Goal: Task Accomplishment & Management: Manage account settings

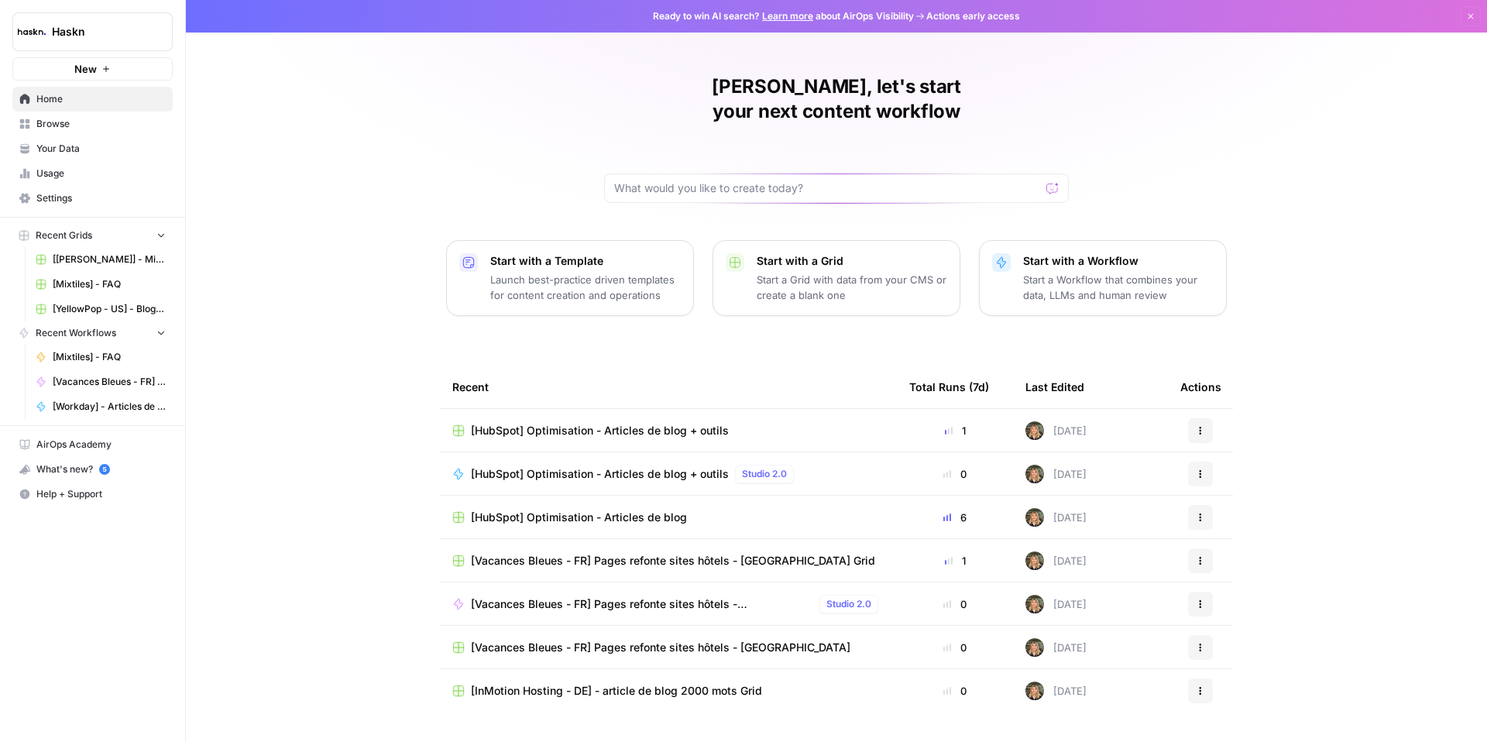
click at [707, 596] on span "[Vacances Bleues - FR] Pages refonte sites hôtels - [GEOGRAPHIC_DATA]" at bounding box center [642, 603] width 342 height 15
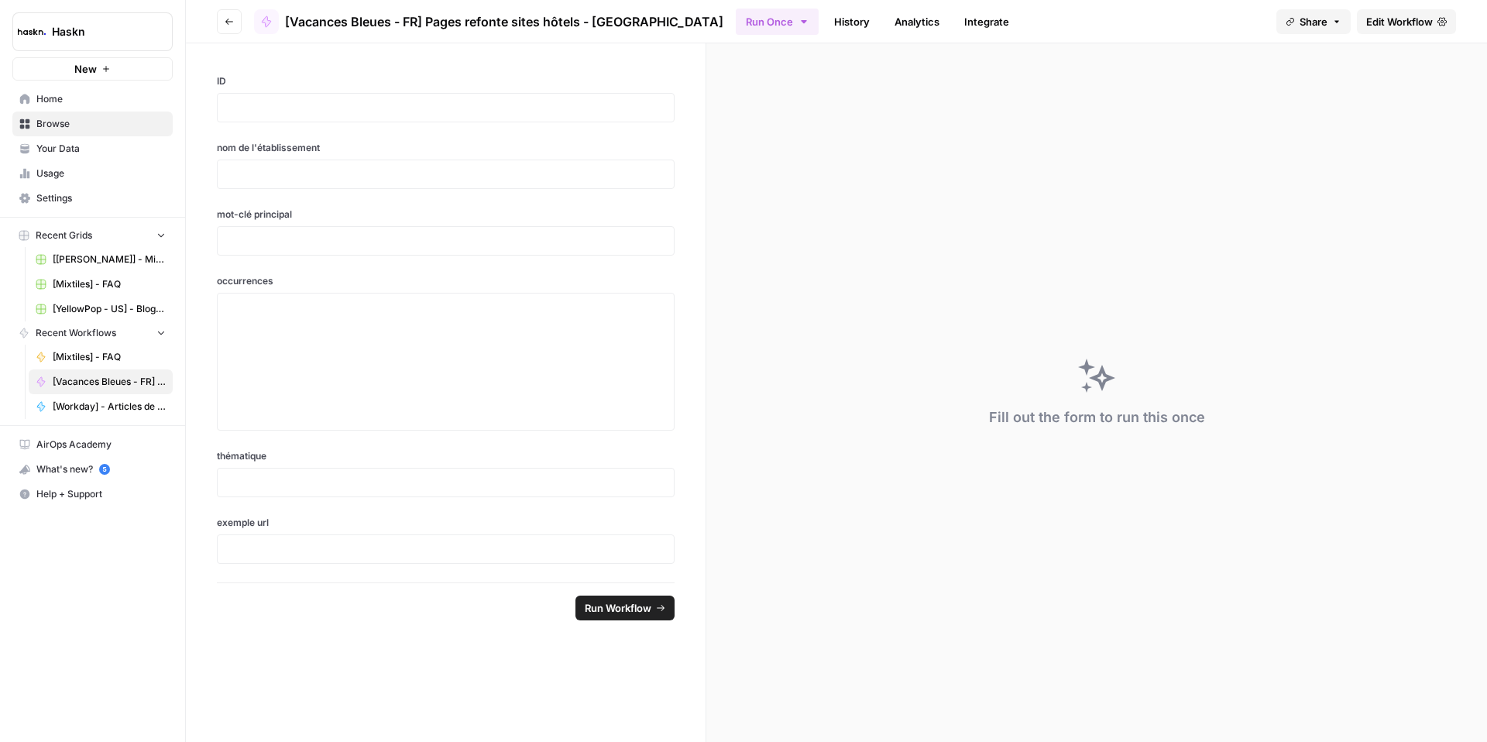
click at [1375, 19] on span "Edit Workflow" at bounding box center [1399, 21] width 67 height 15
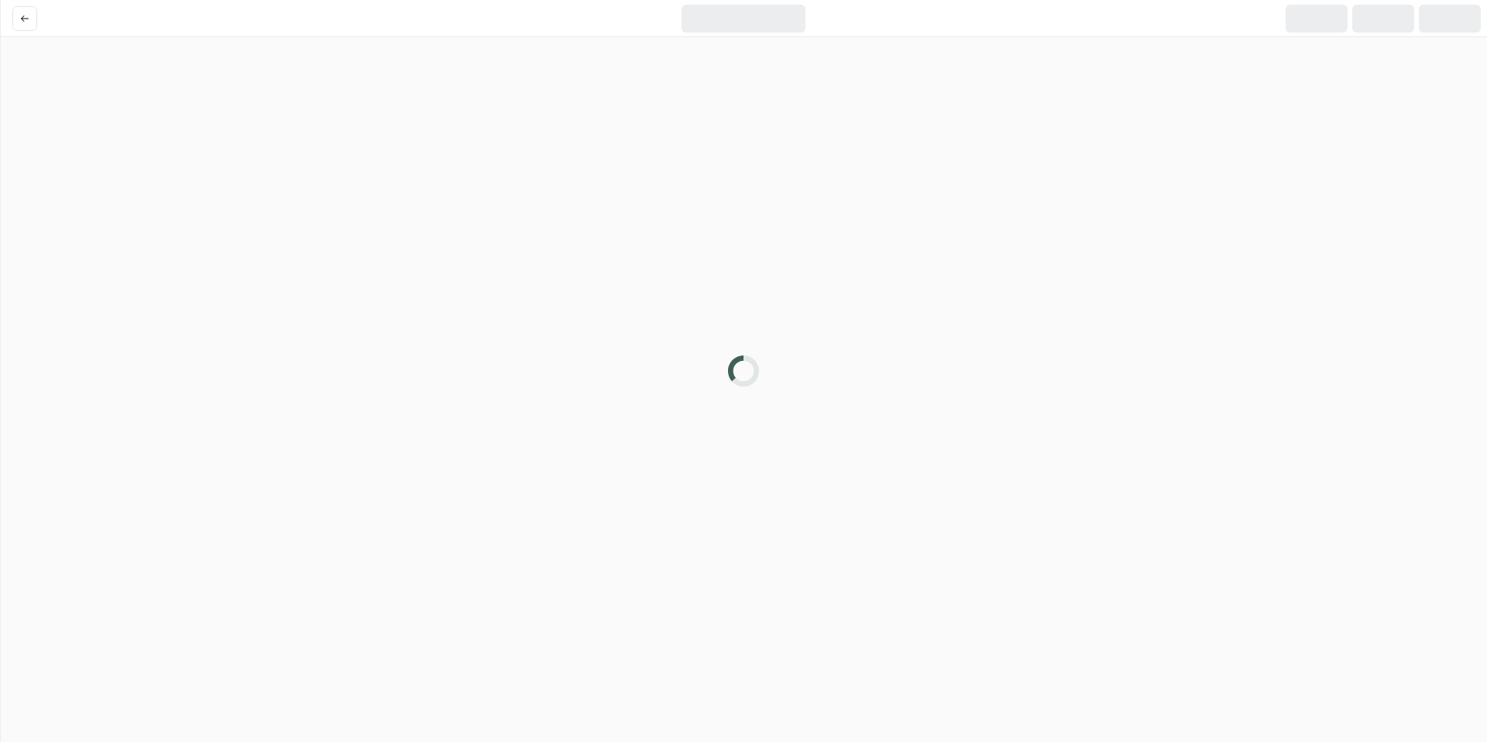
click at [1375, 18] on div at bounding box center [1383, 19] width 62 height 28
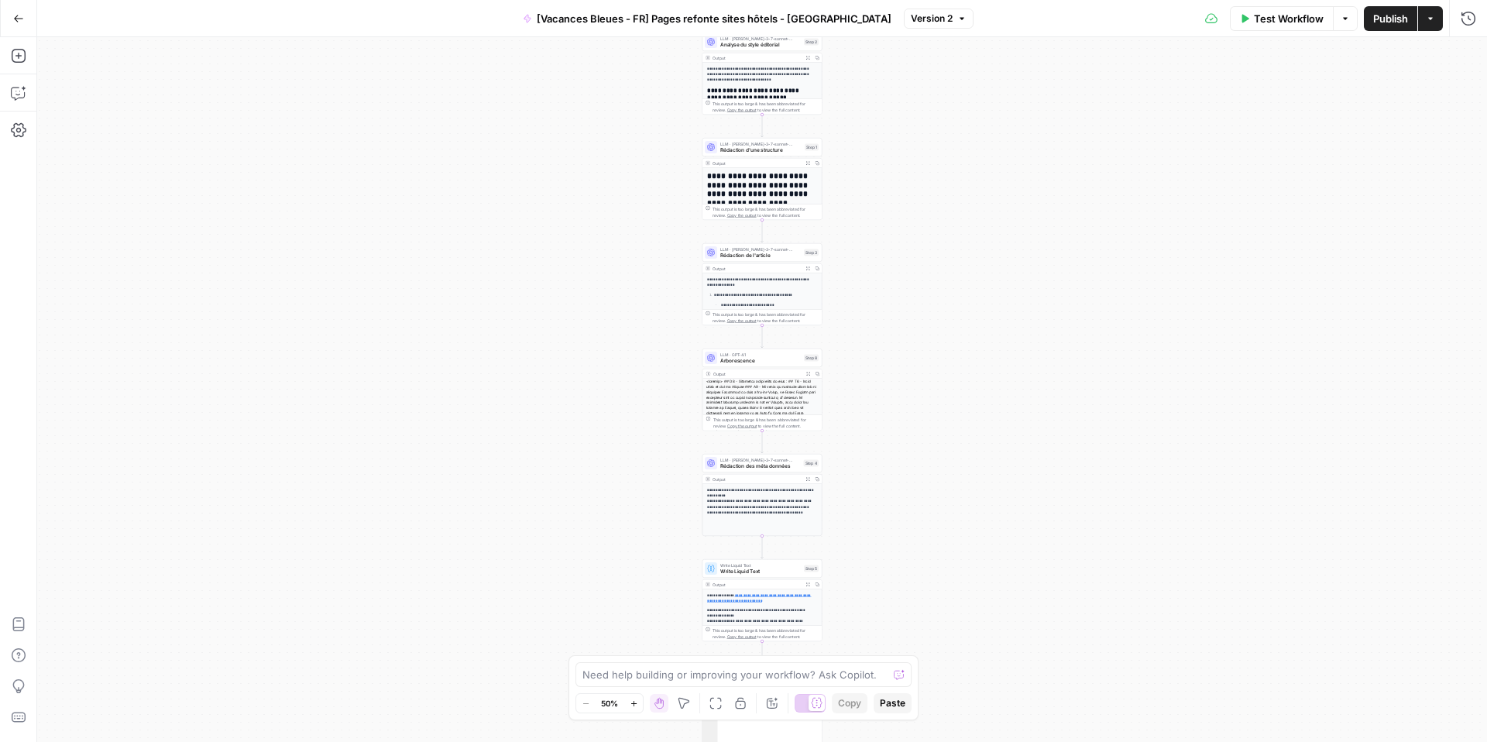
click at [634, 705] on icon "button" at bounding box center [634, 703] width 9 height 9
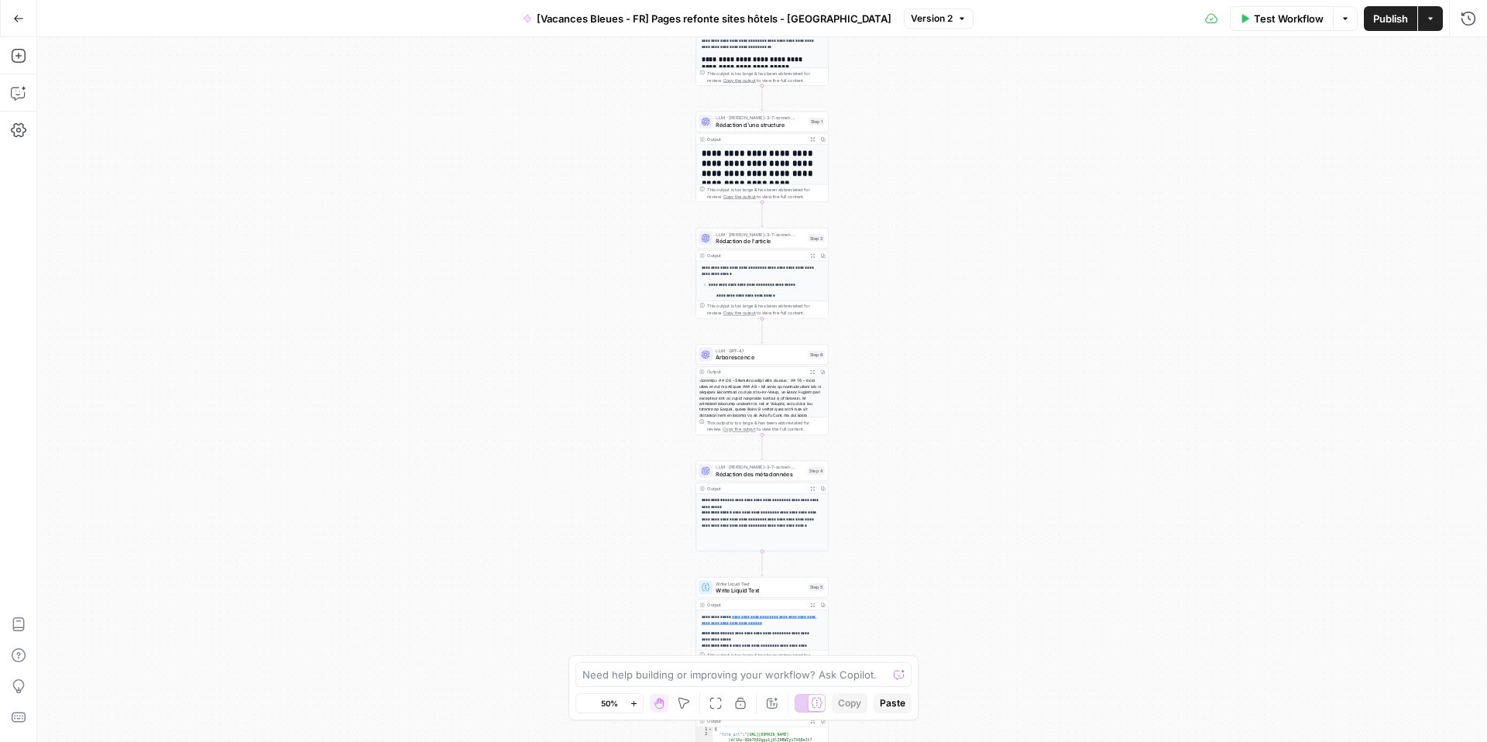
click at [634, 705] on icon "button" at bounding box center [634, 703] width 9 height 9
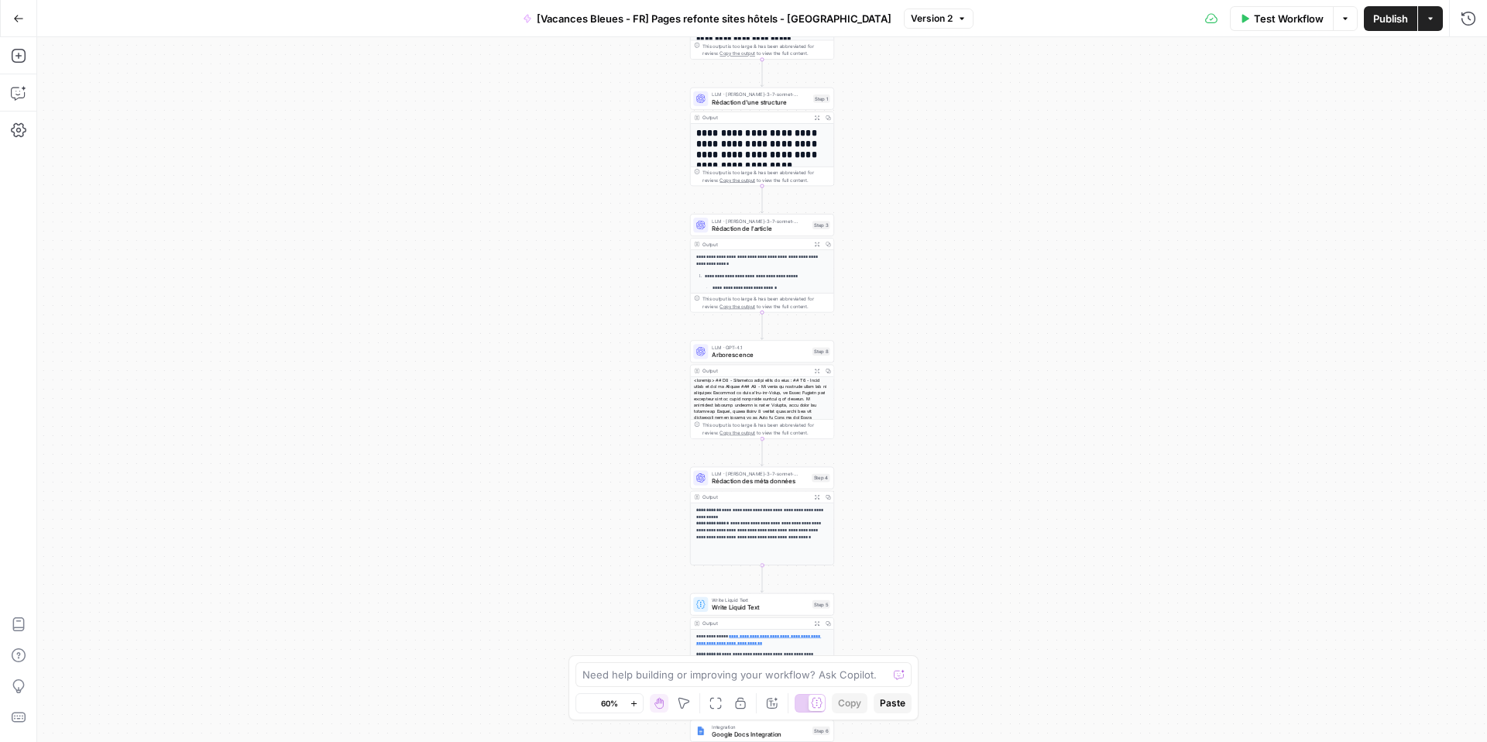
click at [634, 705] on icon "button" at bounding box center [634, 703] width 9 height 9
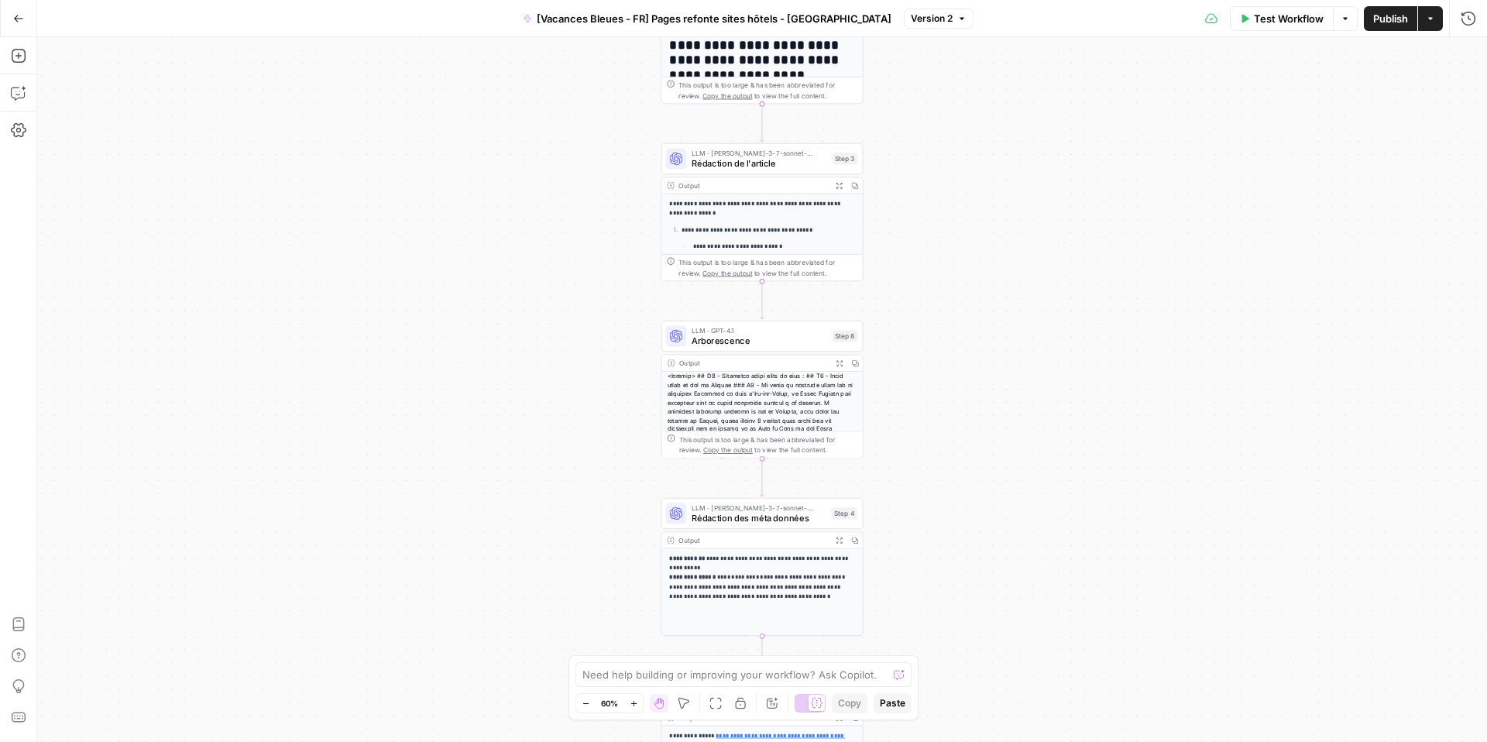
click at [634, 705] on icon "button" at bounding box center [634, 703] width 9 height 9
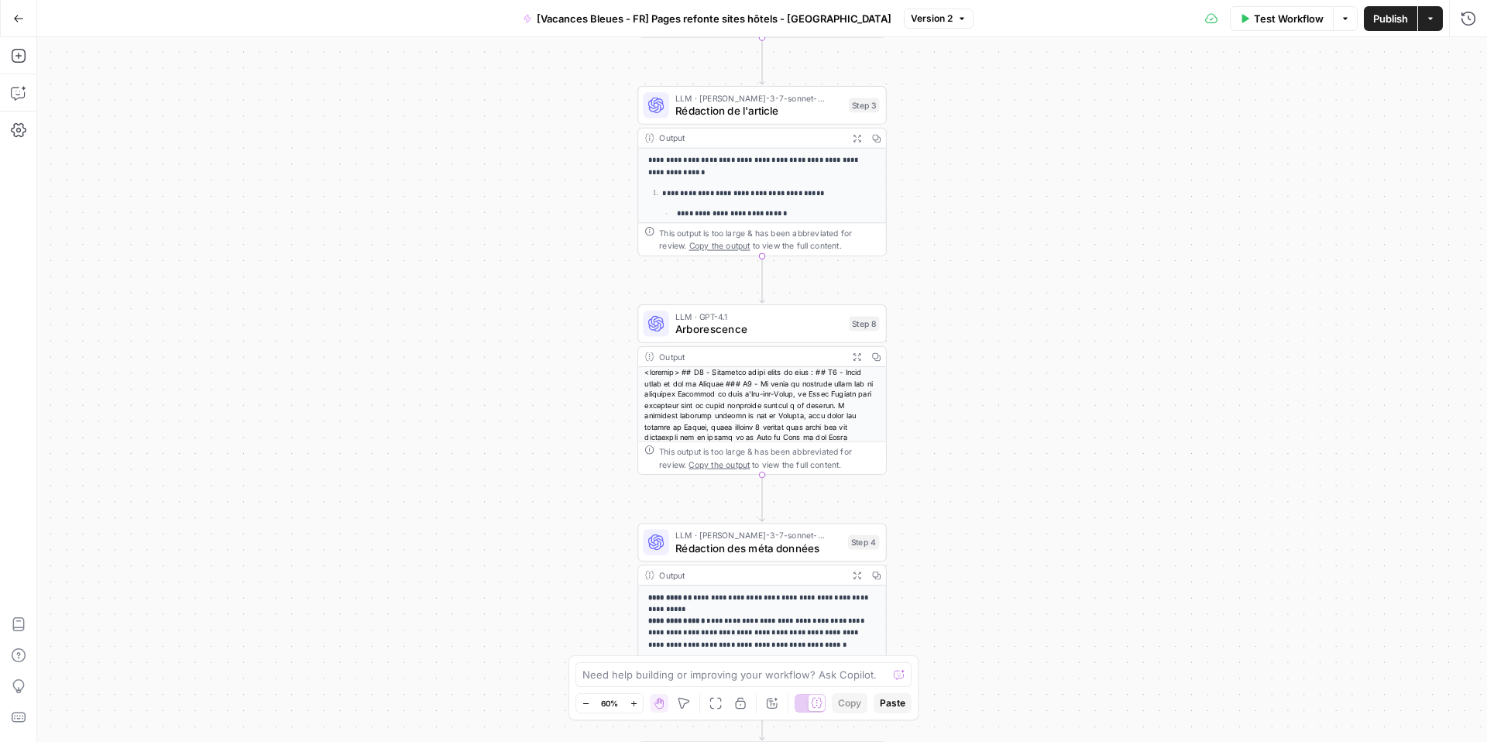
click at [634, 705] on icon "button" at bounding box center [634, 703] width 9 height 9
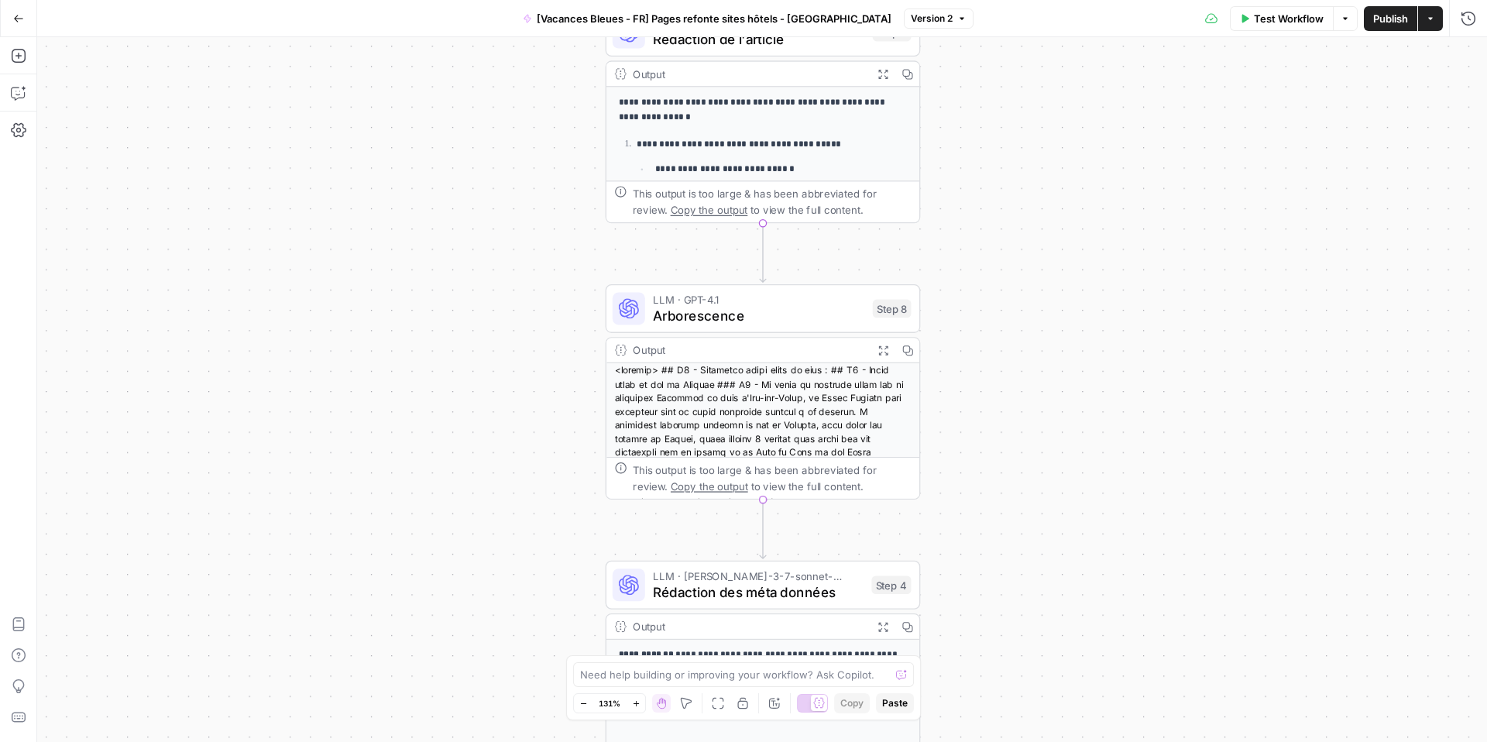
drag, startPoint x: 535, startPoint y: 337, endPoint x: 506, endPoint y: 582, distance: 247.3
click at [506, 579] on div "**********" at bounding box center [762, 389] width 1450 height 705
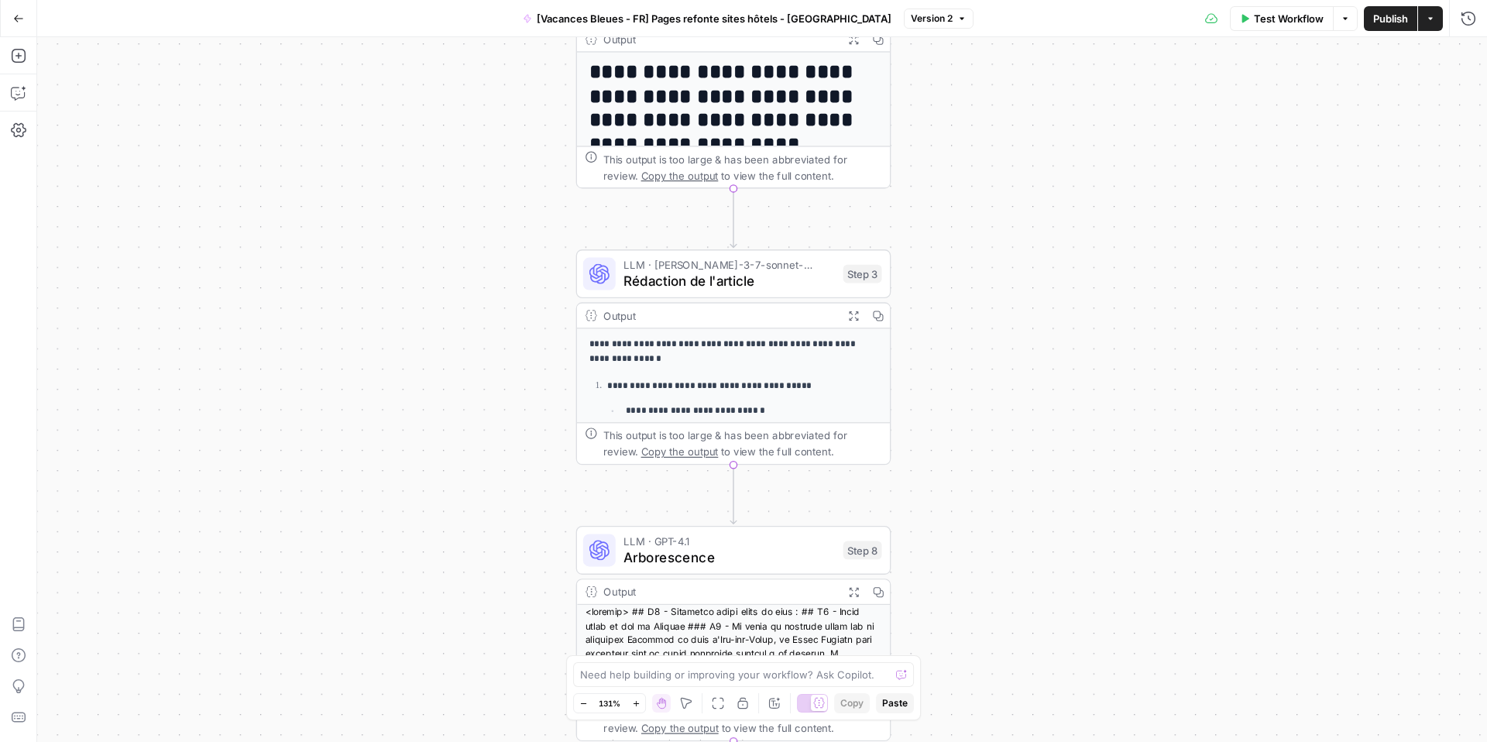
click at [510, 259] on div "**********" at bounding box center [762, 389] width 1450 height 705
drag, startPoint x: 509, startPoint y: 273, endPoint x: 483, endPoint y: 480, distance: 208.5
click at [508, 279] on div "**********" at bounding box center [762, 389] width 1450 height 705
drag, startPoint x: 483, startPoint y: 480, endPoint x: 478, endPoint y: 521, distance: 41.3
click at [480, 503] on div "**********" at bounding box center [762, 389] width 1450 height 705
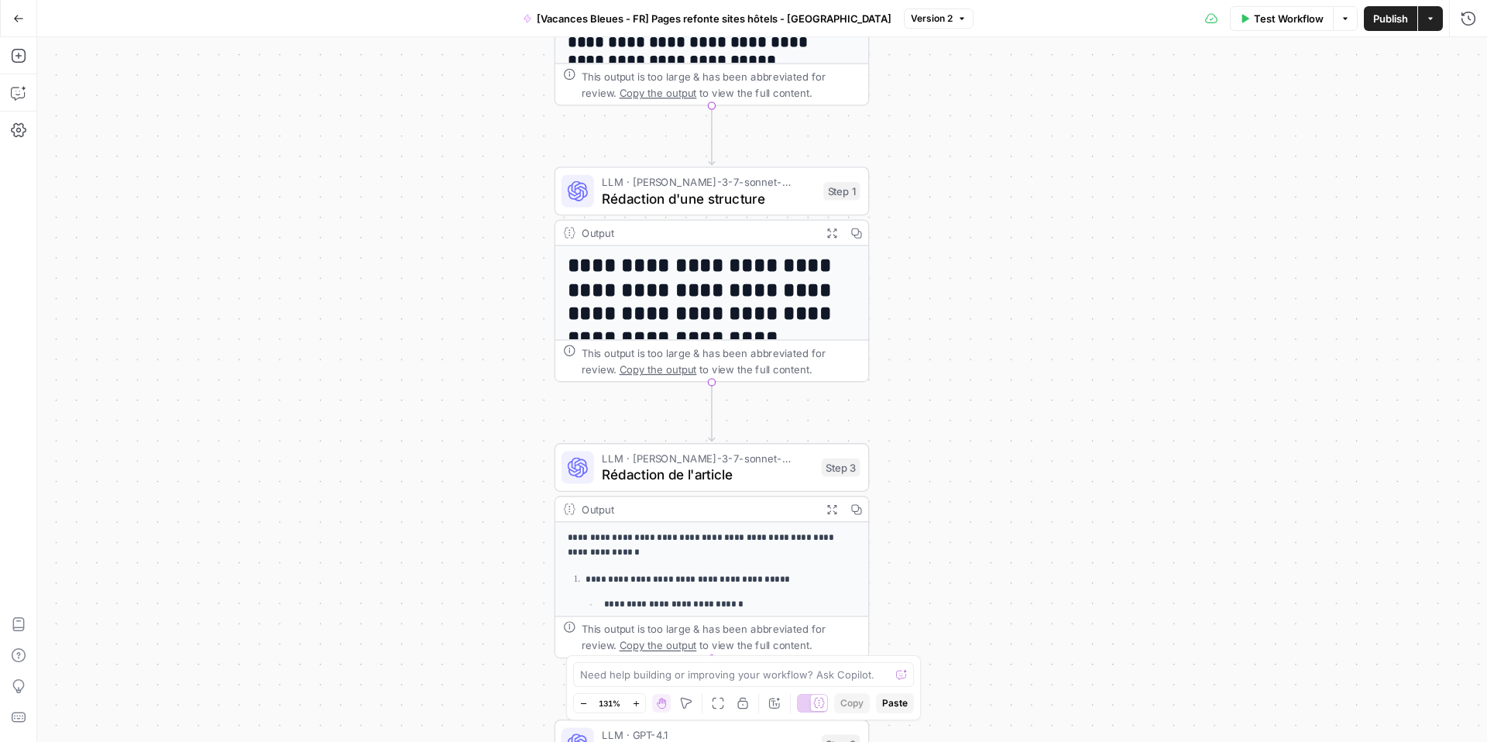
click at [476, 538] on div "**********" at bounding box center [762, 389] width 1450 height 705
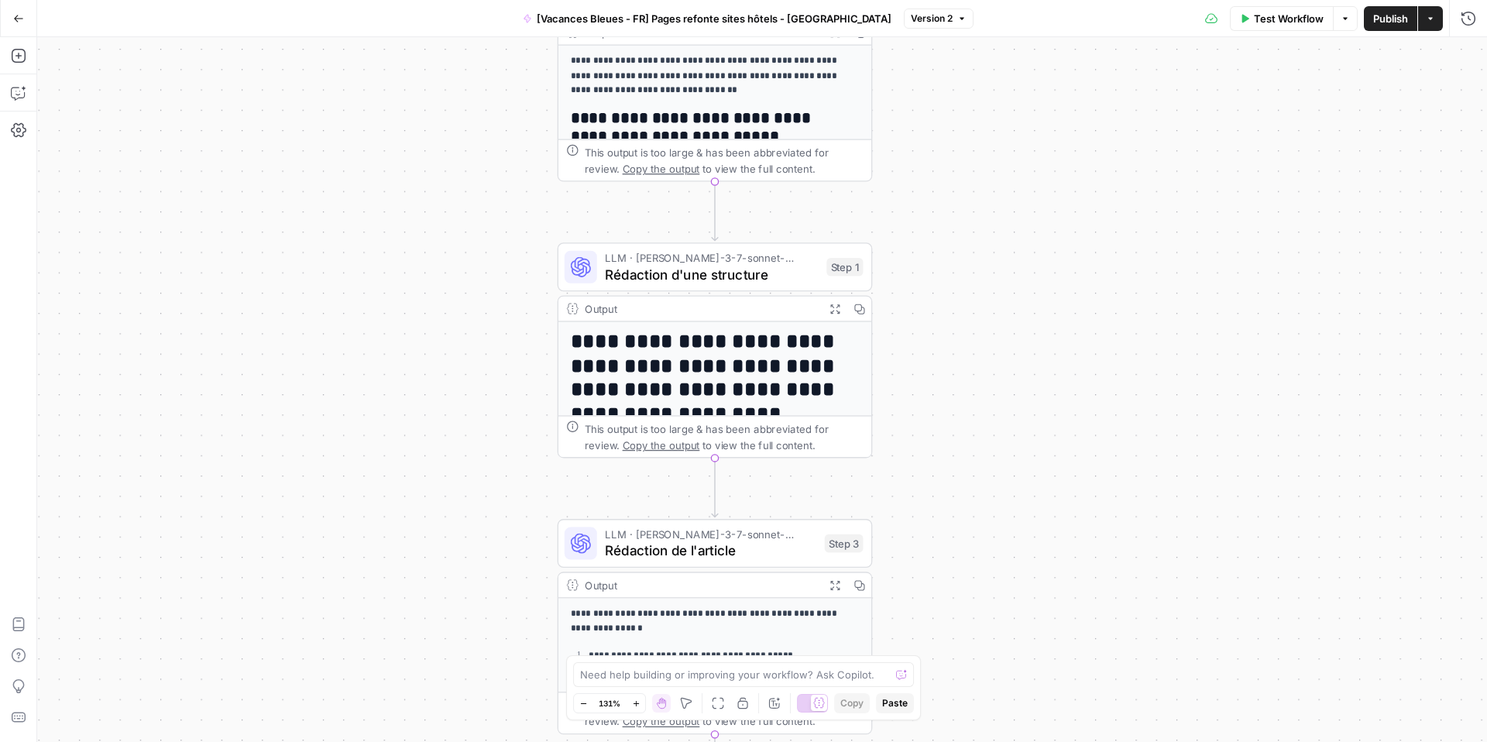
drag, startPoint x: 479, startPoint y: 325, endPoint x: 503, endPoint y: 597, distance: 272.8
click at [480, 540] on div "**********" at bounding box center [762, 389] width 1450 height 705
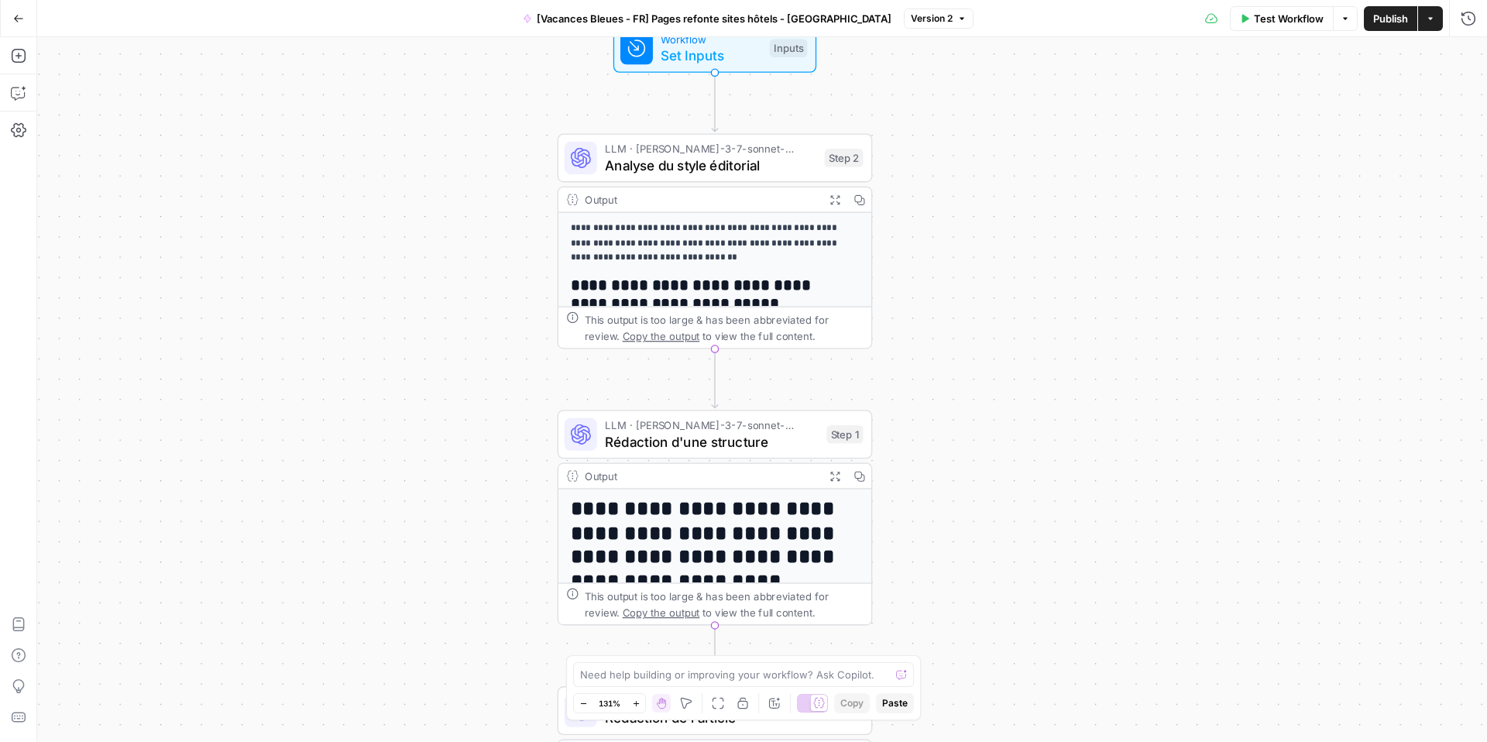
click at [581, 704] on icon "button" at bounding box center [583, 703] width 9 height 9
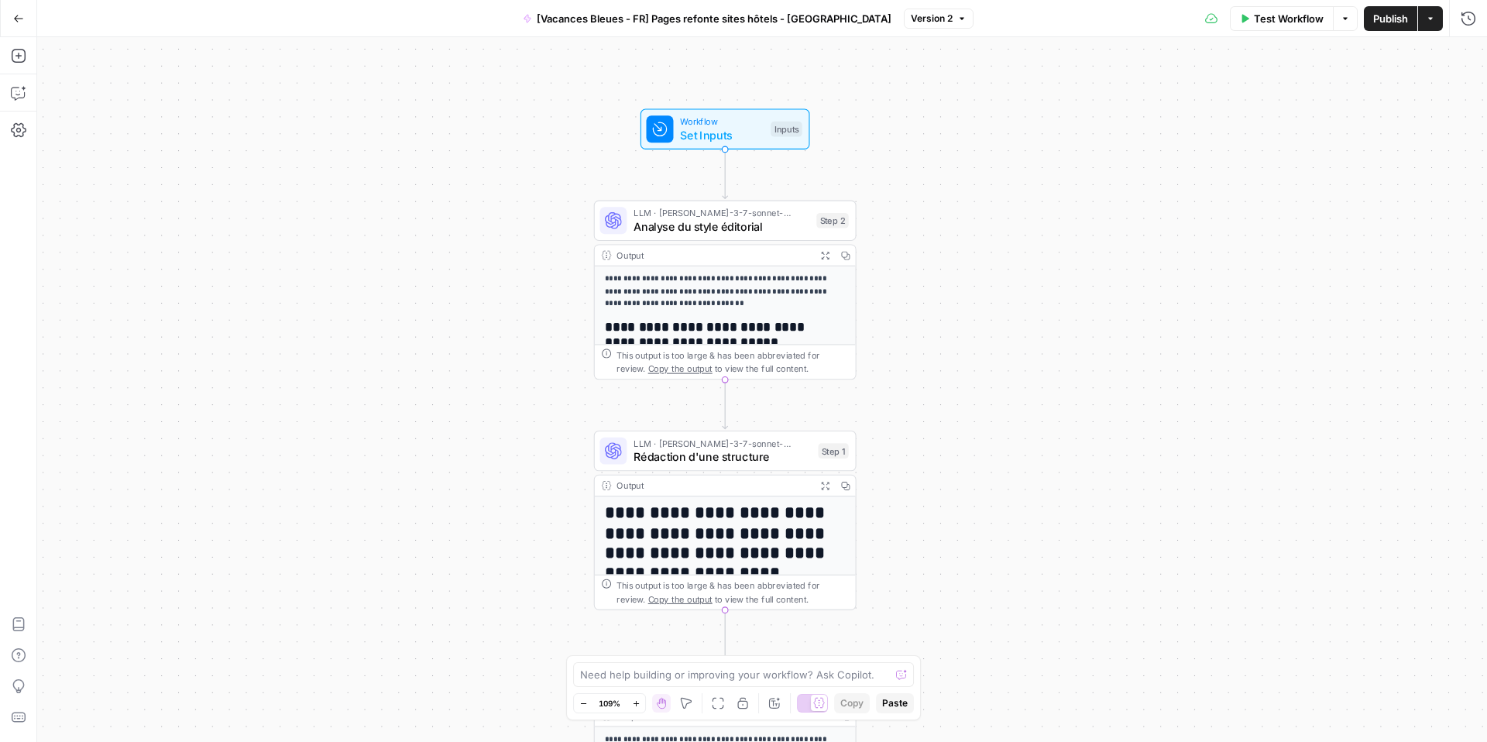
drag, startPoint x: 489, startPoint y: 452, endPoint x: 489, endPoint y: 502, distance: 50.3
click at [489, 502] on div "**********" at bounding box center [762, 389] width 1450 height 705
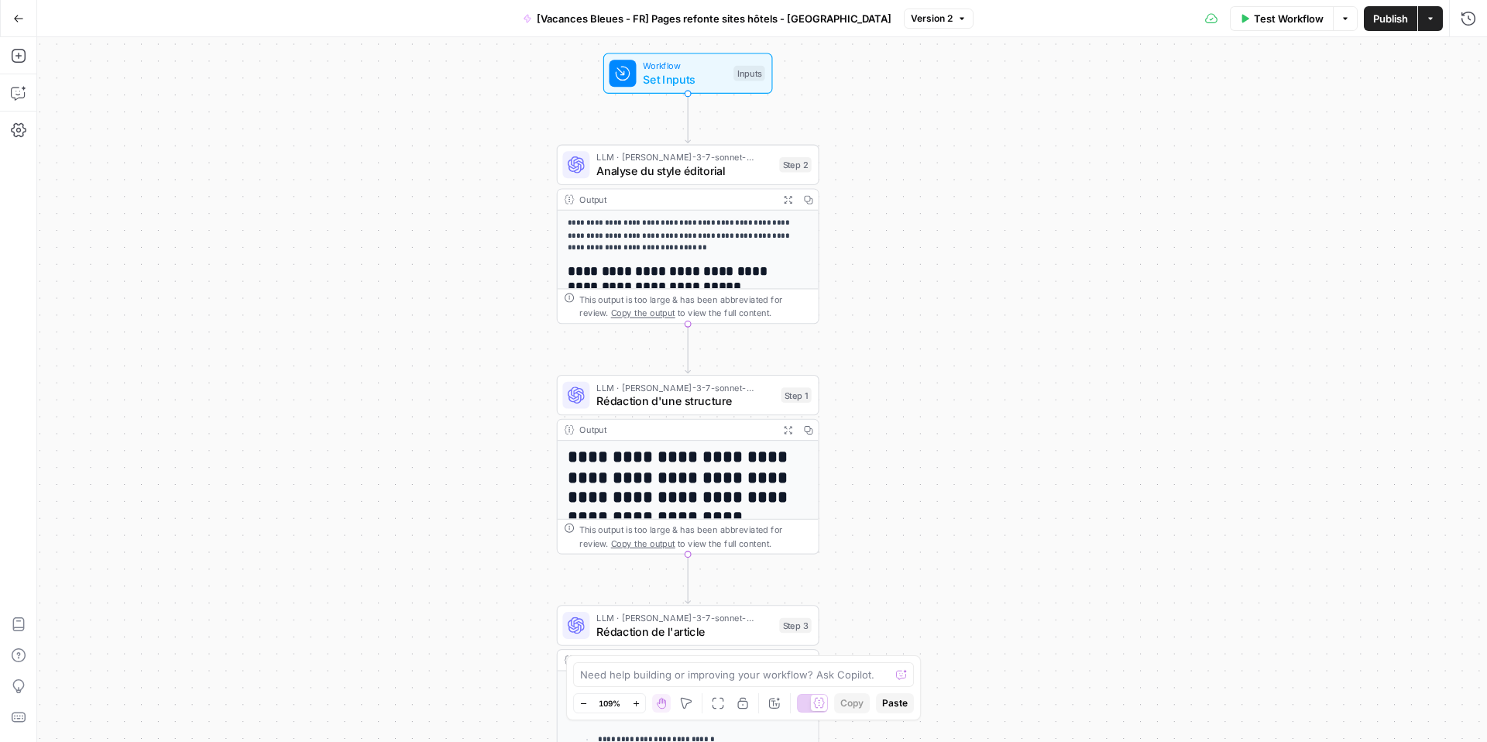
drag, startPoint x: 538, startPoint y: 274, endPoint x: 510, endPoint y: 187, distance: 92.1
click at [503, 191] on div "**********" at bounding box center [762, 389] width 1450 height 705
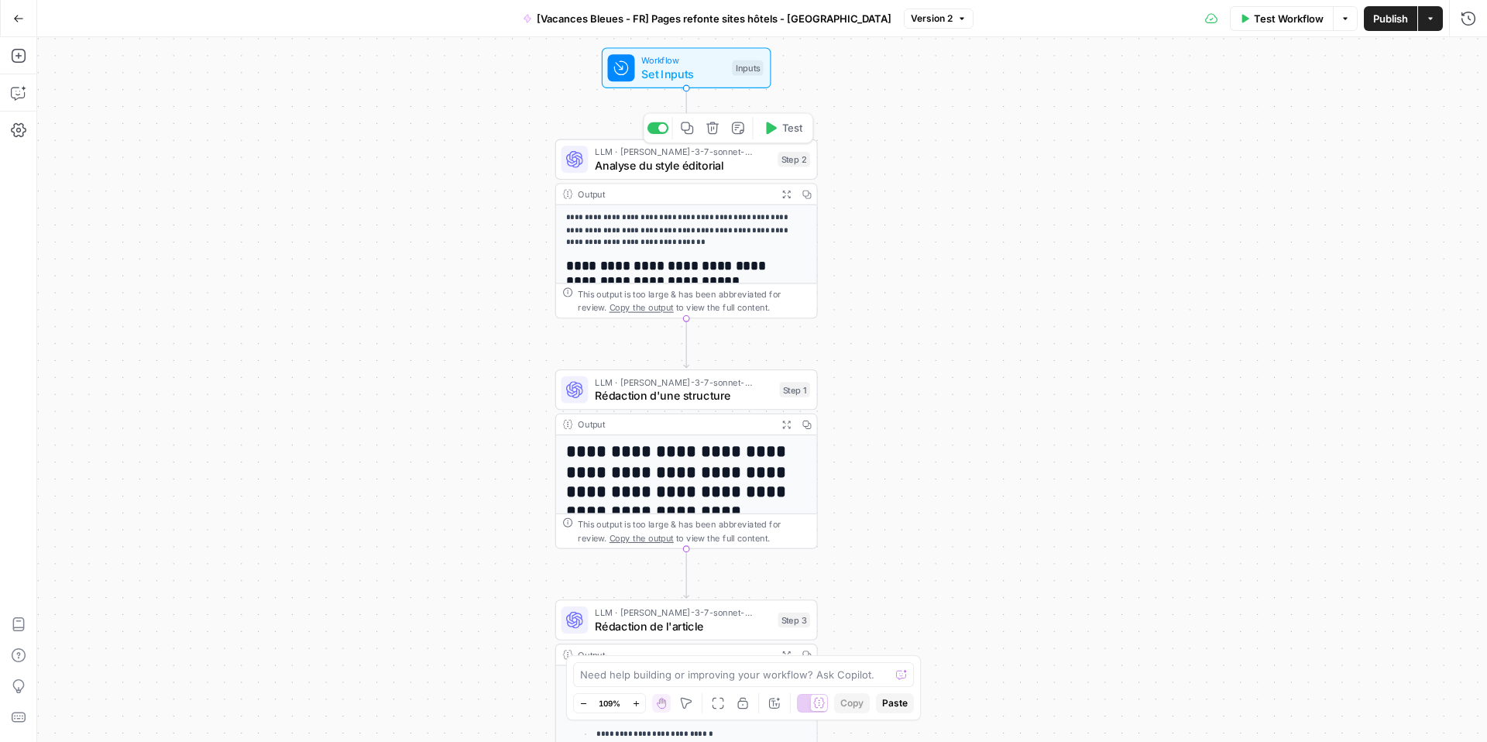
click at [645, 171] on span "Analyse du style éditorial" at bounding box center [683, 164] width 176 height 17
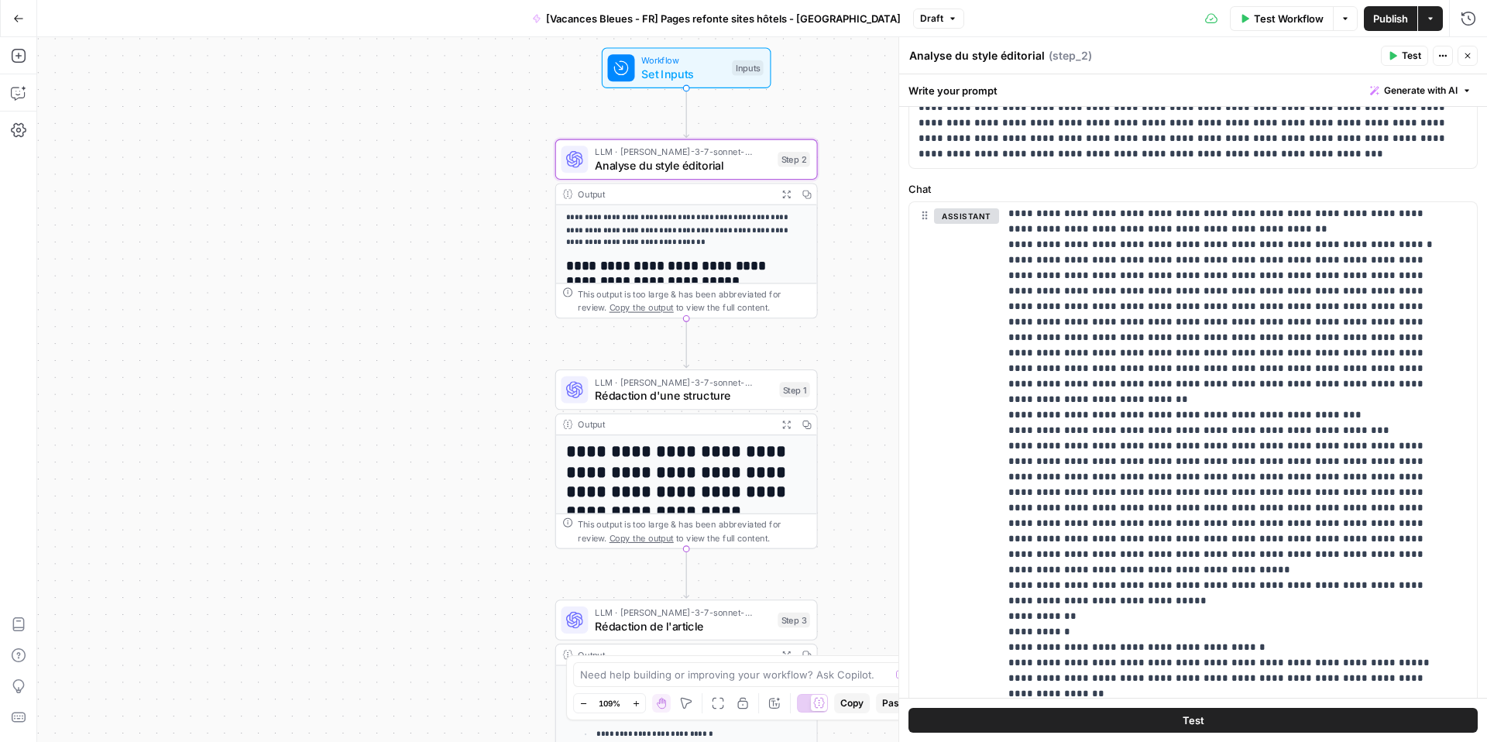
scroll to position [3917, 0]
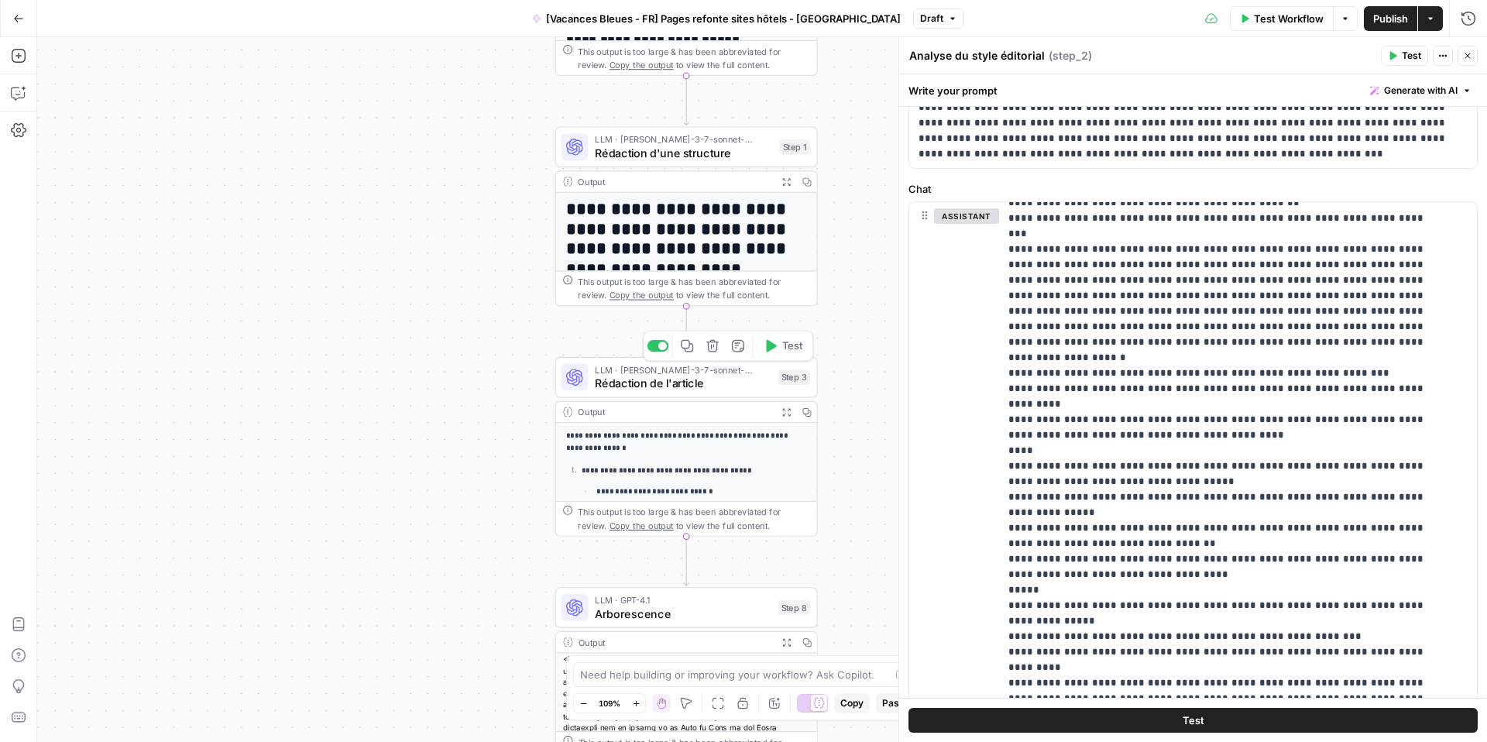
click at [662, 380] on span "Rédaction de l'article" at bounding box center [683, 383] width 176 height 17
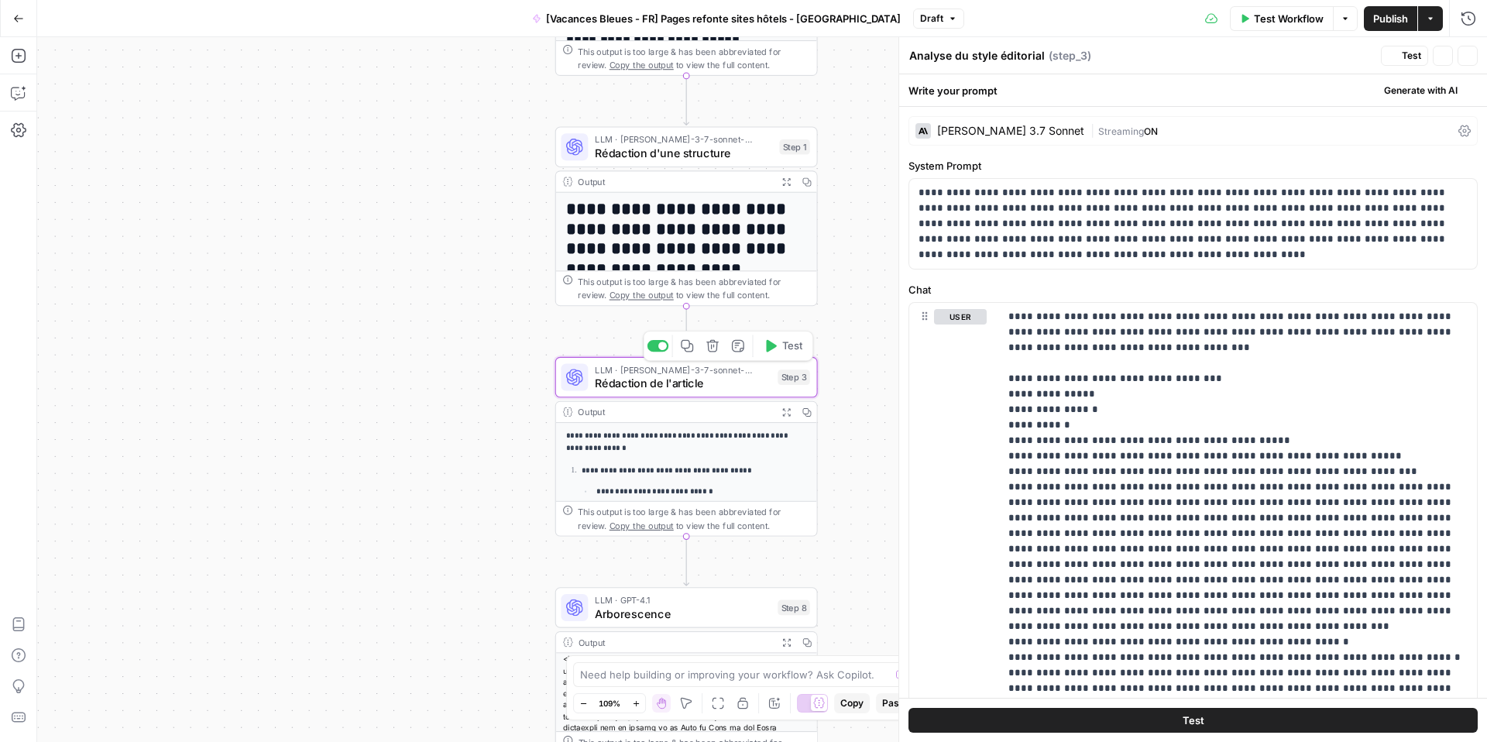
type textarea "Rédaction de l'article"
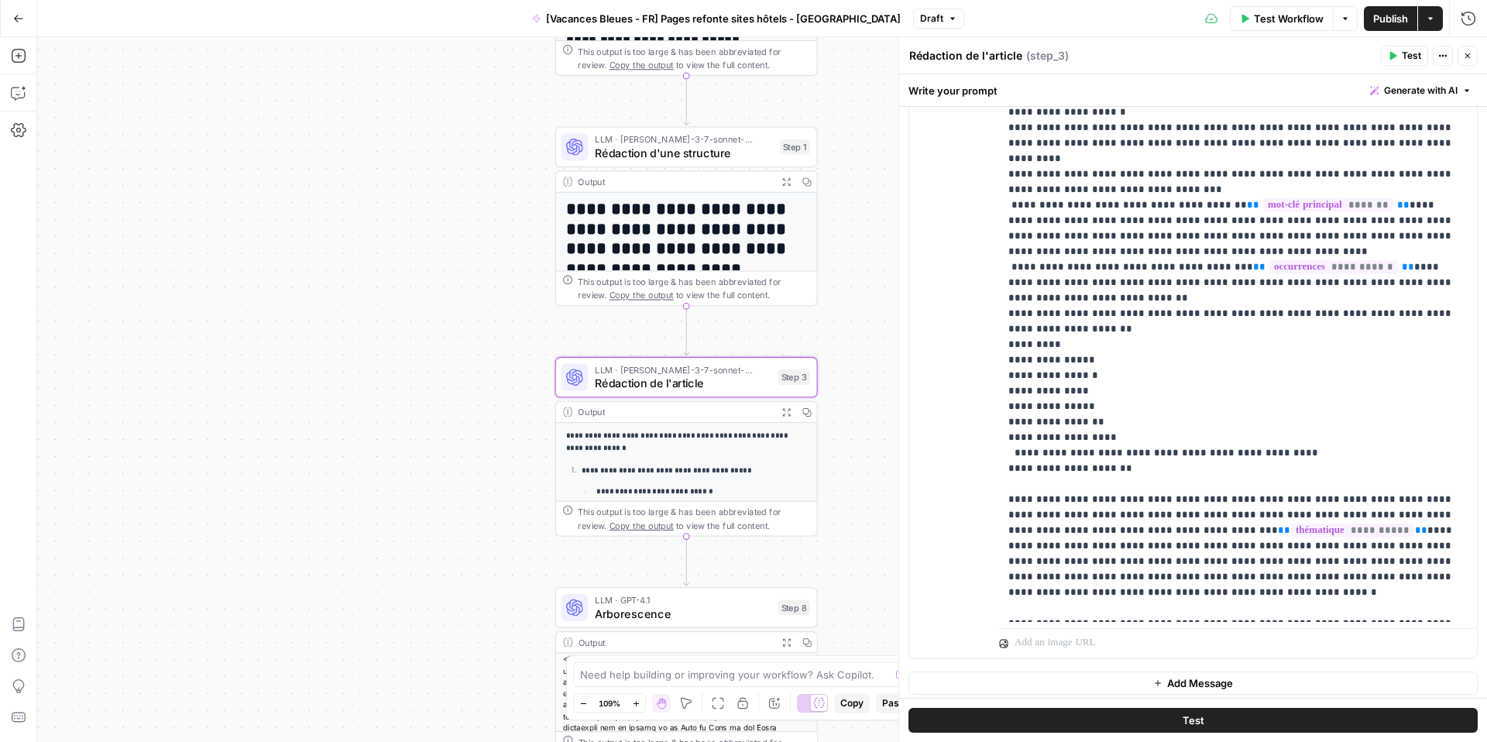
scroll to position [1884, 0]
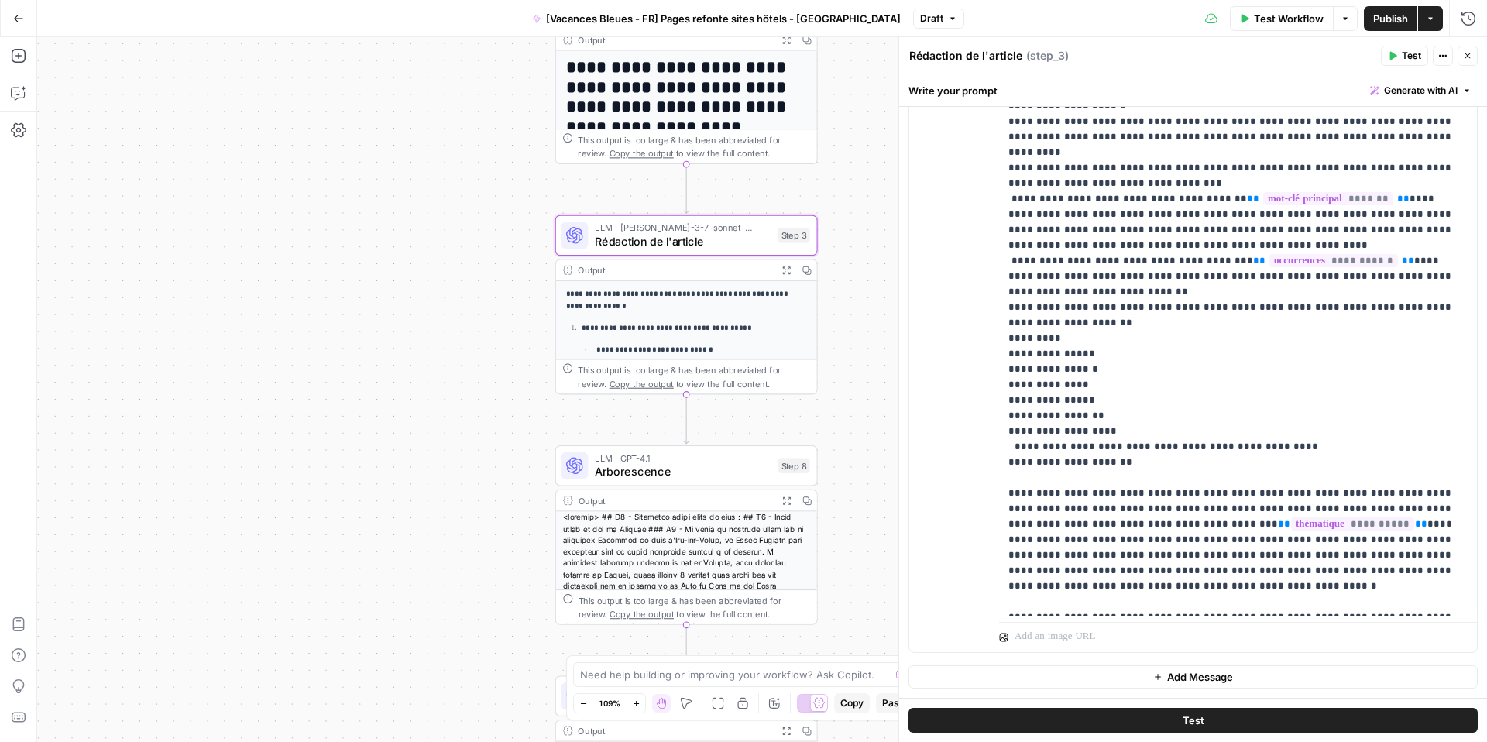
click at [641, 476] on span "Arborescence" at bounding box center [683, 471] width 176 height 17
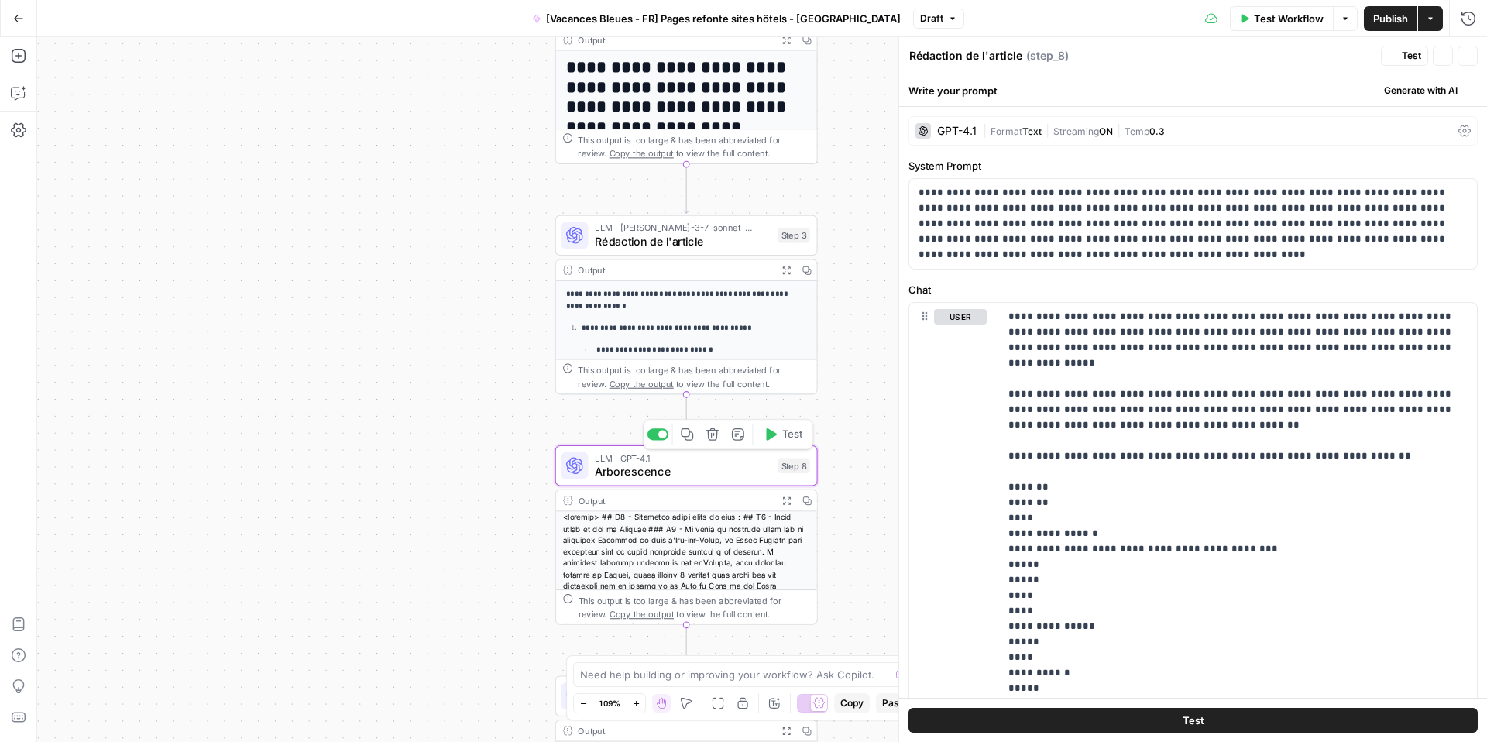
type textarea "Arborescence"
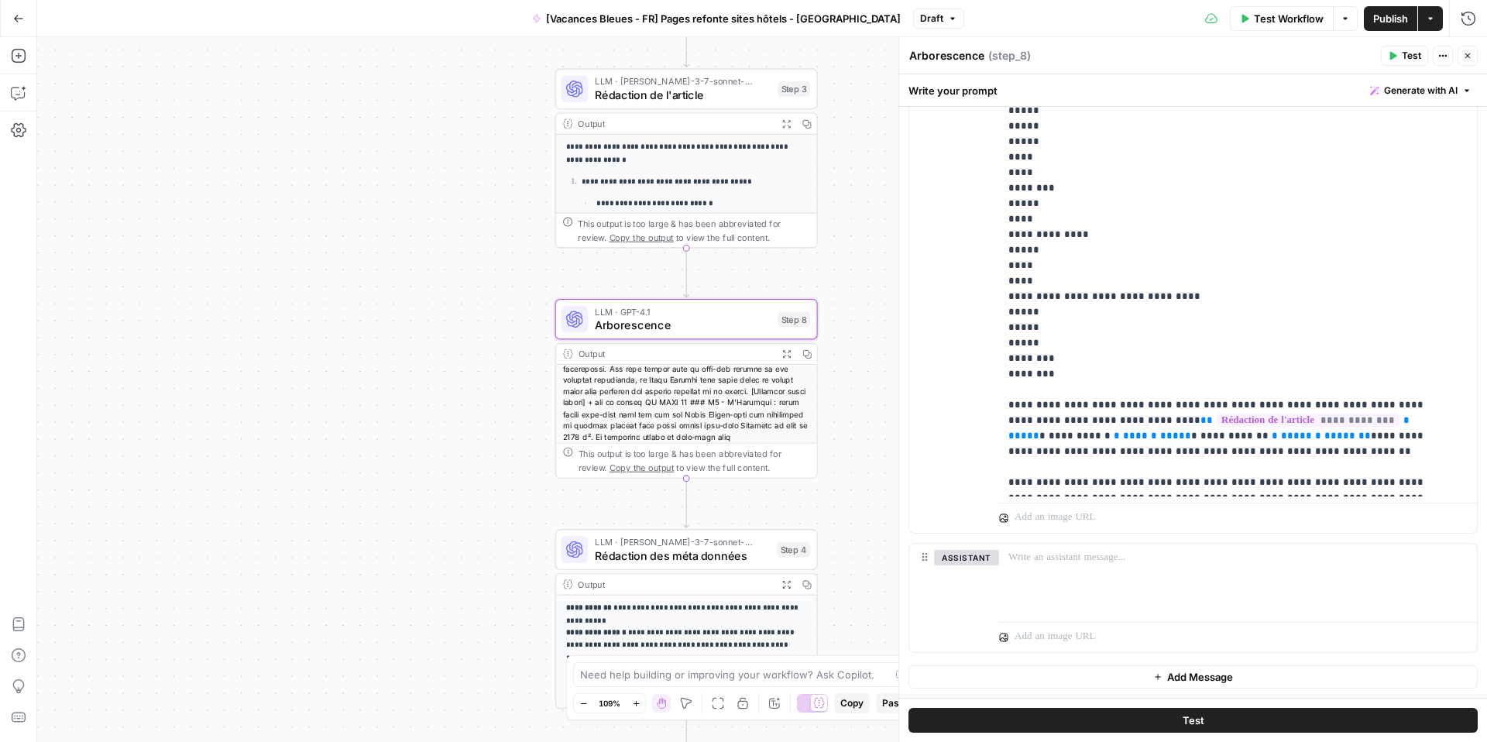
scroll to position [107, 0]
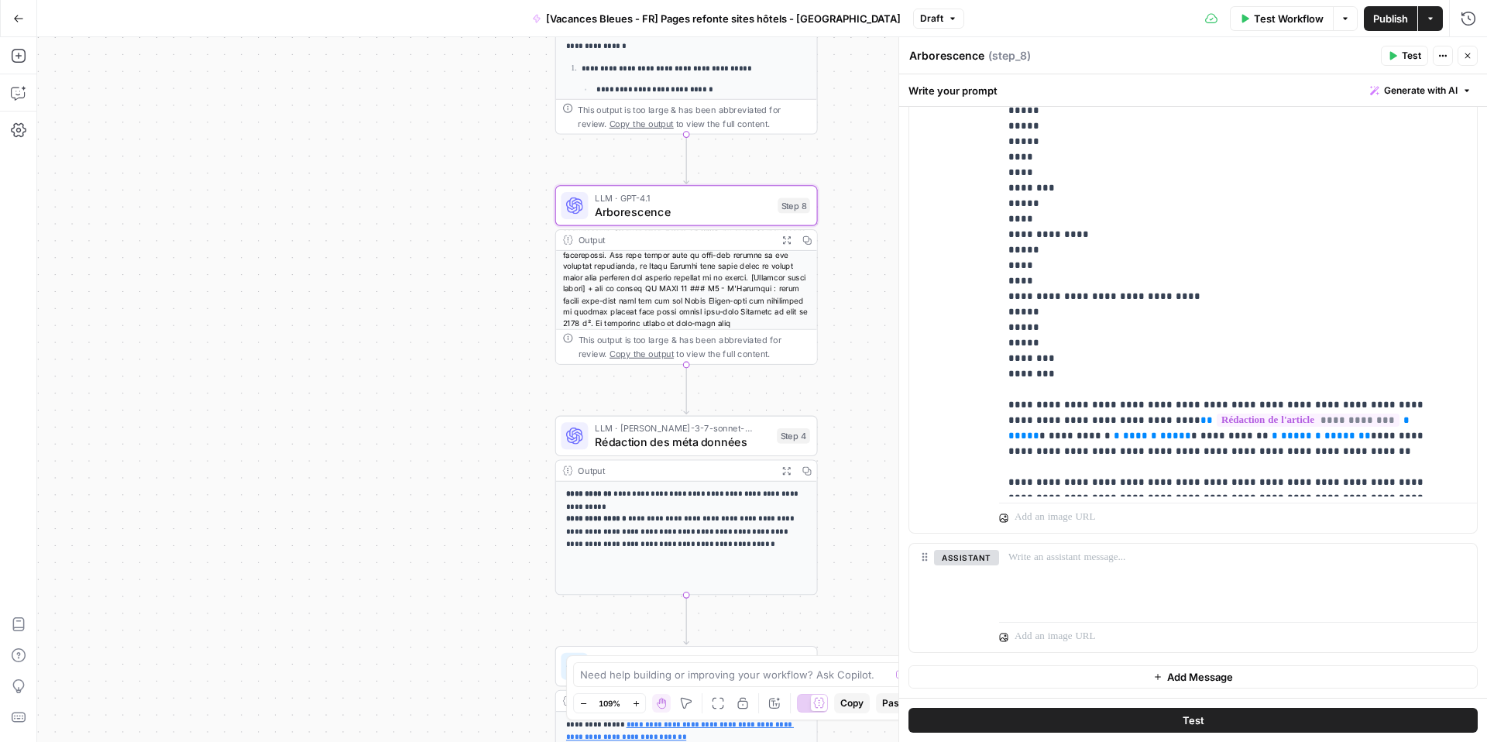
click at [639, 448] on span "Rédaction des méta données" at bounding box center [682, 442] width 175 height 17
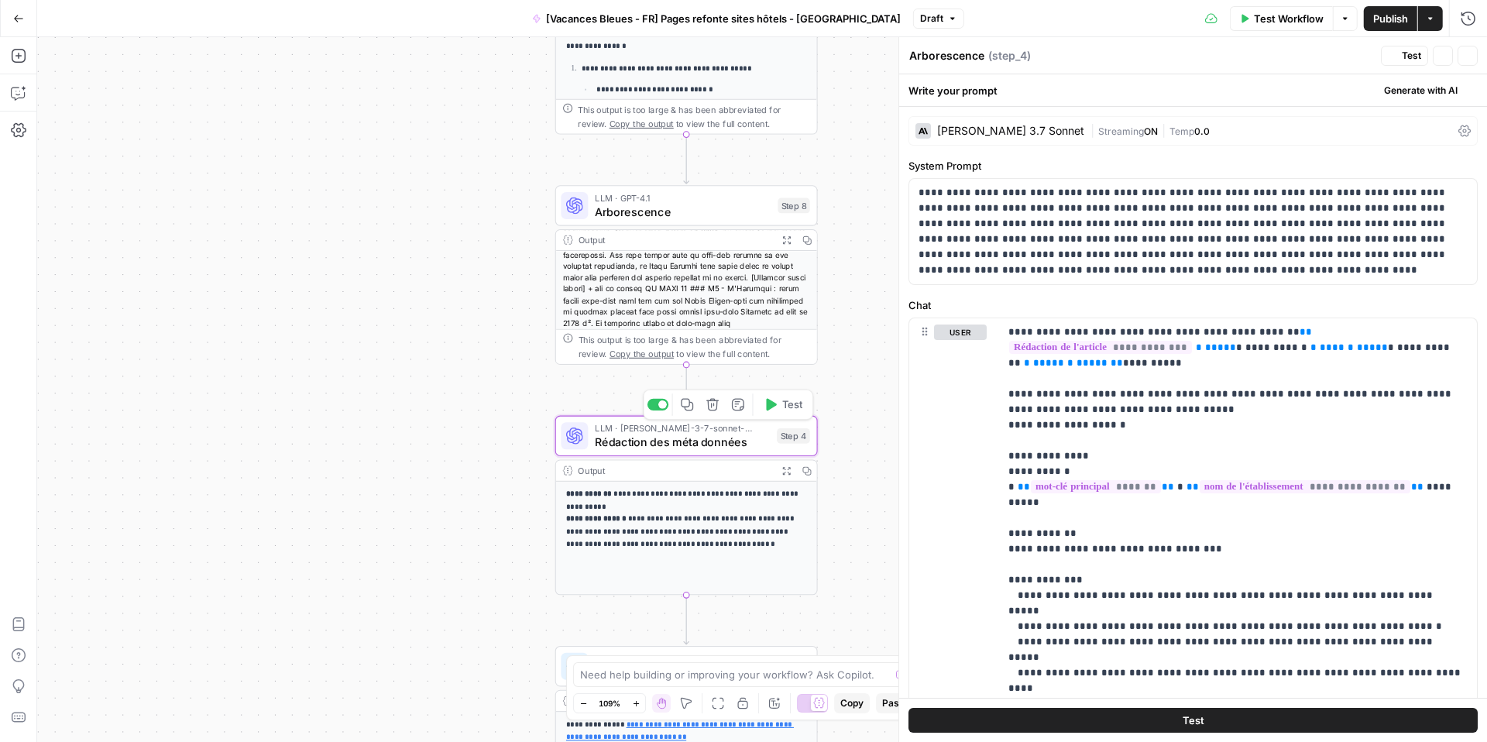
type textarea "Rédaction des méta données"
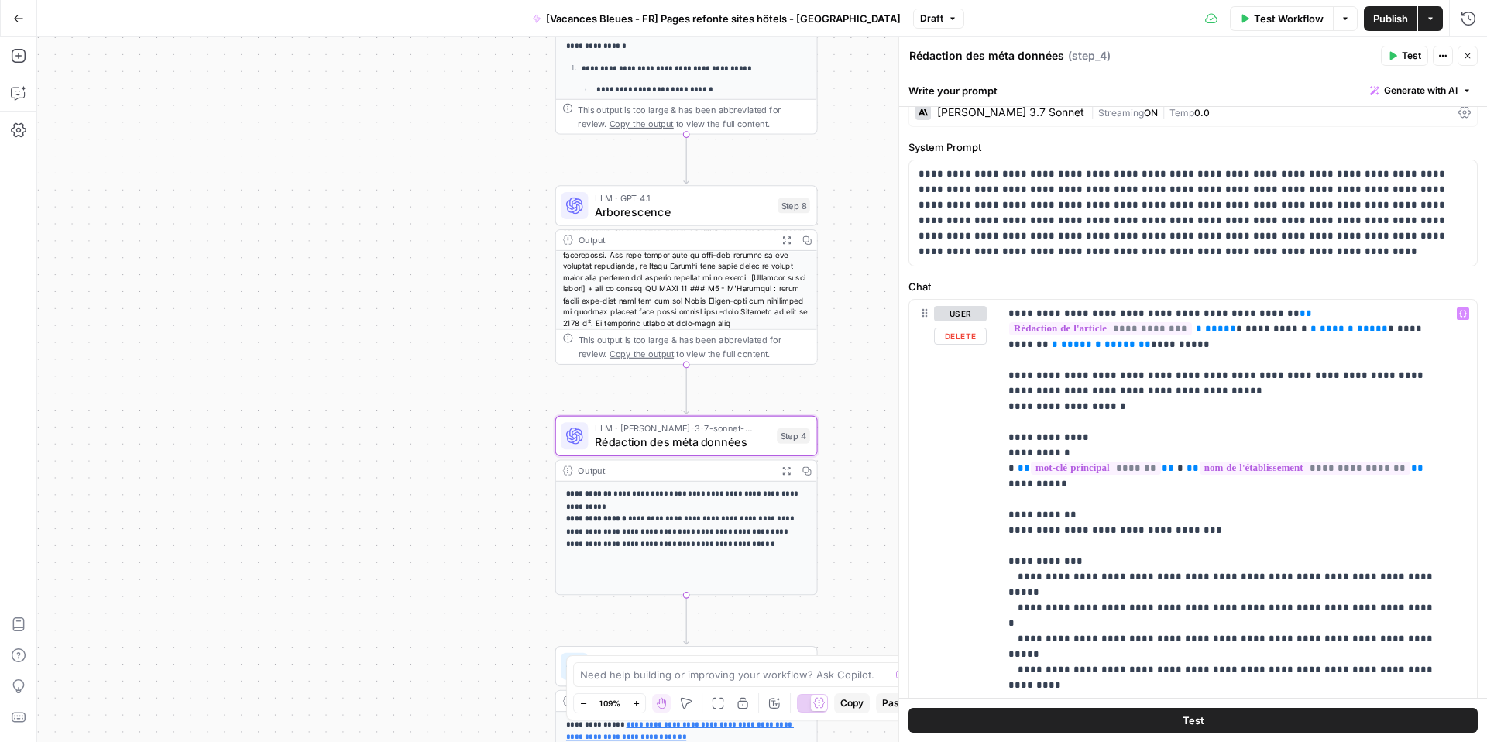
scroll to position [0, 0]
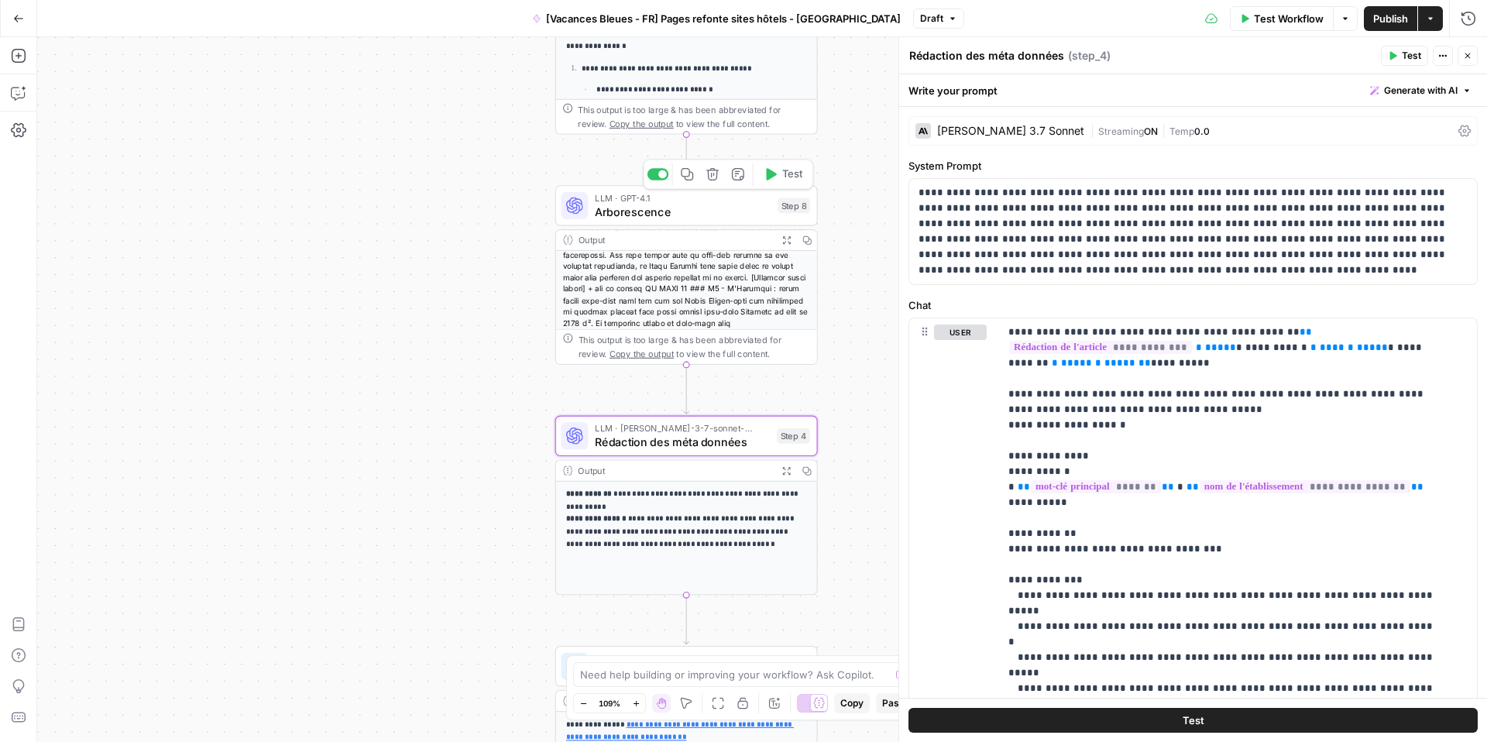
click at [648, 218] on span "Arborescence" at bounding box center [683, 211] width 176 height 17
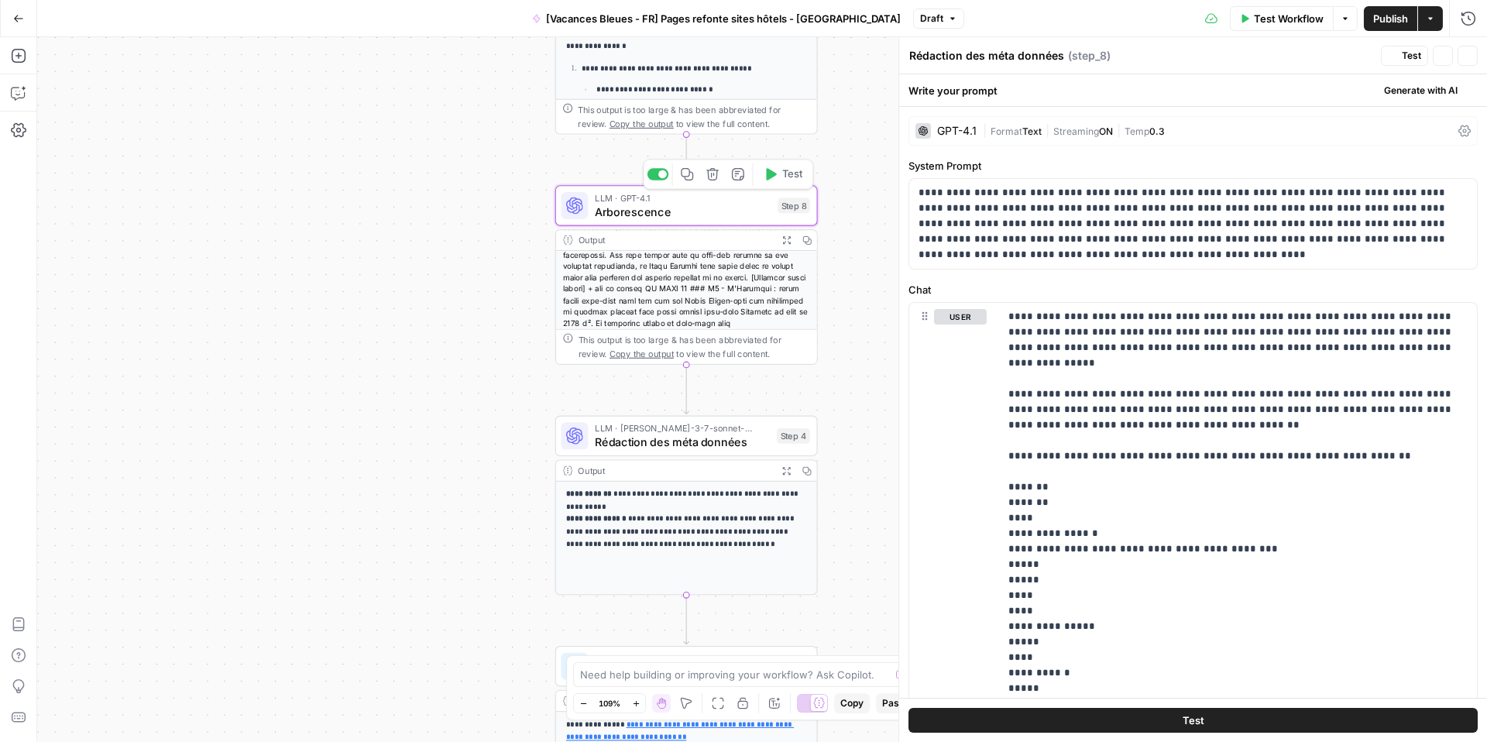
type textarea "Arborescence"
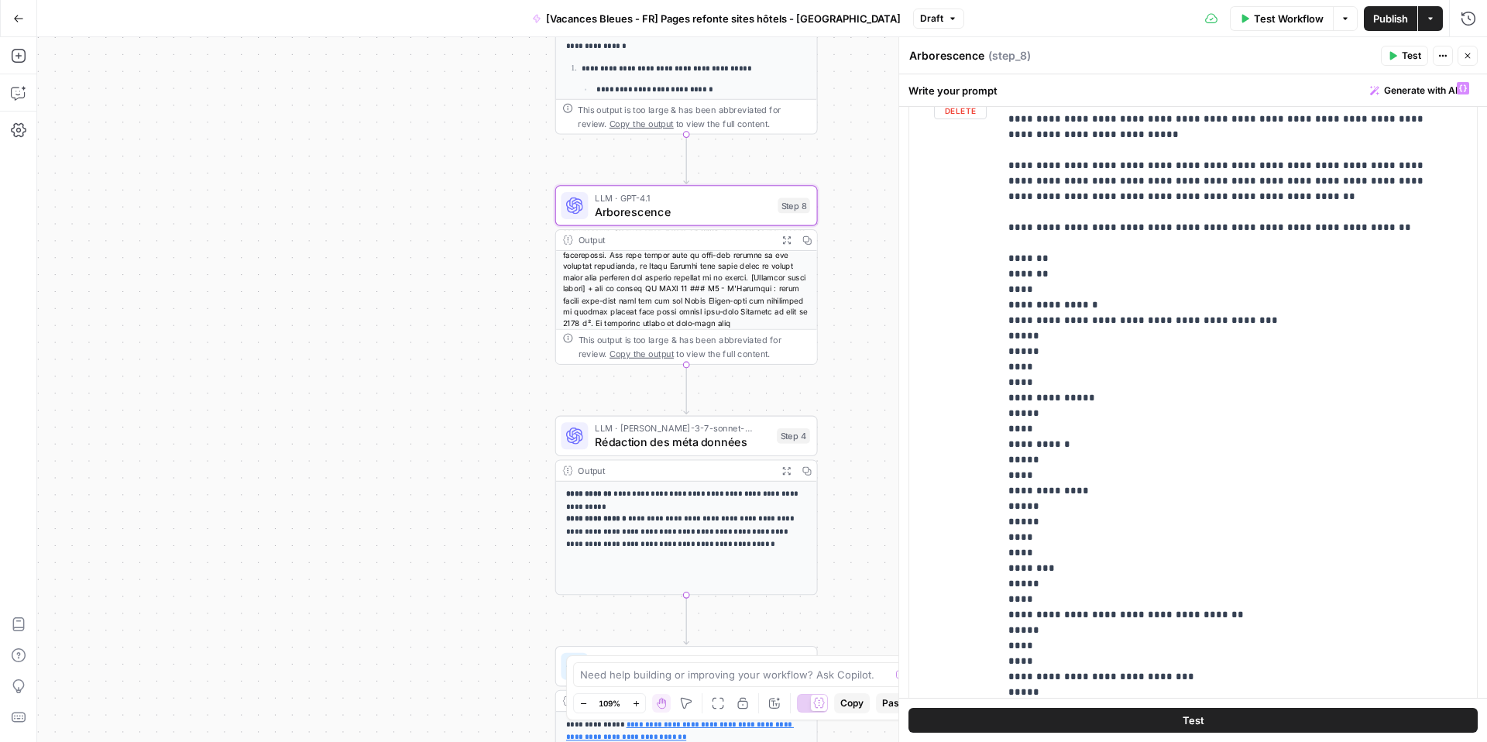
scroll to position [225, 0]
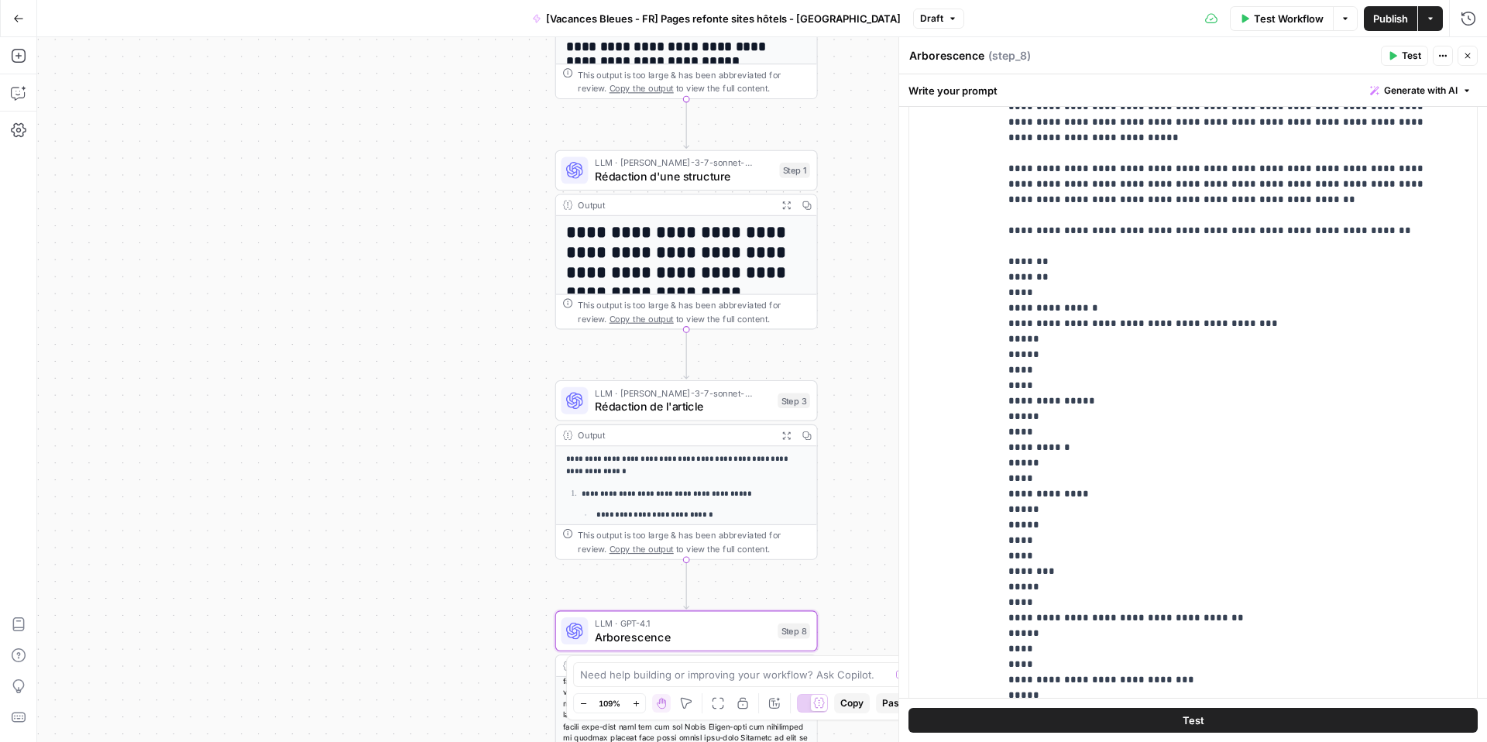
click at [950, 19] on icon "button" at bounding box center [952, 18] width 5 height 2
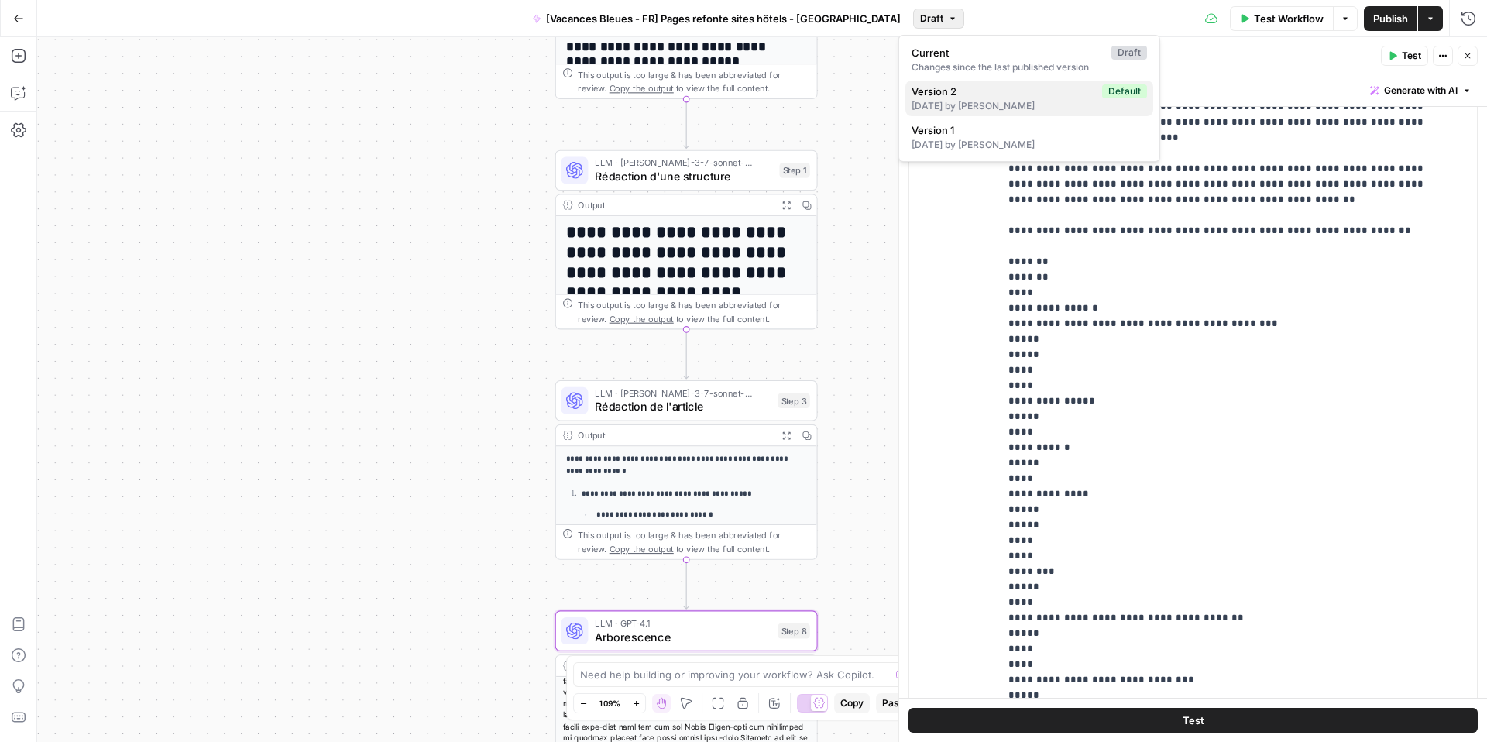
click at [951, 93] on span "Version 2" at bounding box center [1004, 91] width 184 height 15
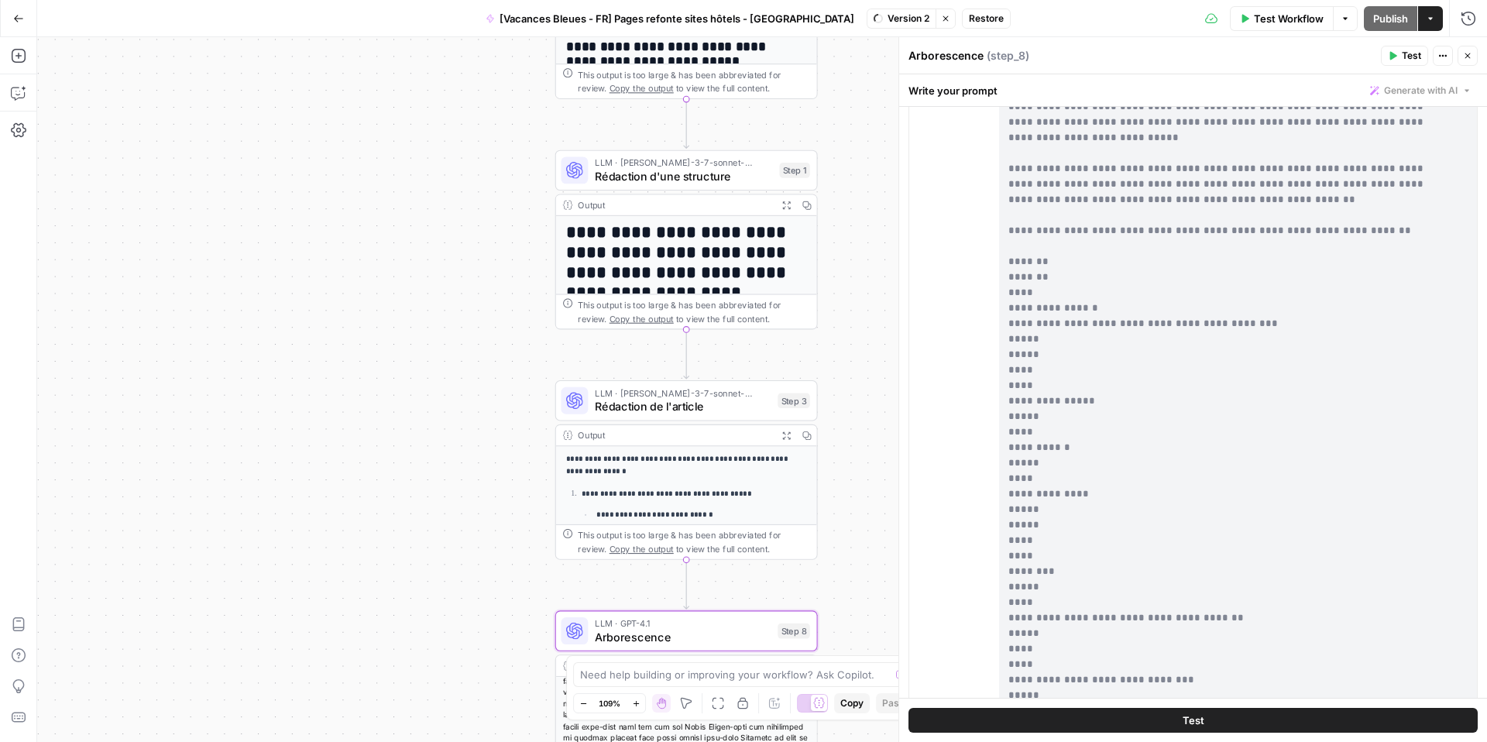
scroll to position [0, 0]
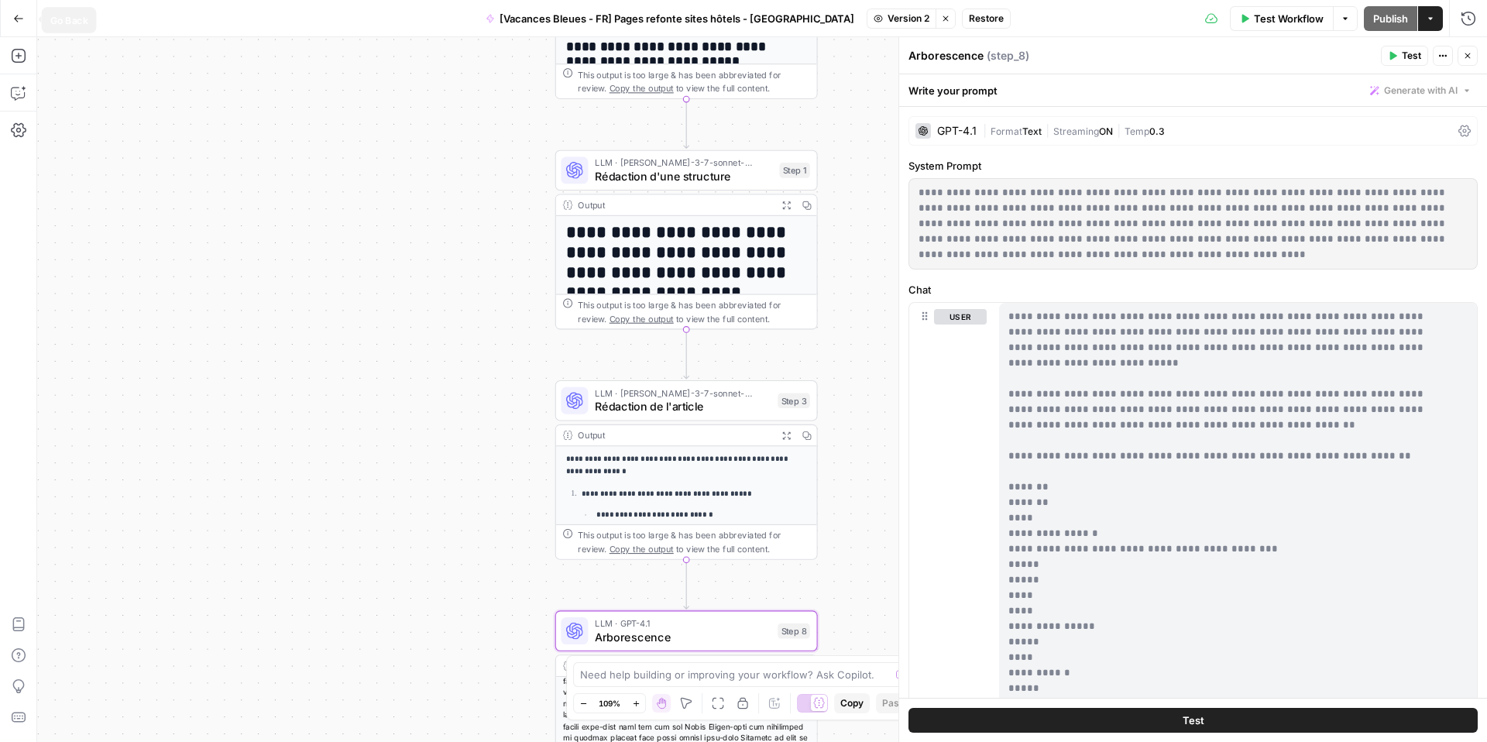
click at [10, 12] on button "Go Back" at bounding box center [19, 19] width 28 height 28
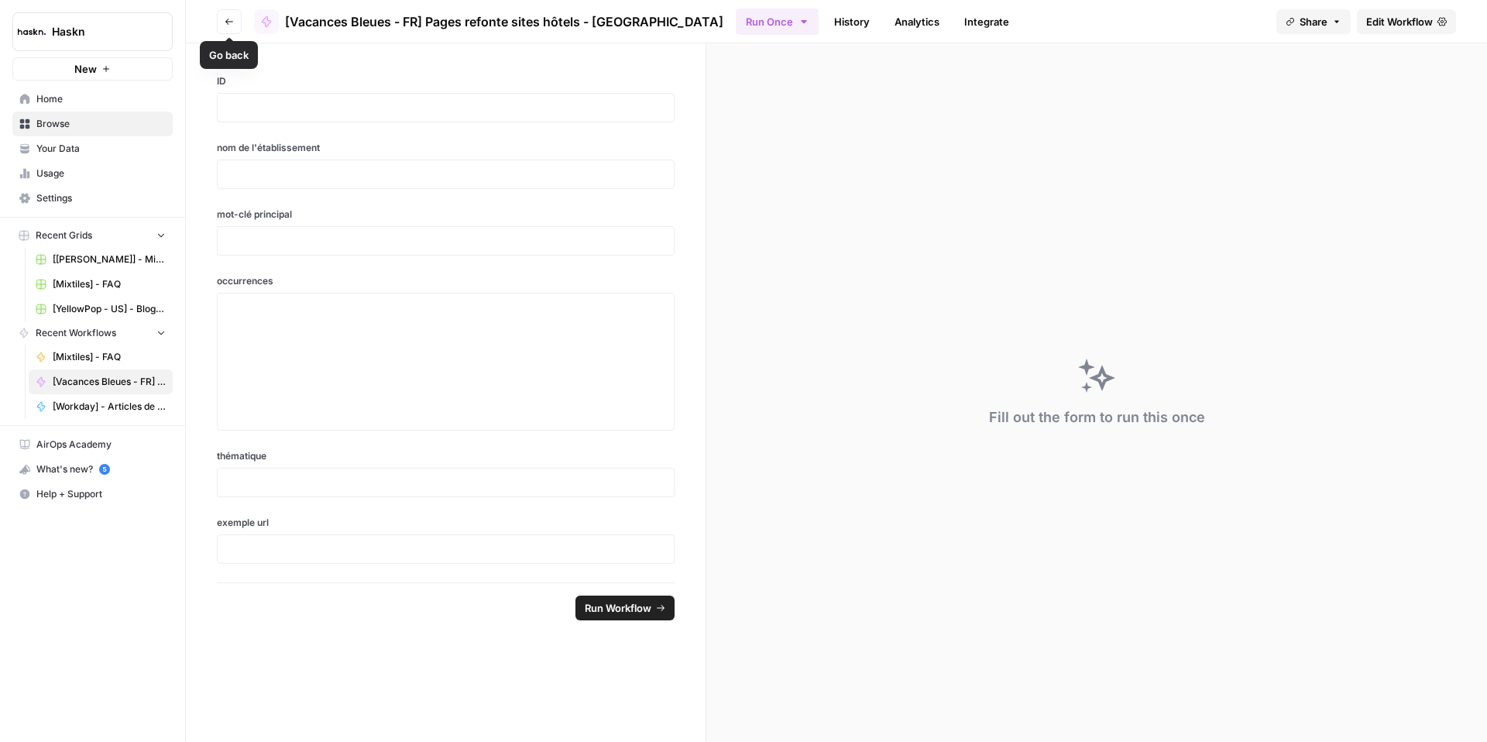
click at [224, 15] on button "Go back" at bounding box center [229, 21] width 25 height 25
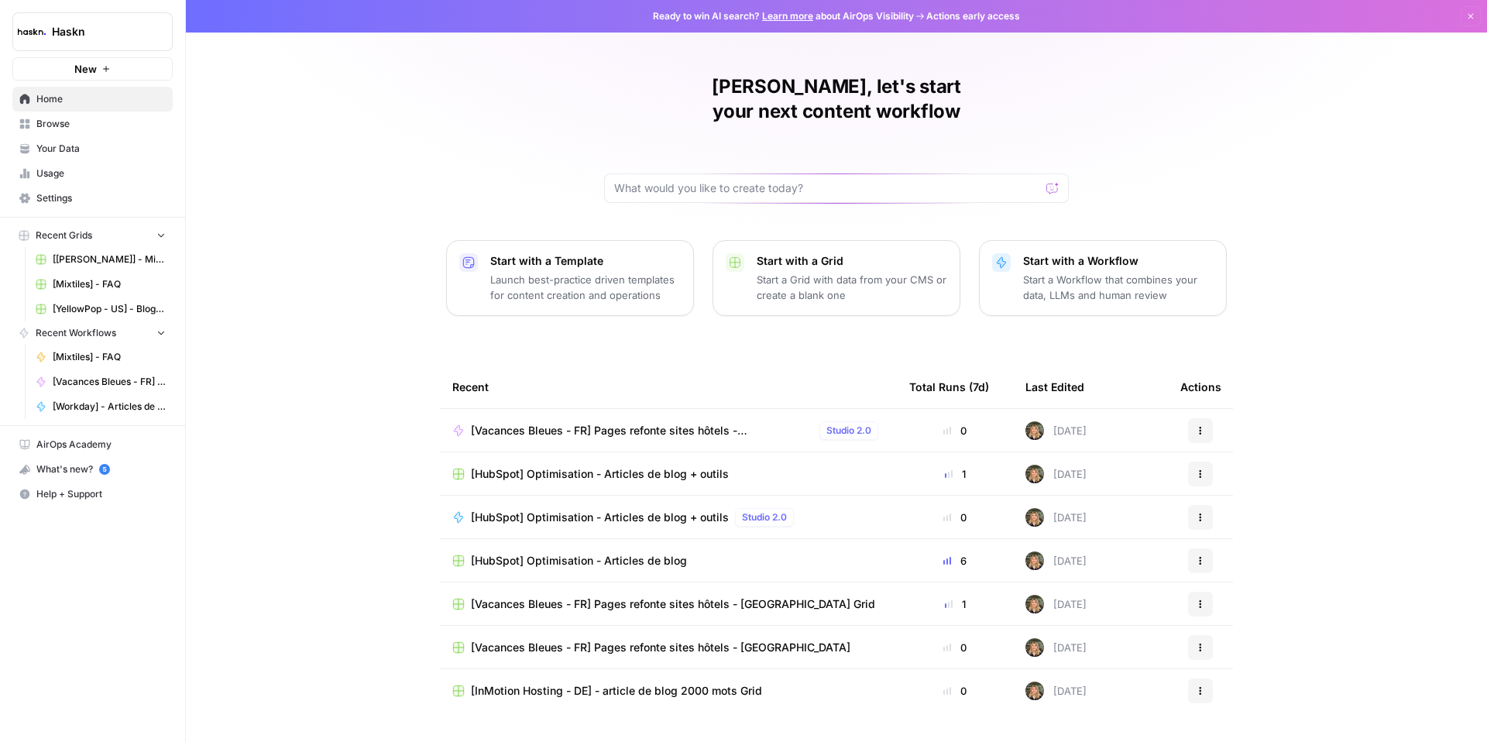
click at [746, 423] on span "[Vacances Bleues - FR] Pages refonte sites hôtels - [GEOGRAPHIC_DATA]" at bounding box center [642, 430] width 342 height 15
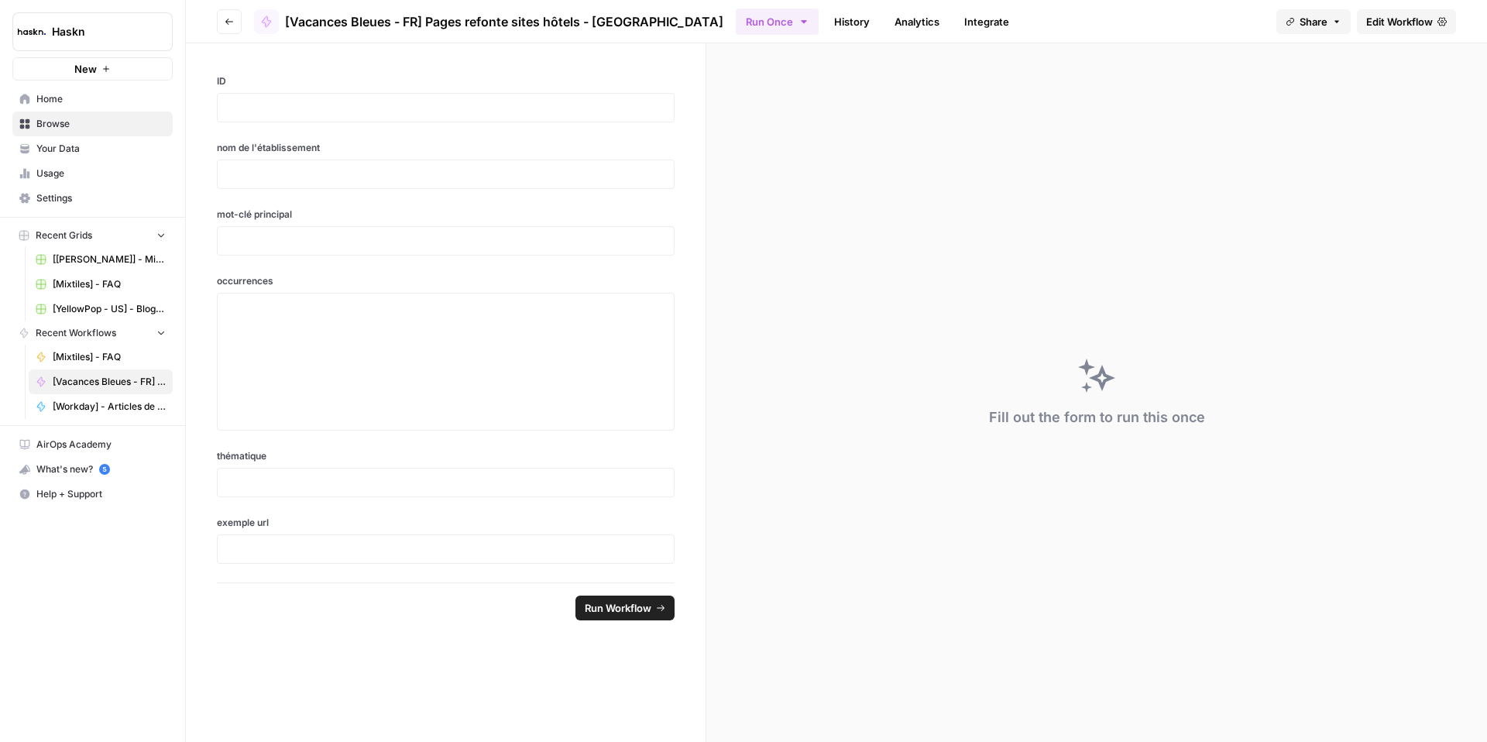
click at [1371, 26] on span "Edit Workflow" at bounding box center [1399, 21] width 67 height 15
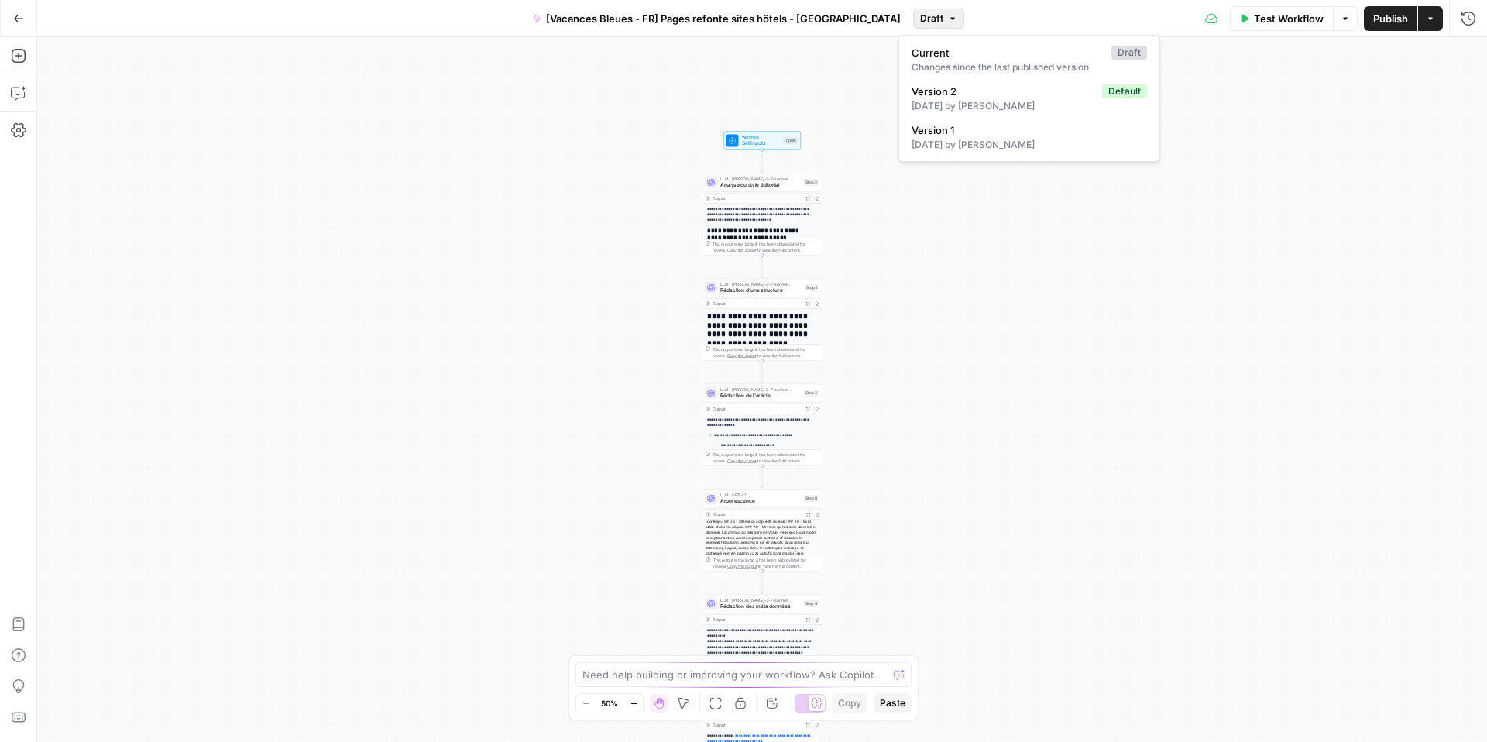
click at [932, 24] on button "Draft" at bounding box center [938, 19] width 51 height 20
click at [1382, 20] on span "Publish" at bounding box center [1390, 18] width 35 height 15
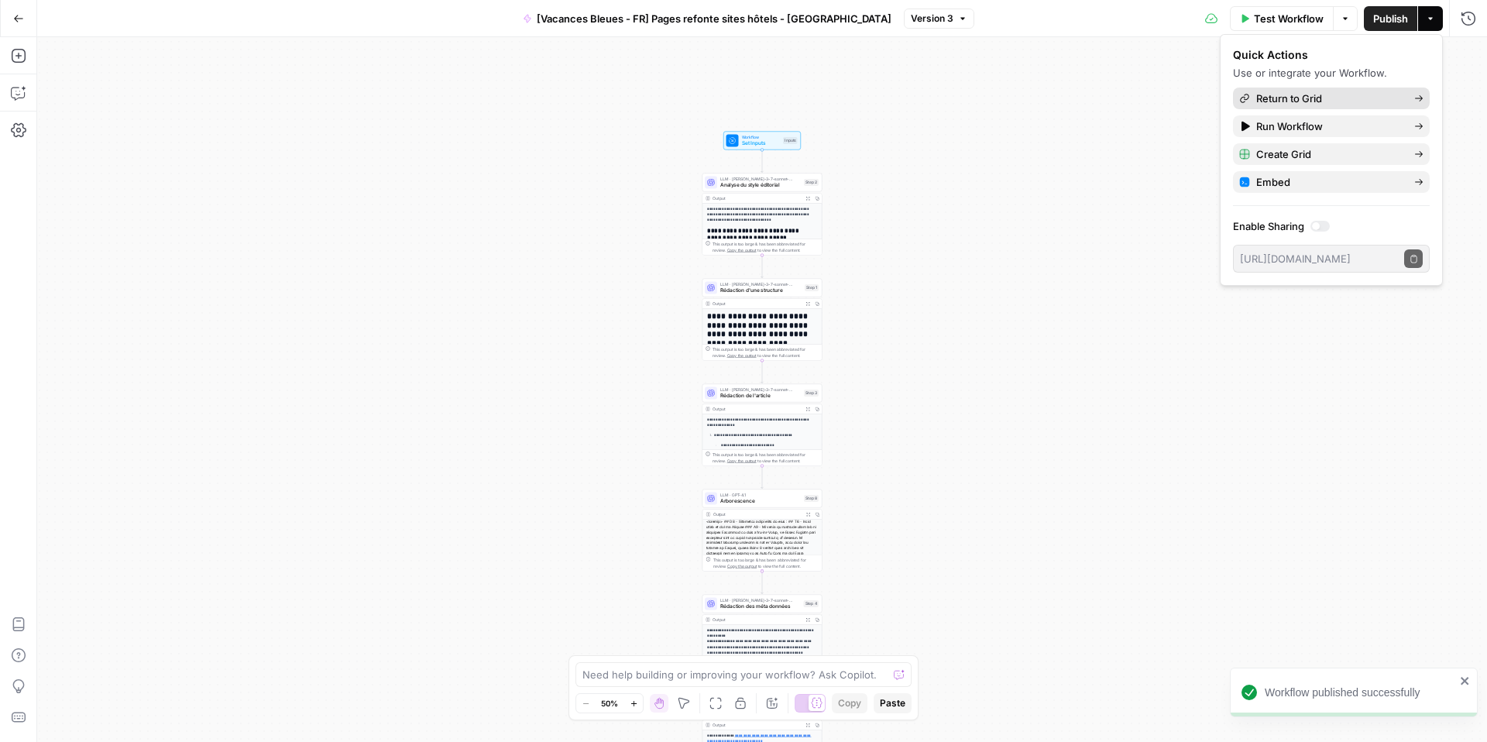
click at [1266, 98] on span "Return to Grid" at bounding box center [1329, 98] width 146 height 15
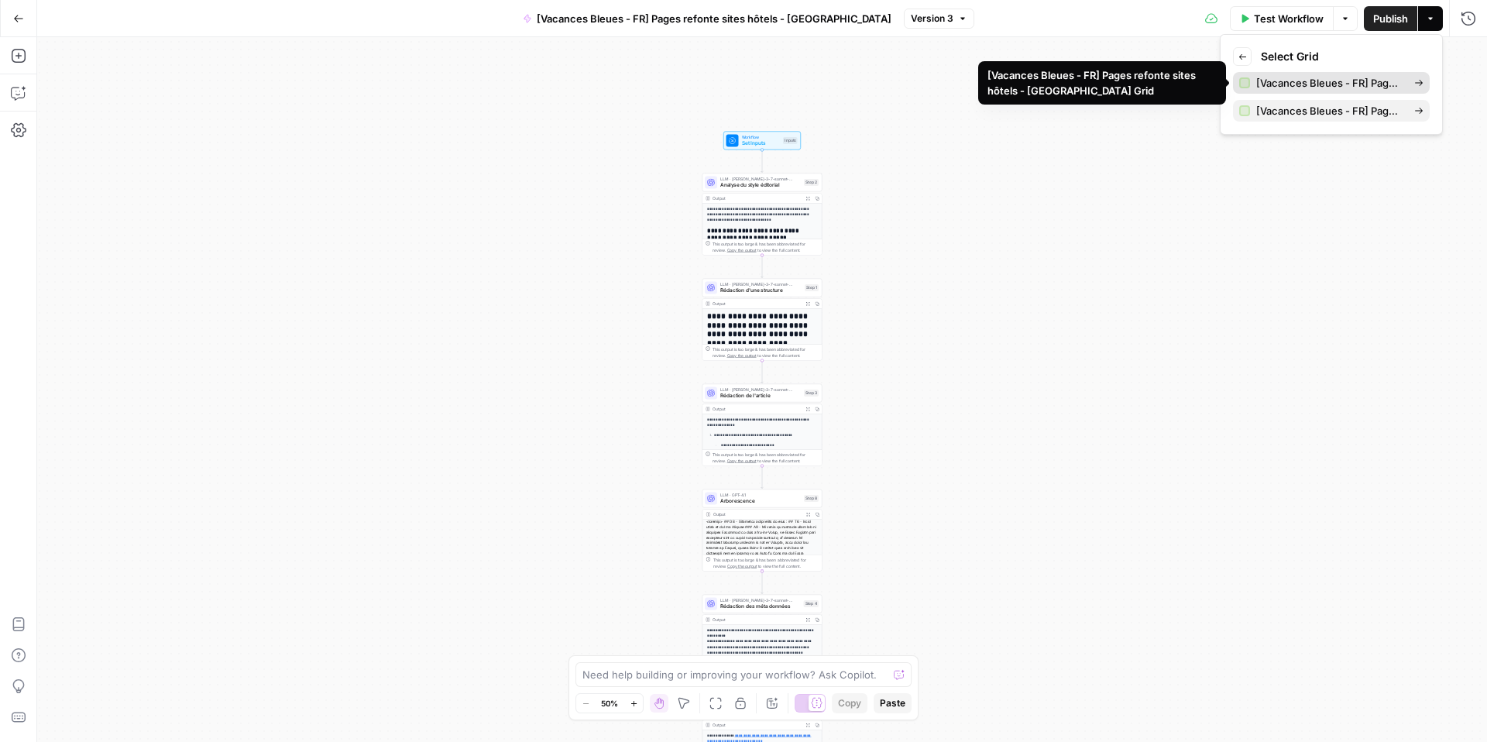
click at [1291, 81] on span "[Vacances Bleues - FR] Pages refonte sites hôtels - [GEOGRAPHIC_DATA] Grid" at bounding box center [1329, 82] width 146 height 15
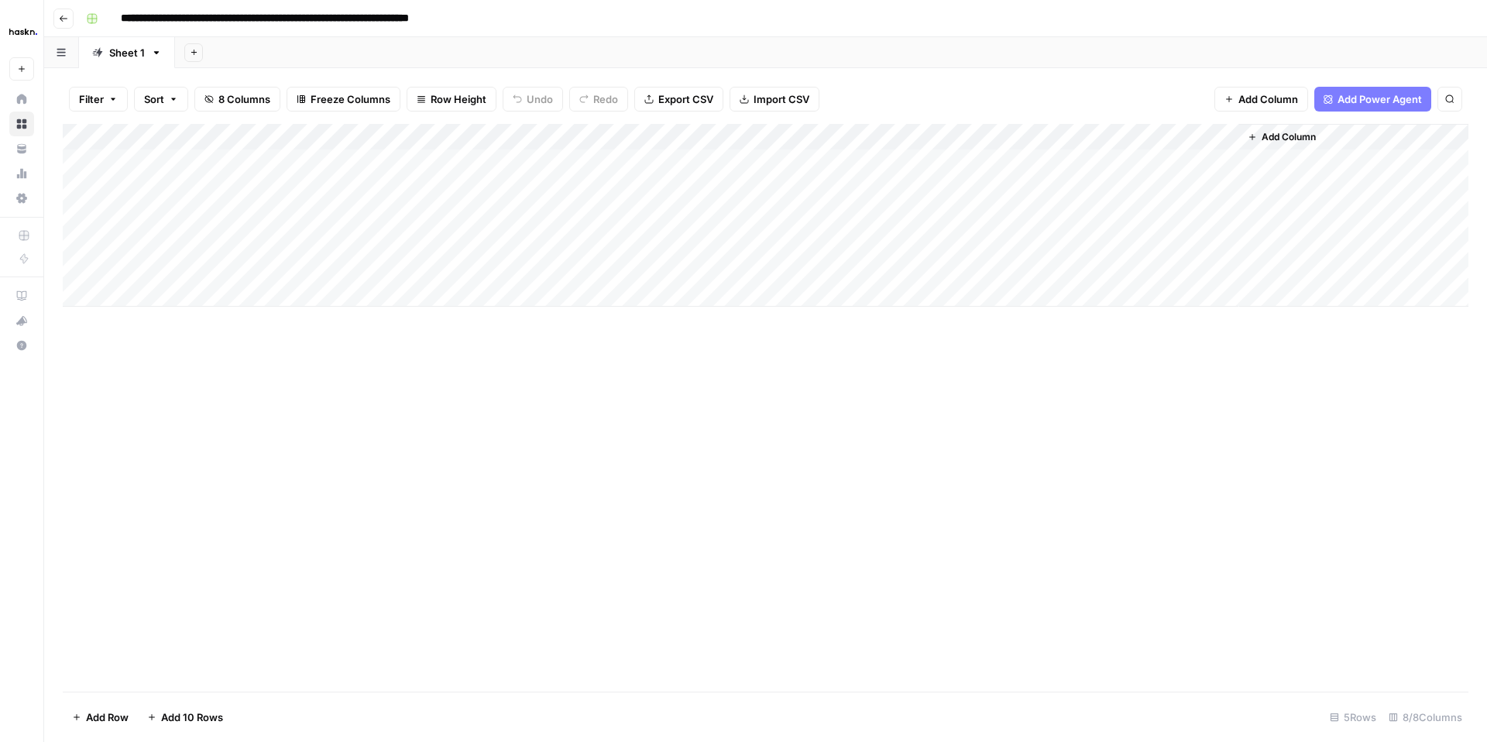
click at [43, 19] on div "Haskn New" at bounding box center [21, 40] width 43 height 81
click at [64, 20] on icon "button" at bounding box center [63, 18] width 9 height 9
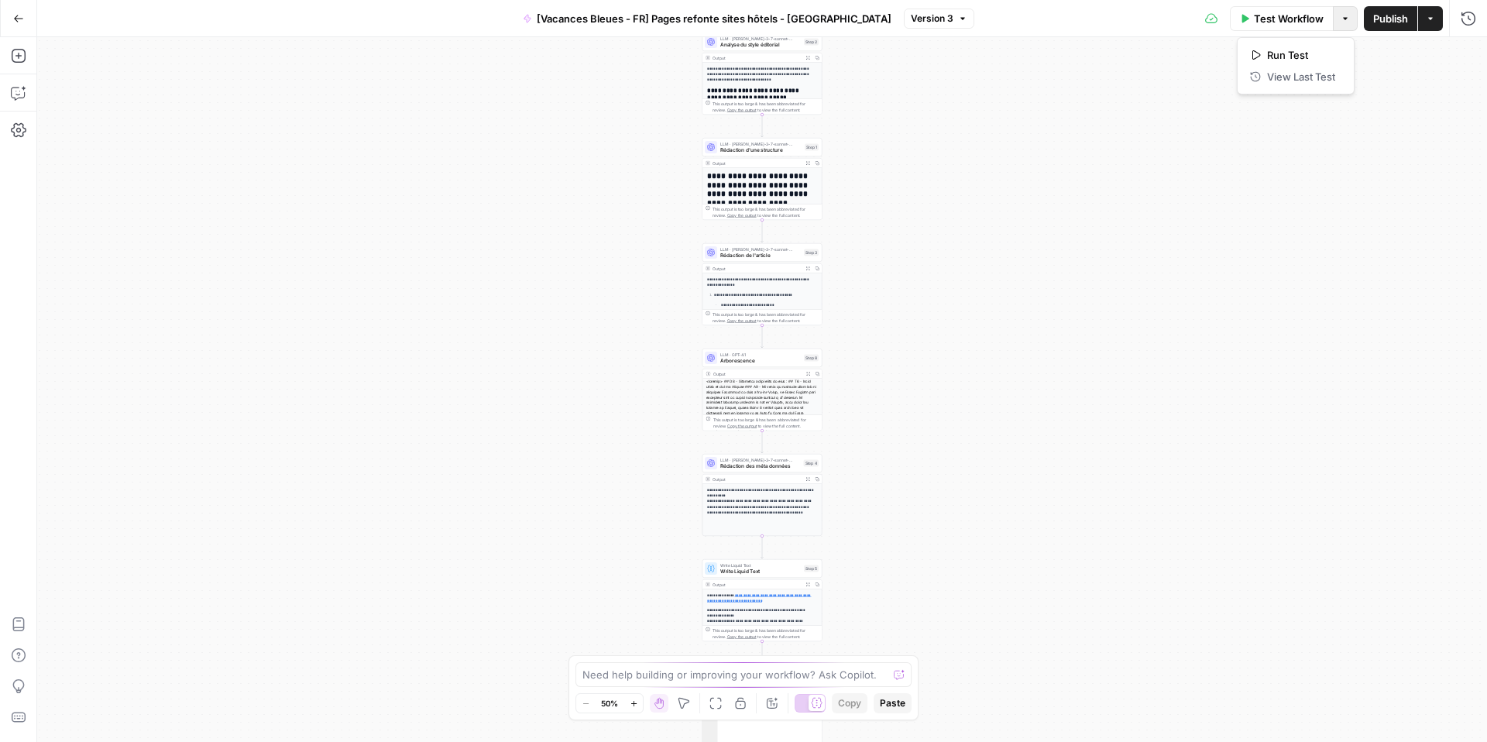
click at [1347, 24] on button "Options" at bounding box center [1345, 18] width 25 height 25
click at [1434, 22] on icon "button" at bounding box center [1430, 18] width 9 height 9
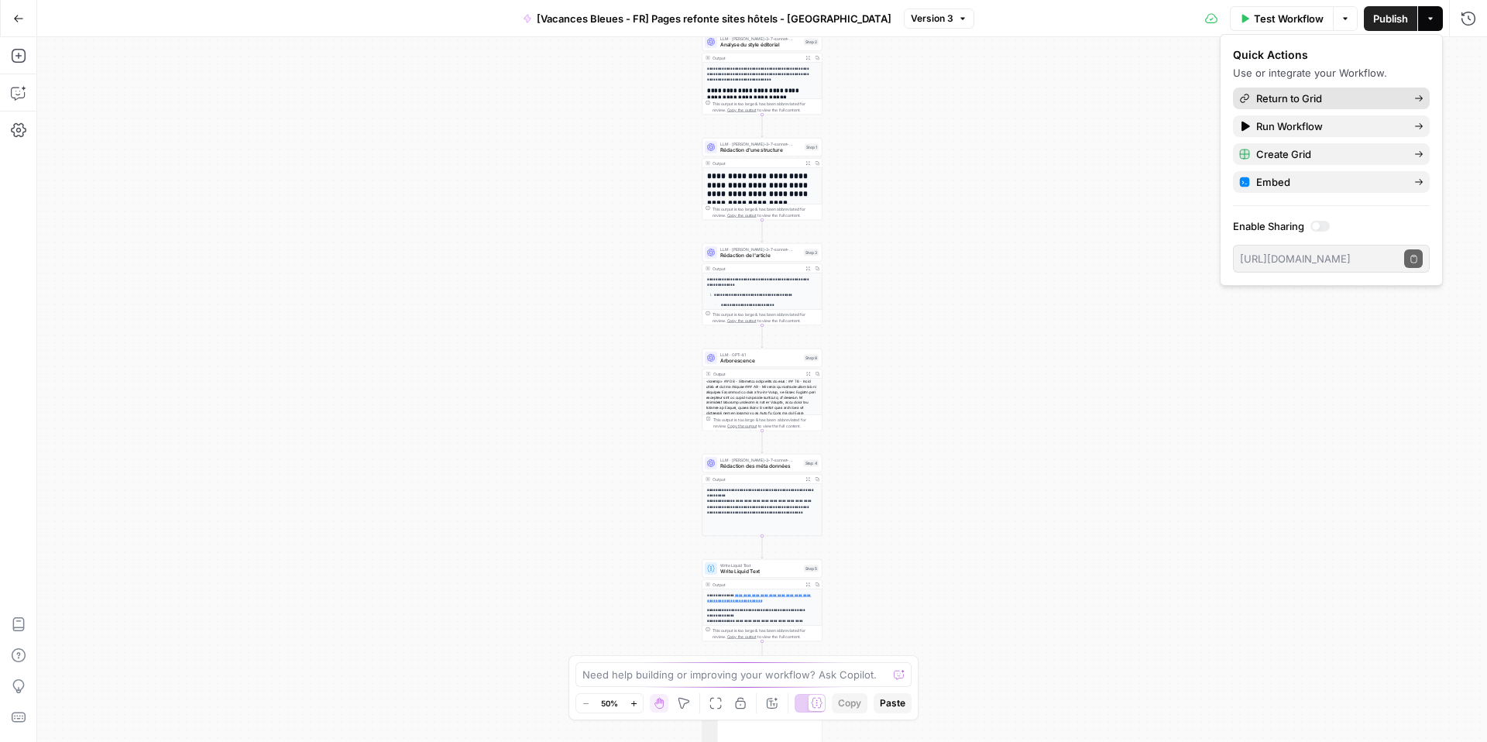
click at [1304, 97] on span "Return to Grid" at bounding box center [1329, 98] width 146 height 15
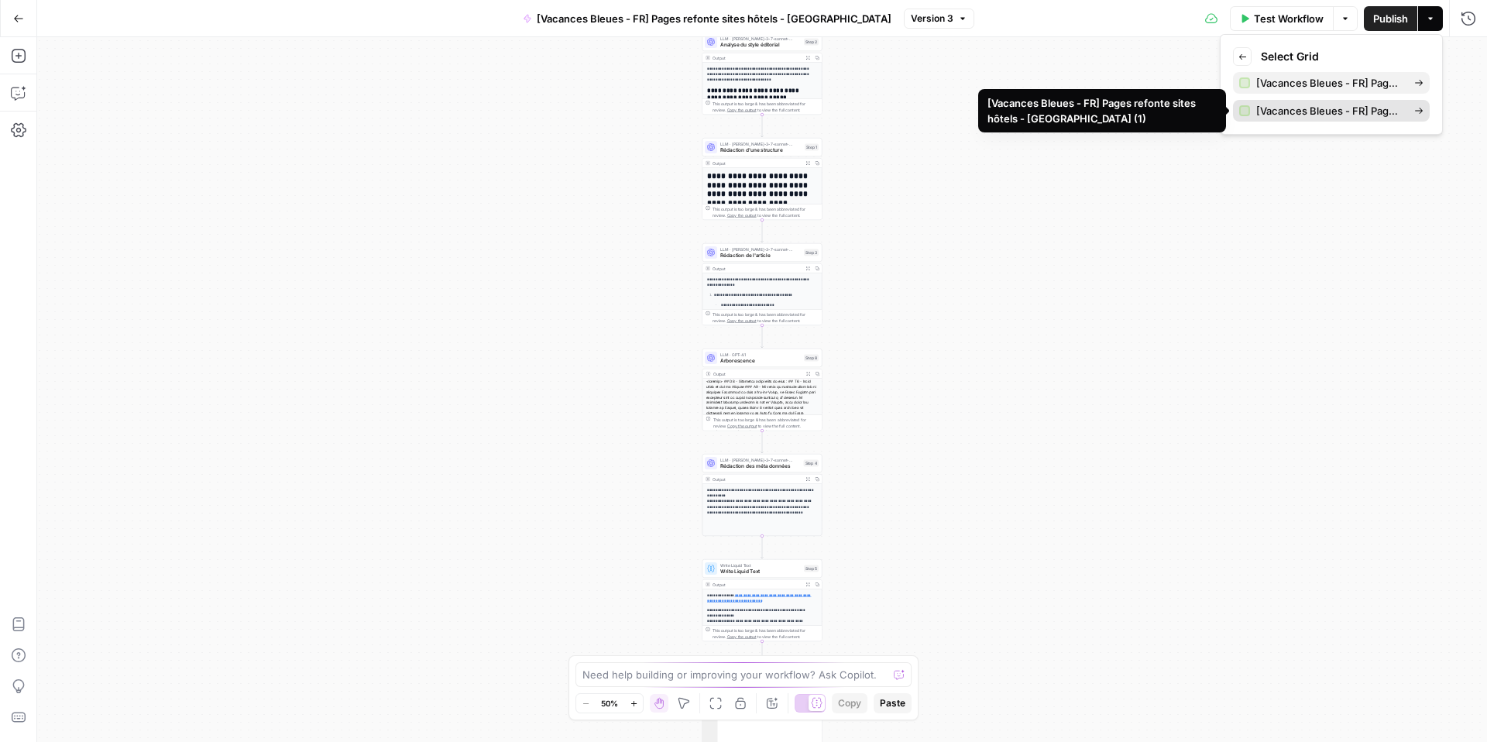
click at [1308, 115] on span "[Vacances Bleues - FR] Pages refonte sites hôtels - [GEOGRAPHIC_DATA] (1)" at bounding box center [1329, 110] width 146 height 15
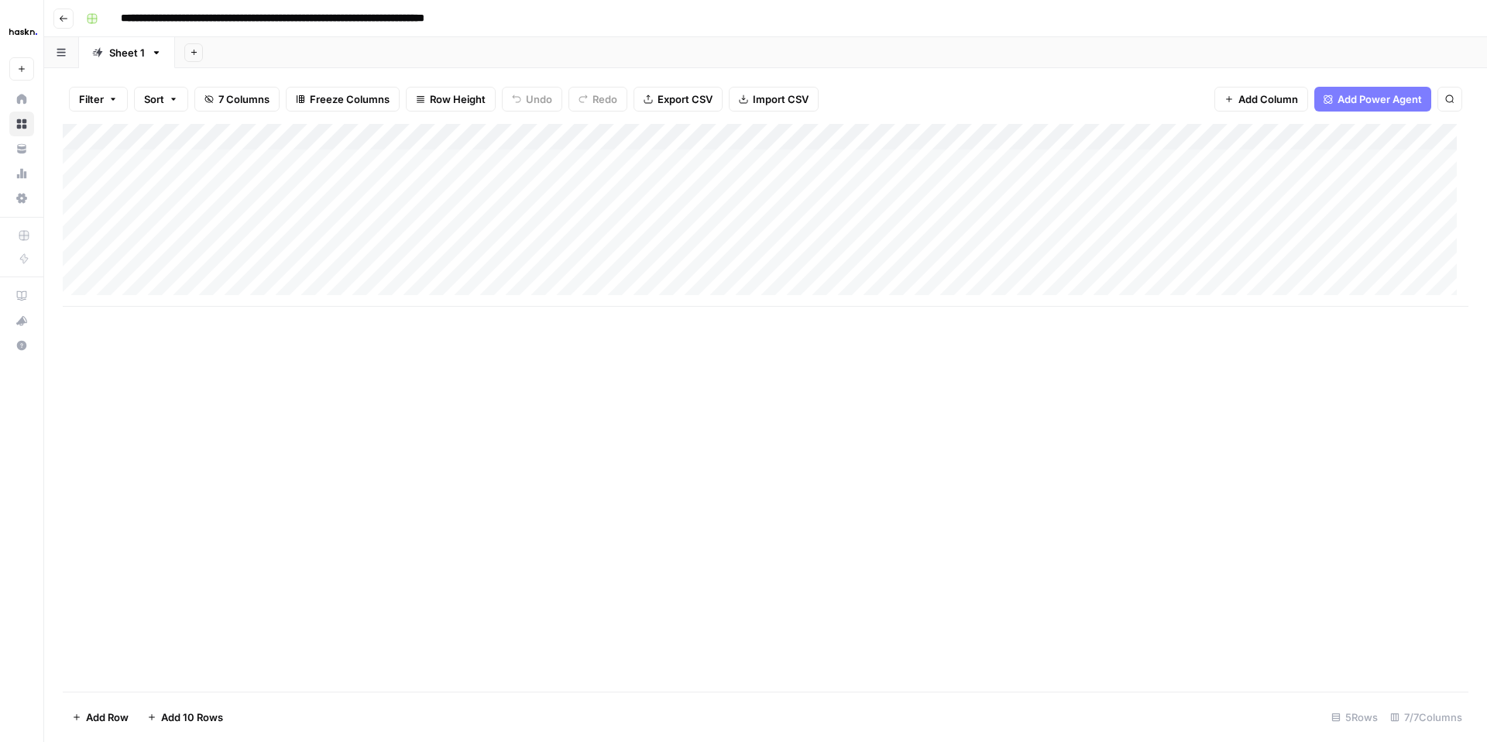
click at [70, 19] on button "Go back" at bounding box center [63, 19] width 20 height 20
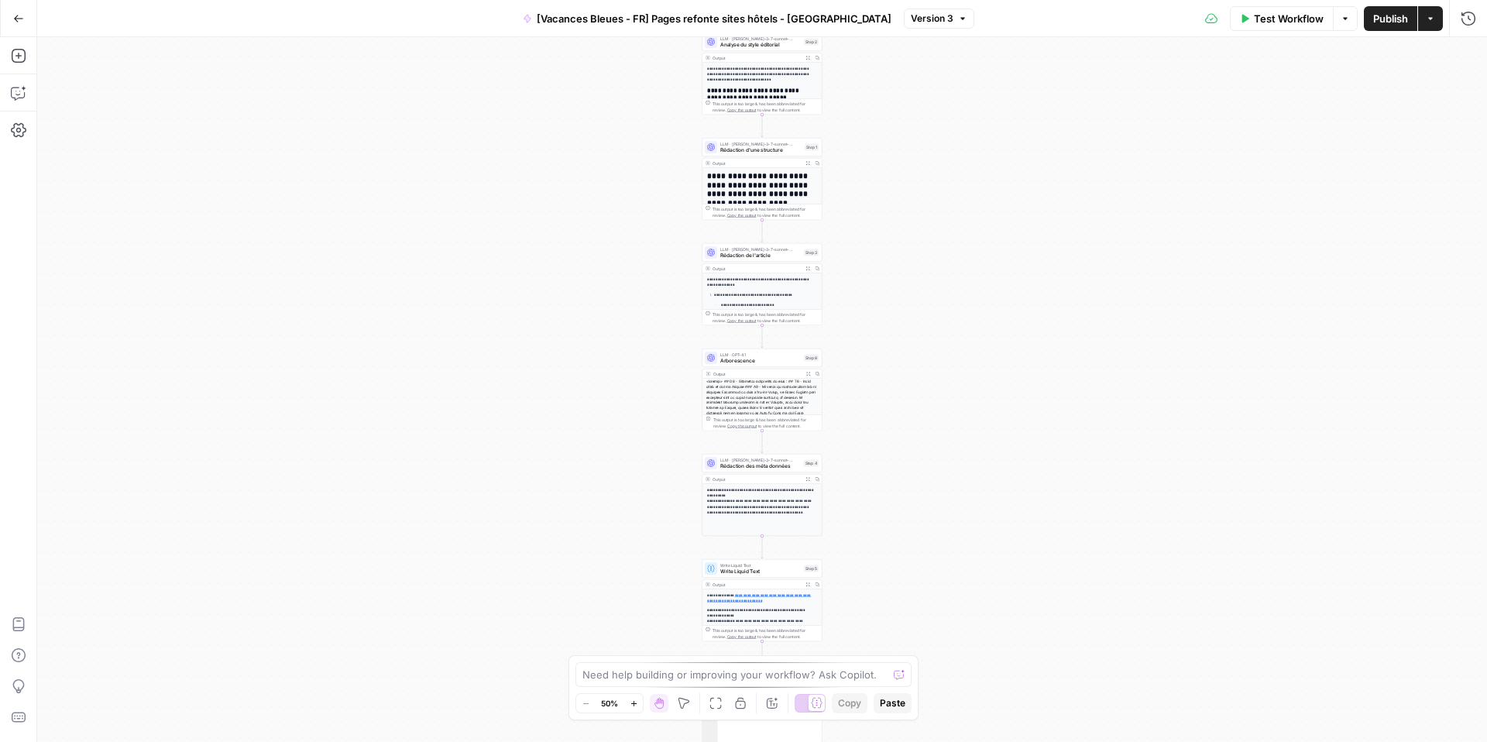
click at [8, 22] on button "Go Back" at bounding box center [19, 19] width 28 height 28
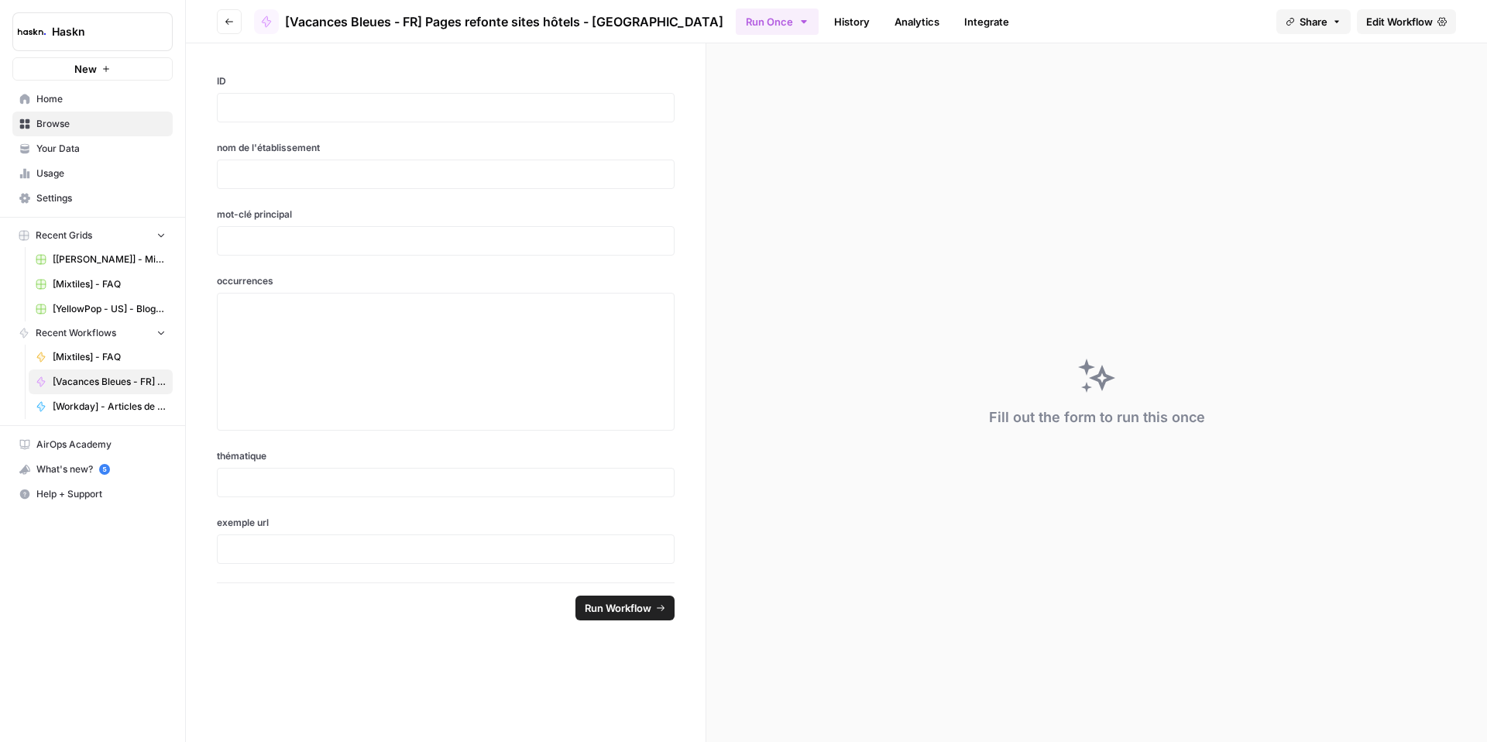
click at [225, 18] on icon "button" at bounding box center [229, 21] width 9 height 9
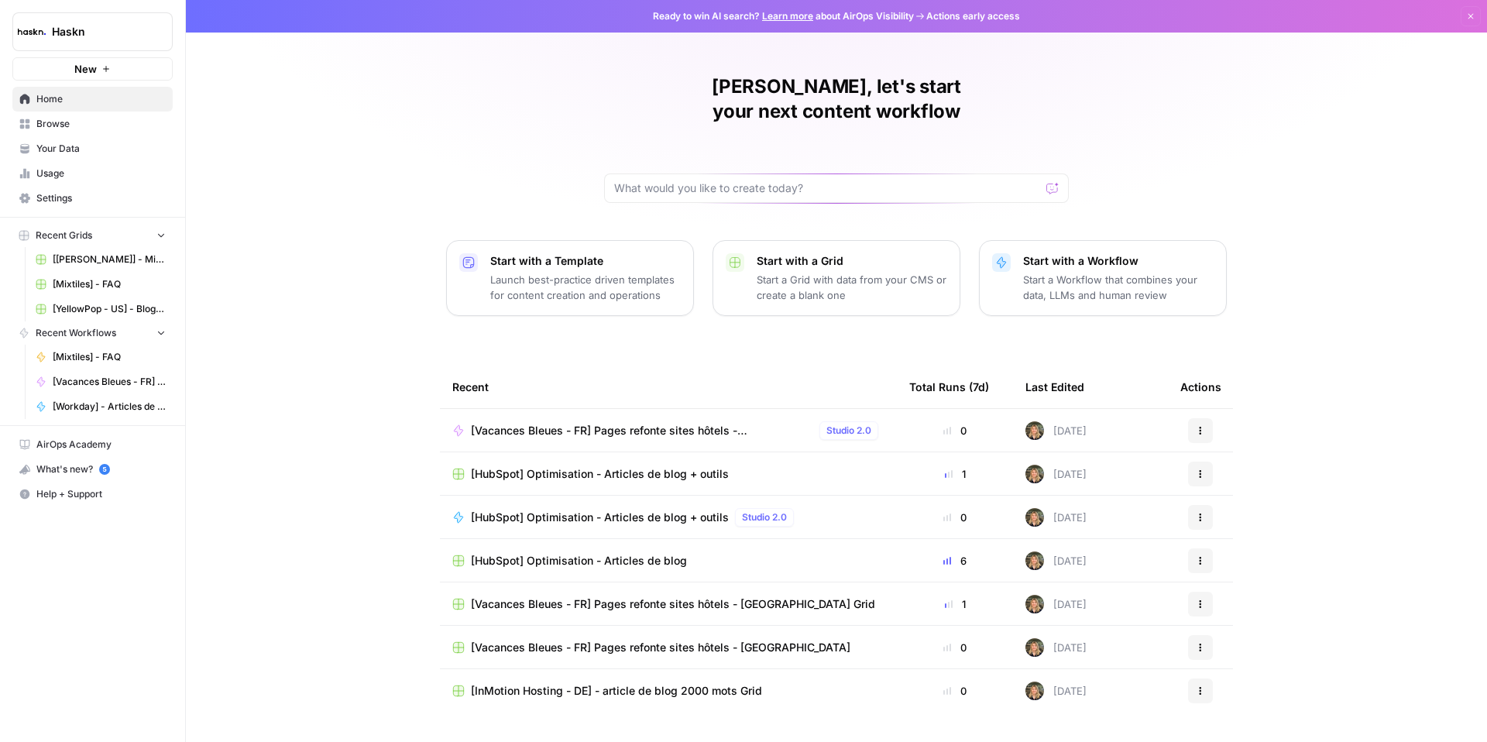
click at [61, 120] on span "Browse" at bounding box center [100, 124] width 129 height 14
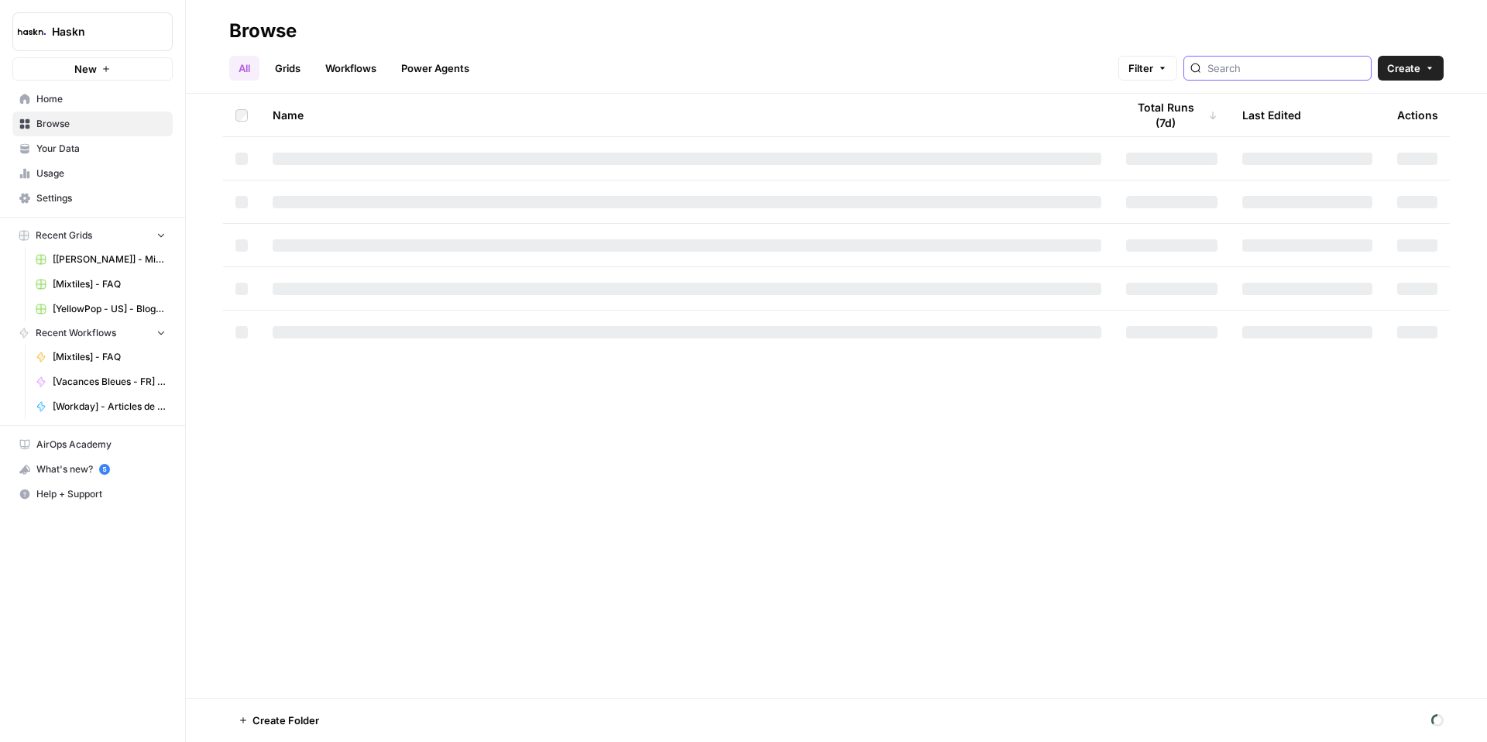
click at [1297, 71] on input "search" at bounding box center [1285, 67] width 157 height 15
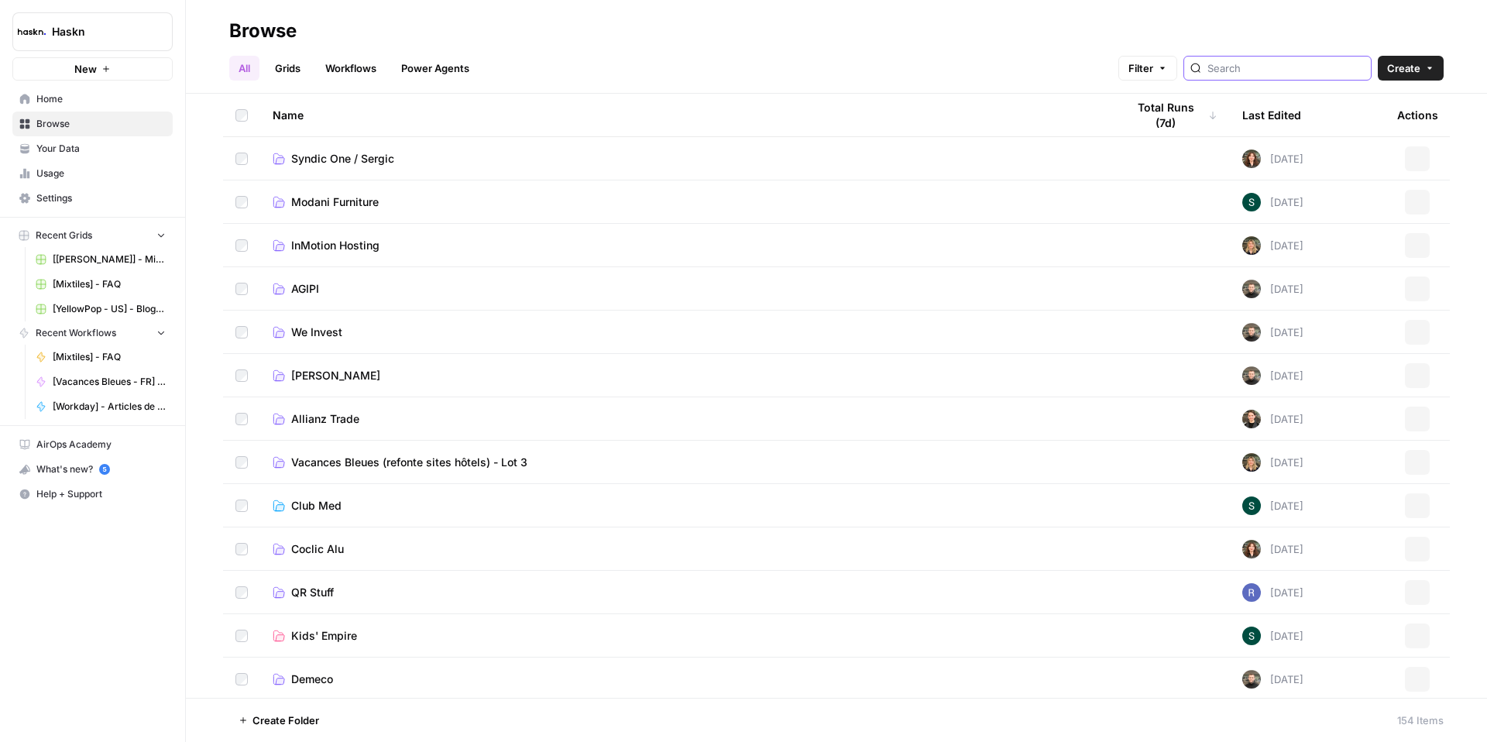
type input "vacances"
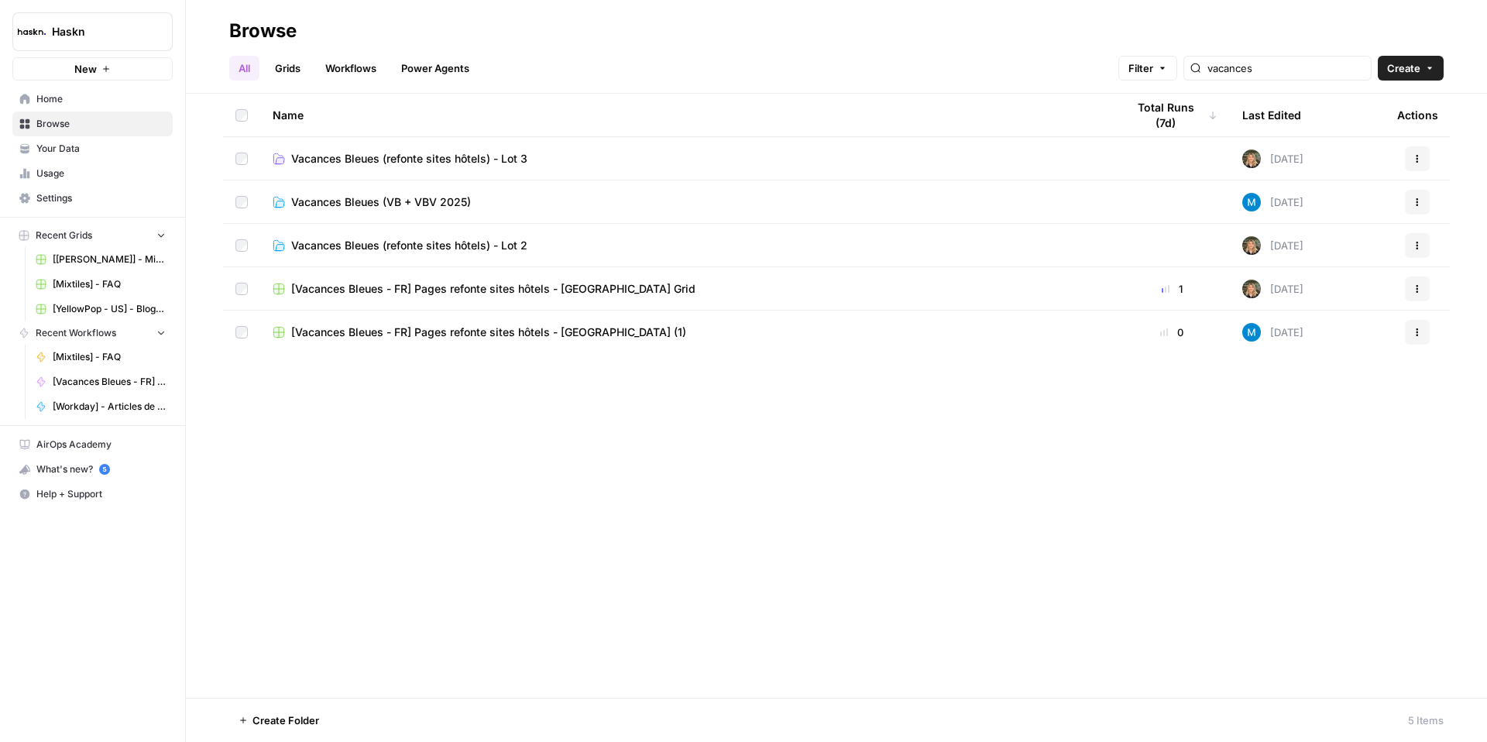
click at [455, 159] on span "Vacances Bleues (refonte sites hôtels) - Lot 3" at bounding box center [409, 158] width 236 height 15
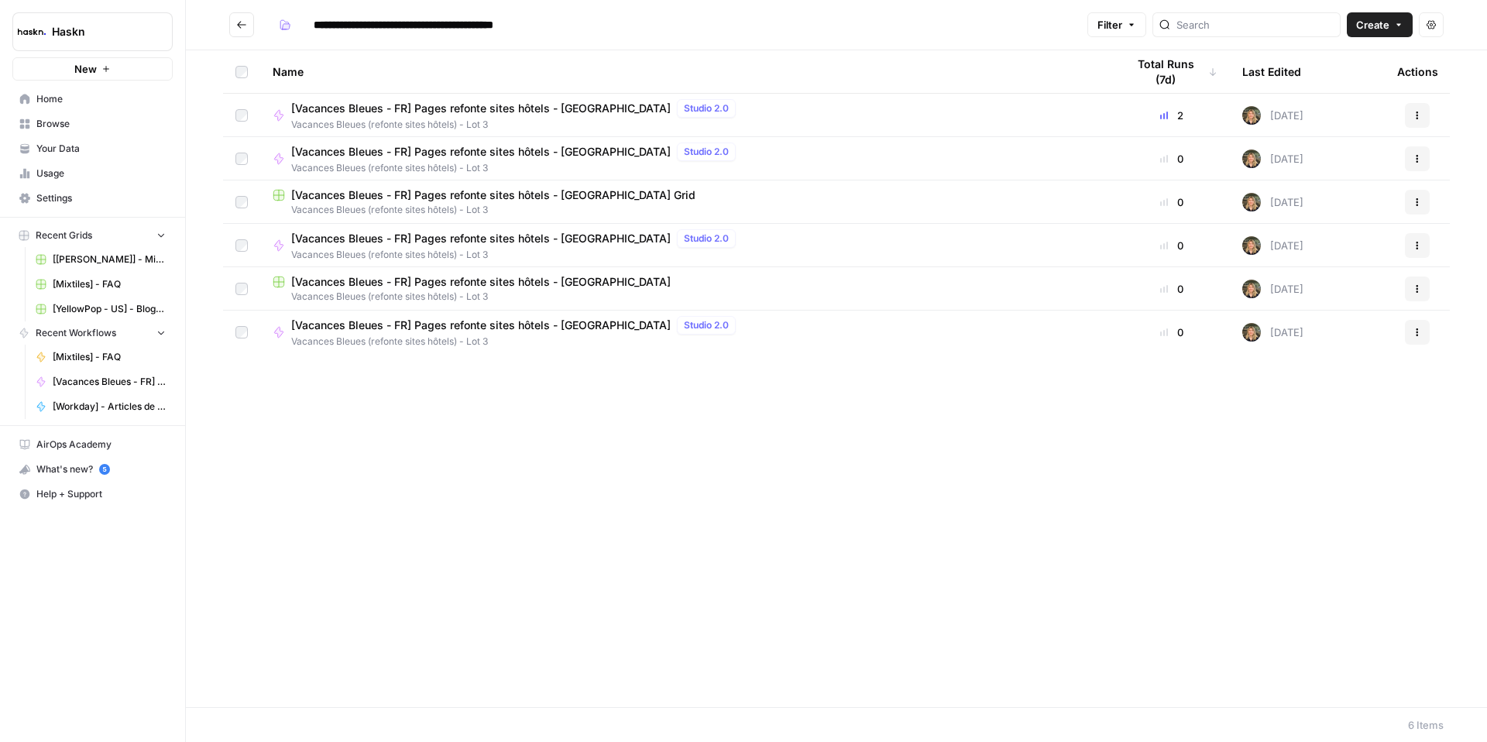
click at [241, 33] on button "Go back" at bounding box center [241, 24] width 25 height 25
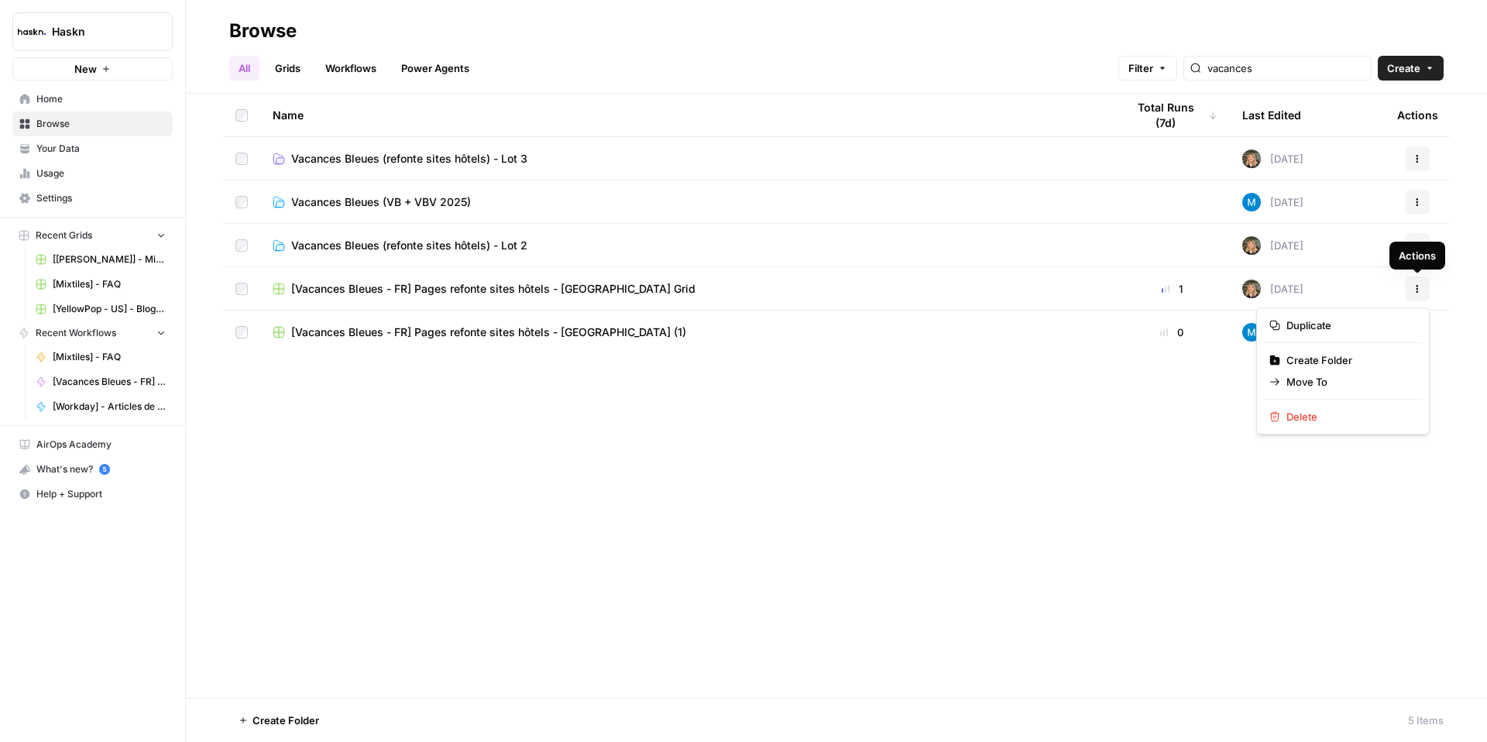
click at [1417, 288] on icon "button" at bounding box center [1418, 288] width 2 height 2
click at [1307, 417] on span "Delete" at bounding box center [1348, 416] width 124 height 15
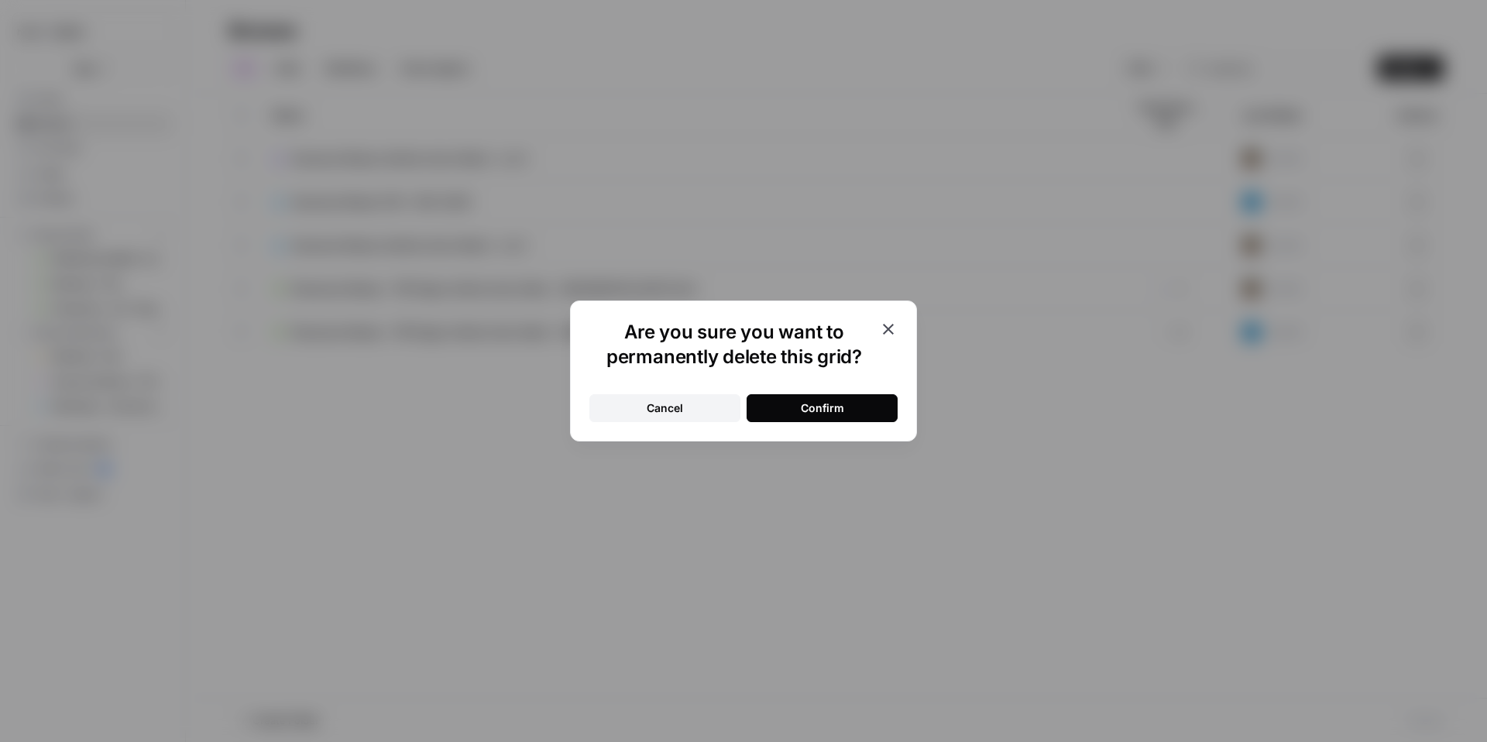
click at [898, 397] on div "Are you sure you want to permanently delete this grid? Cancel Confirm" at bounding box center [743, 371] width 347 height 141
click at [847, 399] on button "Confirm" at bounding box center [822, 408] width 151 height 28
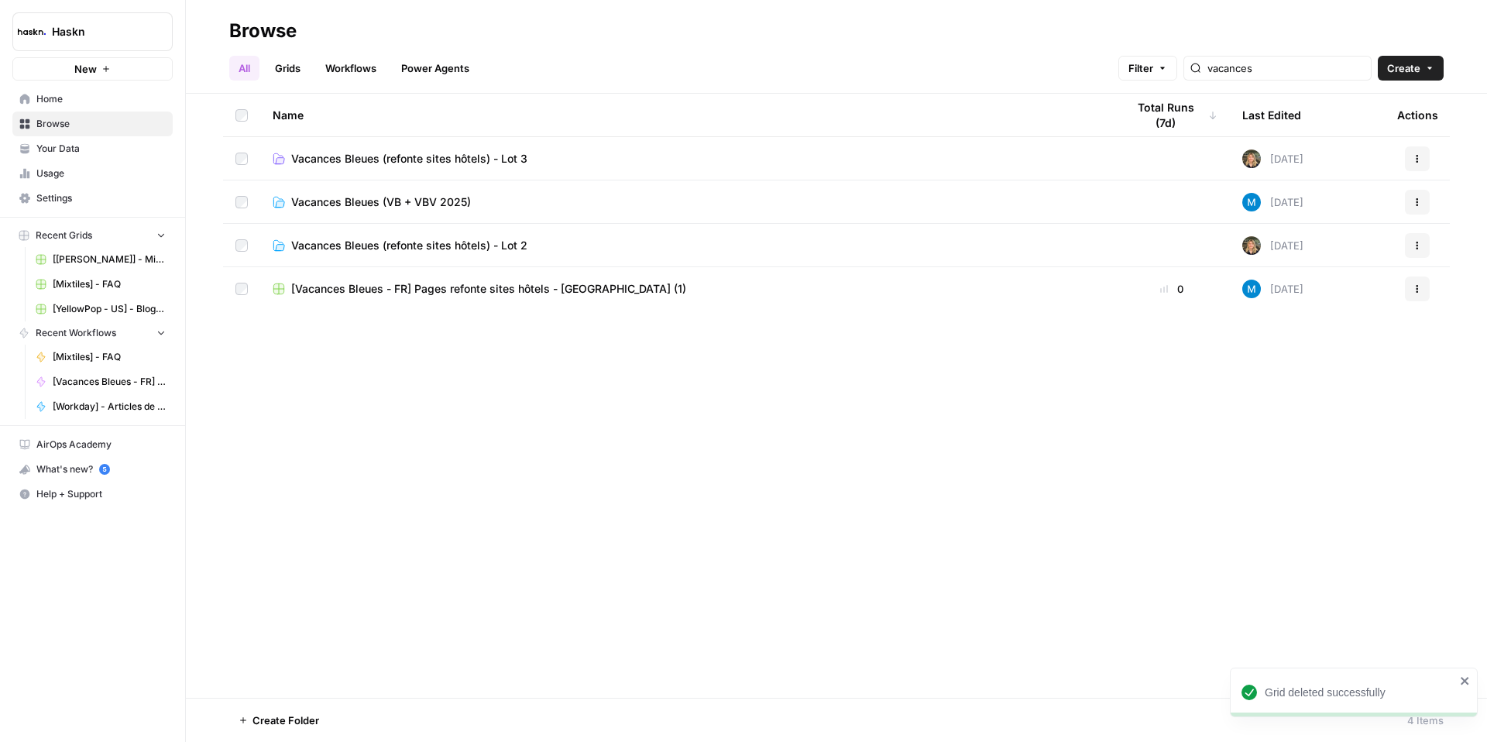
click at [1419, 284] on icon "button" at bounding box center [1417, 288] width 9 height 9
click at [1305, 359] on span "Create Folder" at bounding box center [1348, 359] width 124 height 15
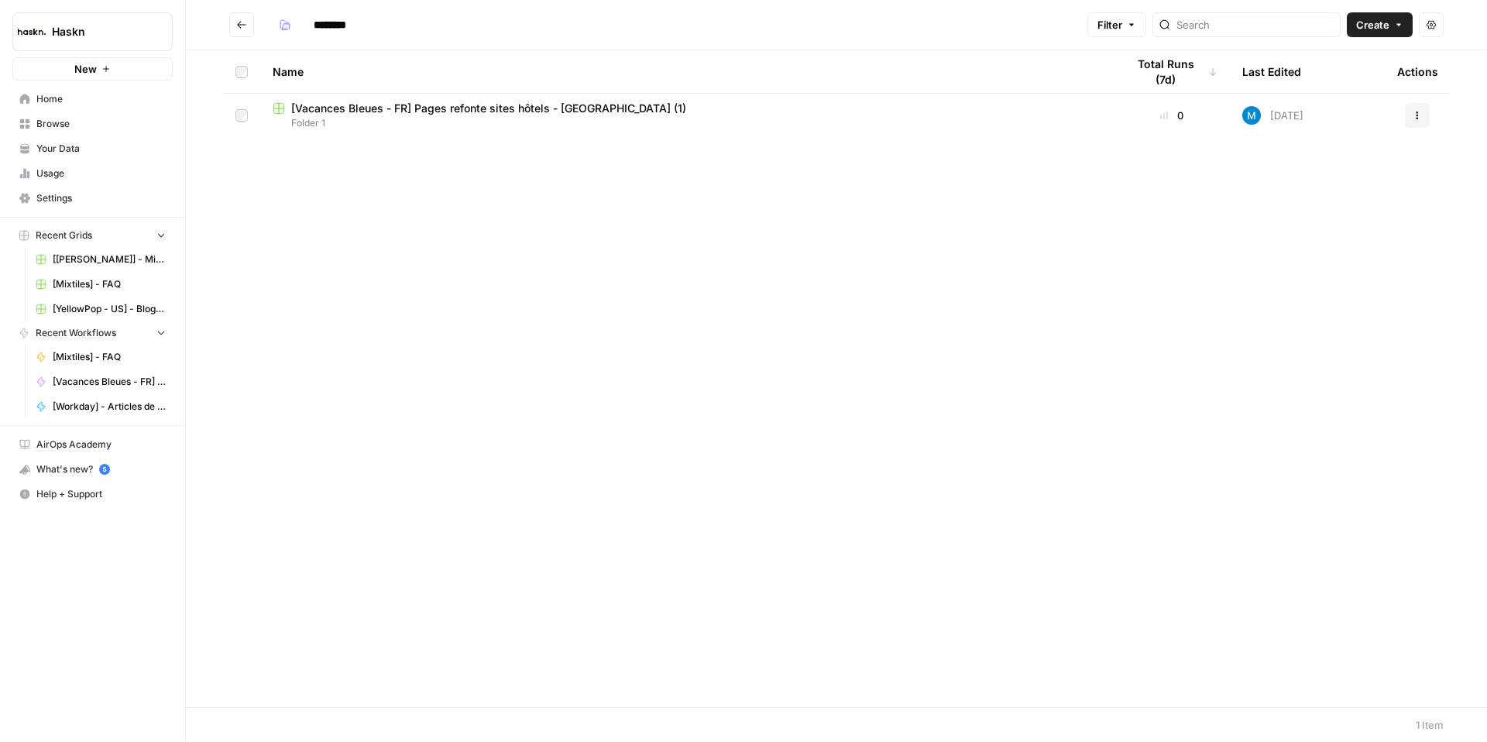
click at [236, 22] on icon "Go back" at bounding box center [241, 24] width 11 height 11
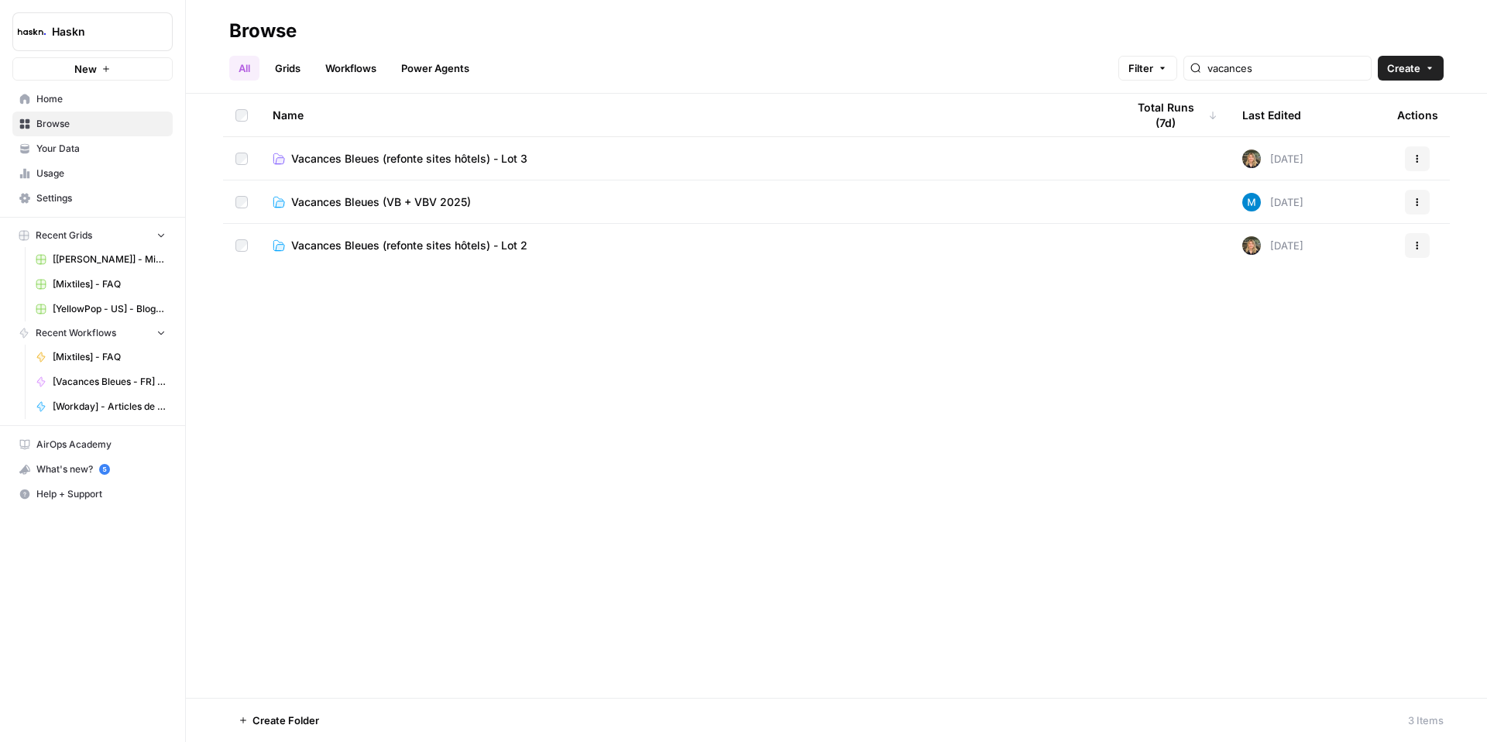
click at [80, 102] on span "Home" at bounding box center [100, 99] width 129 height 14
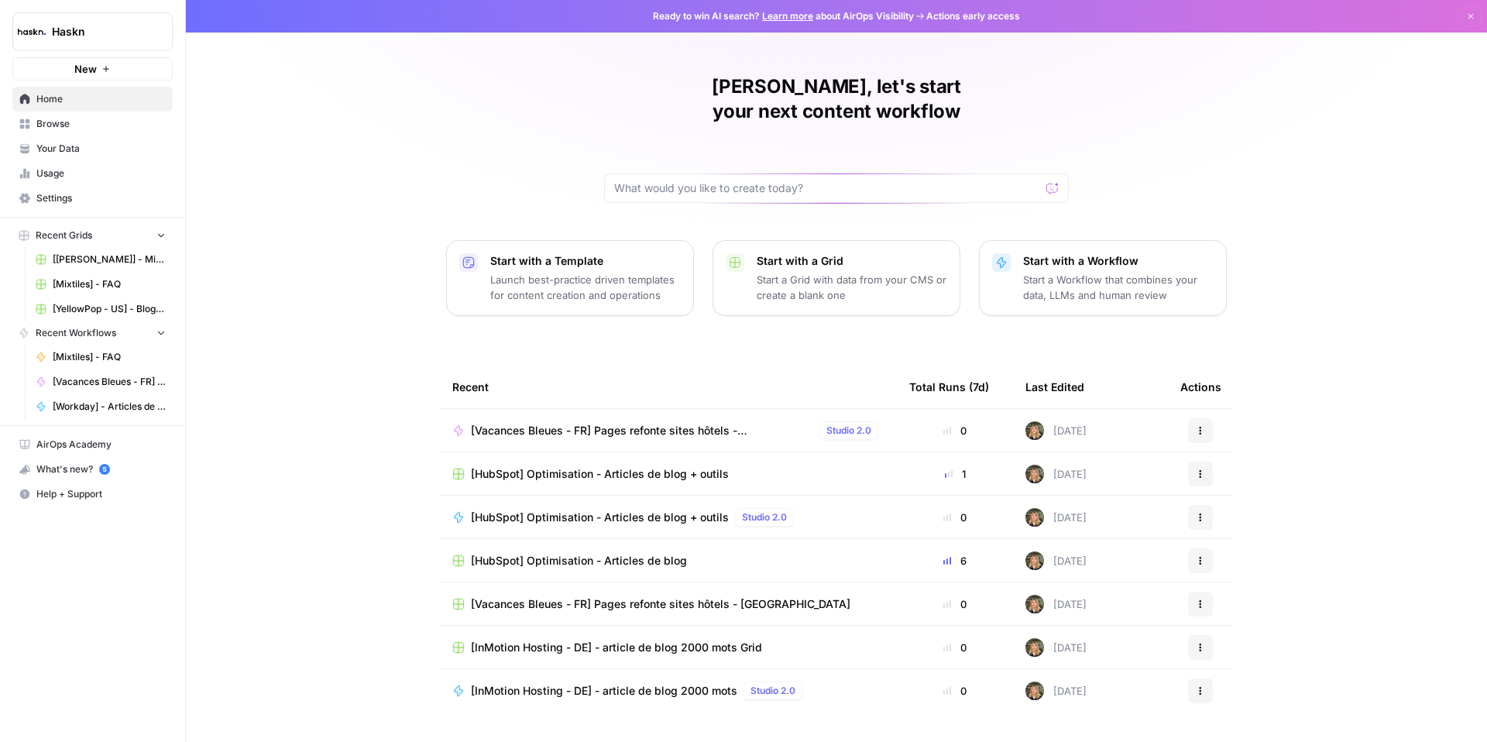
click at [713, 423] on span "[Vacances Bleues - FR] Pages refonte sites hôtels - [GEOGRAPHIC_DATA]" at bounding box center [642, 430] width 342 height 15
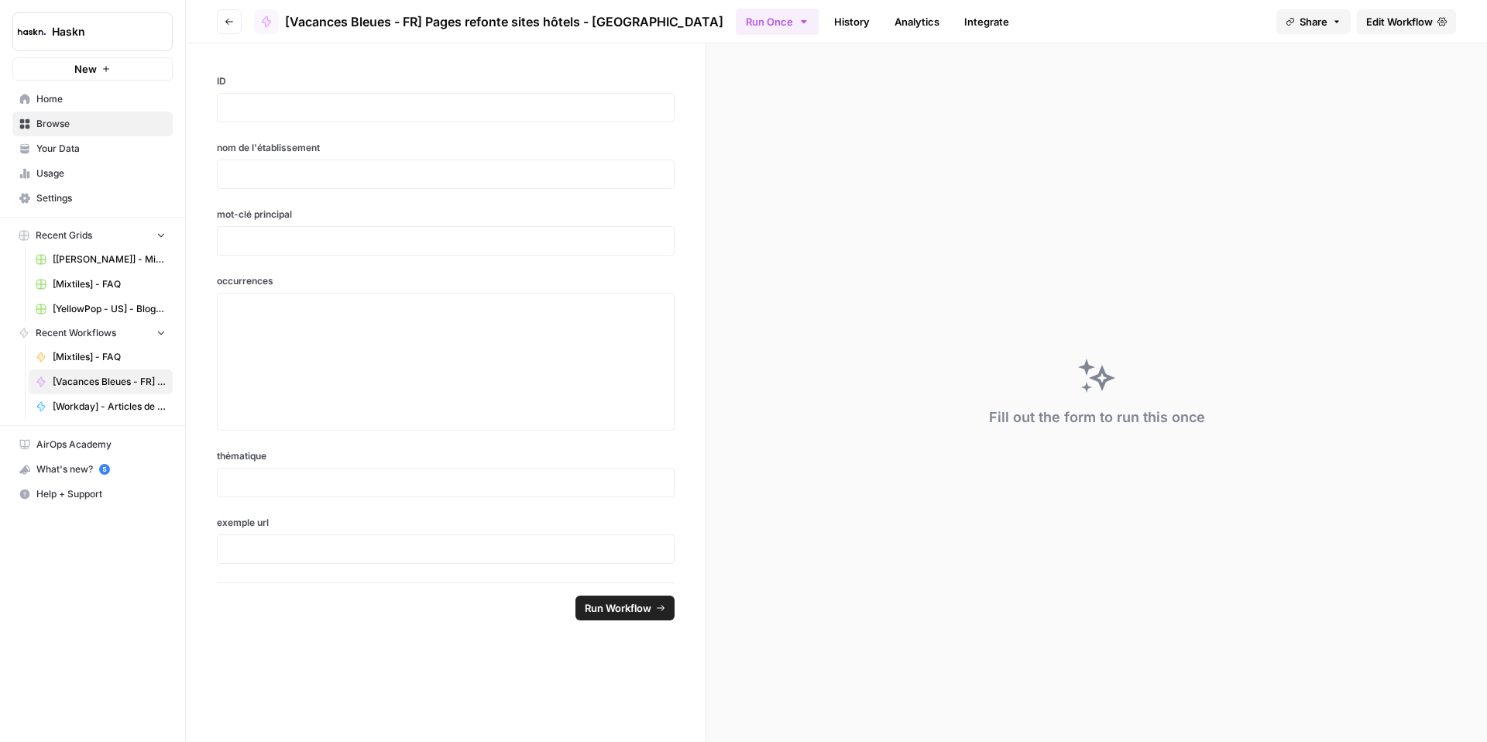
click at [1372, 25] on span "Edit Workflow" at bounding box center [1399, 21] width 67 height 15
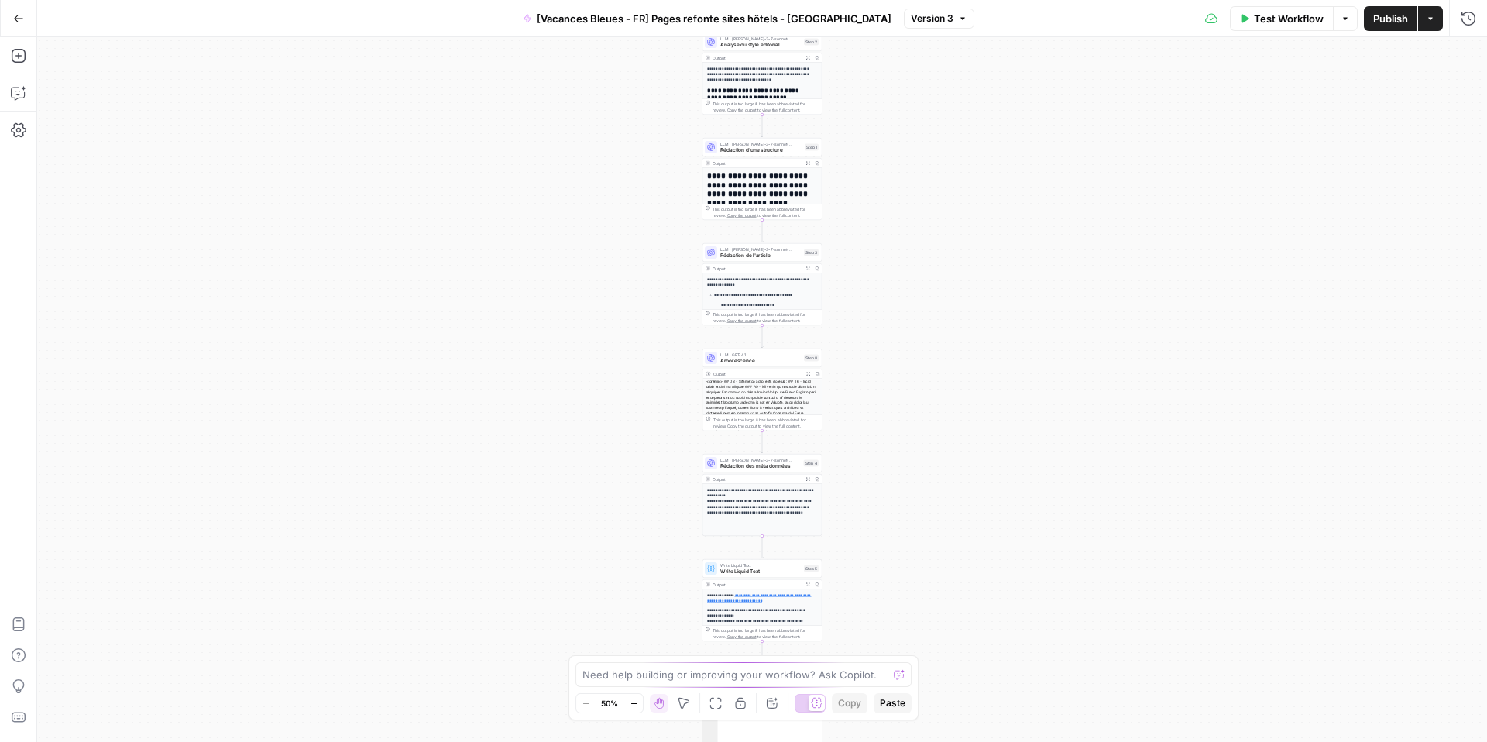
click at [30, 23] on button "Go Back" at bounding box center [19, 19] width 28 height 28
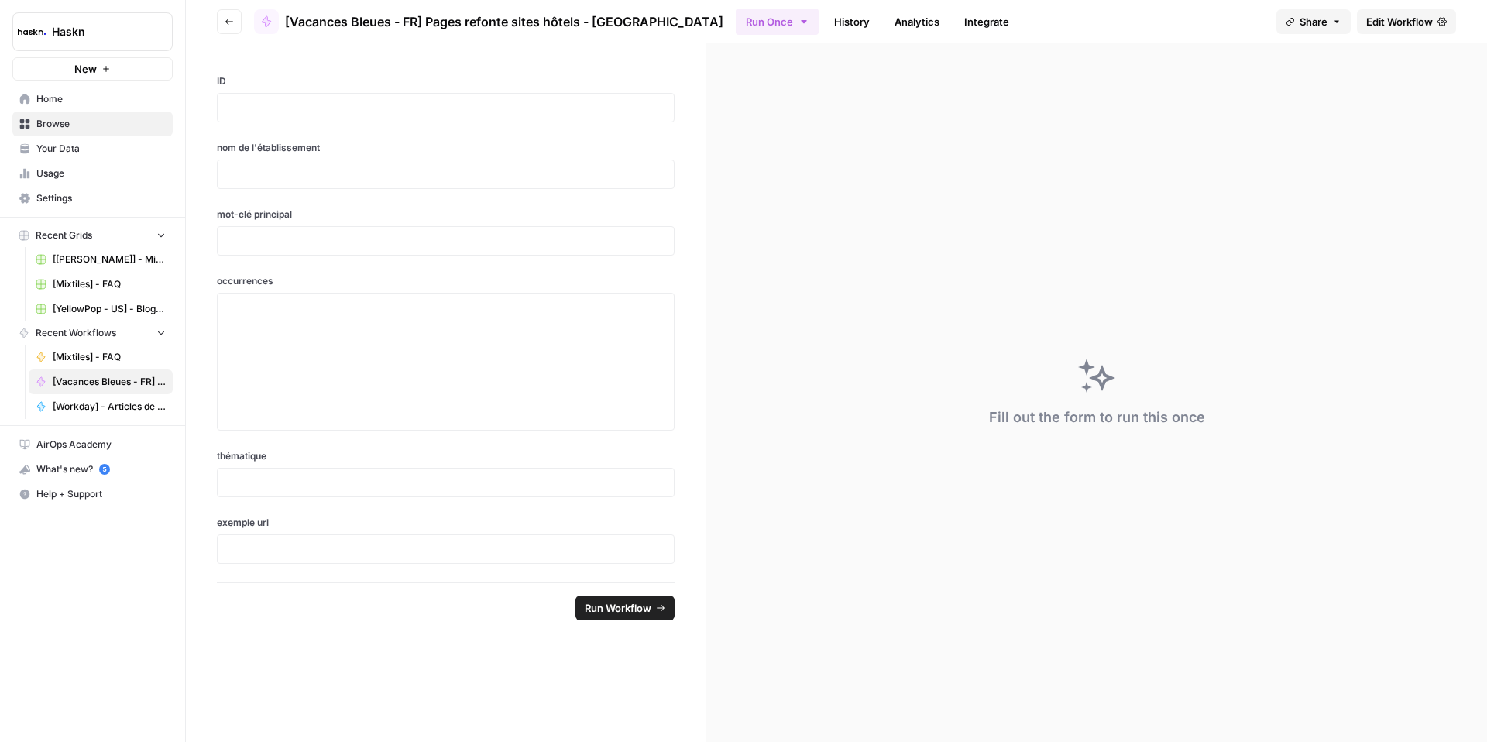
click at [231, 25] on icon "button" at bounding box center [229, 21] width 9 height 9
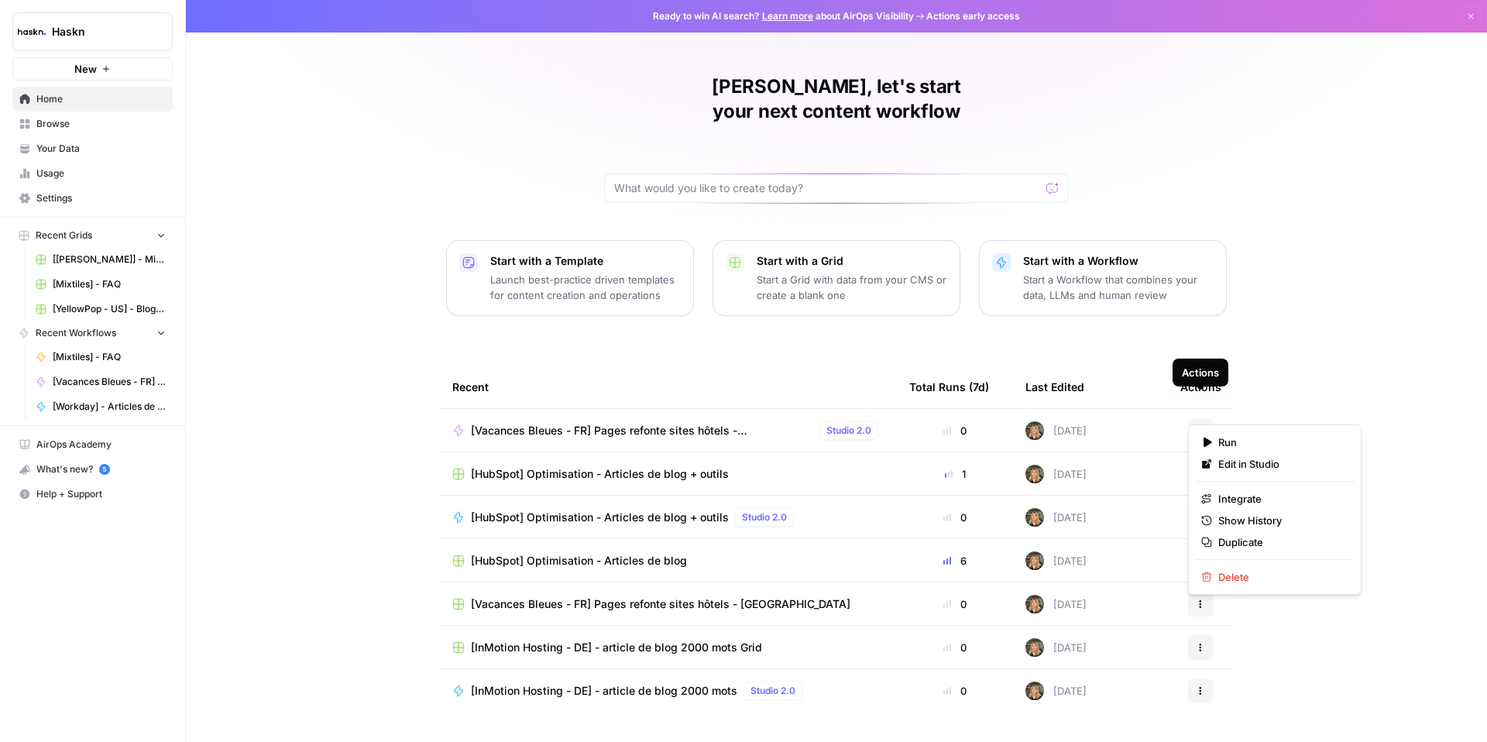
click at [1204, 426] on icon "button" at bounding box center [1200, 430] width 9 height 9
drag, startPoint x: 1245, startPoint y: 542, endPoint x: 1324, endPoint y: 448, distance: 122.6
click at [1324, 448] on div "Run Edit in Studio Integrate Show History Duplicate Delete" at bounding box center [1274, 509] width 173 height 170
click at [56, 125] on span "Browse" at bounding box center [100, 124] width 129 height 14
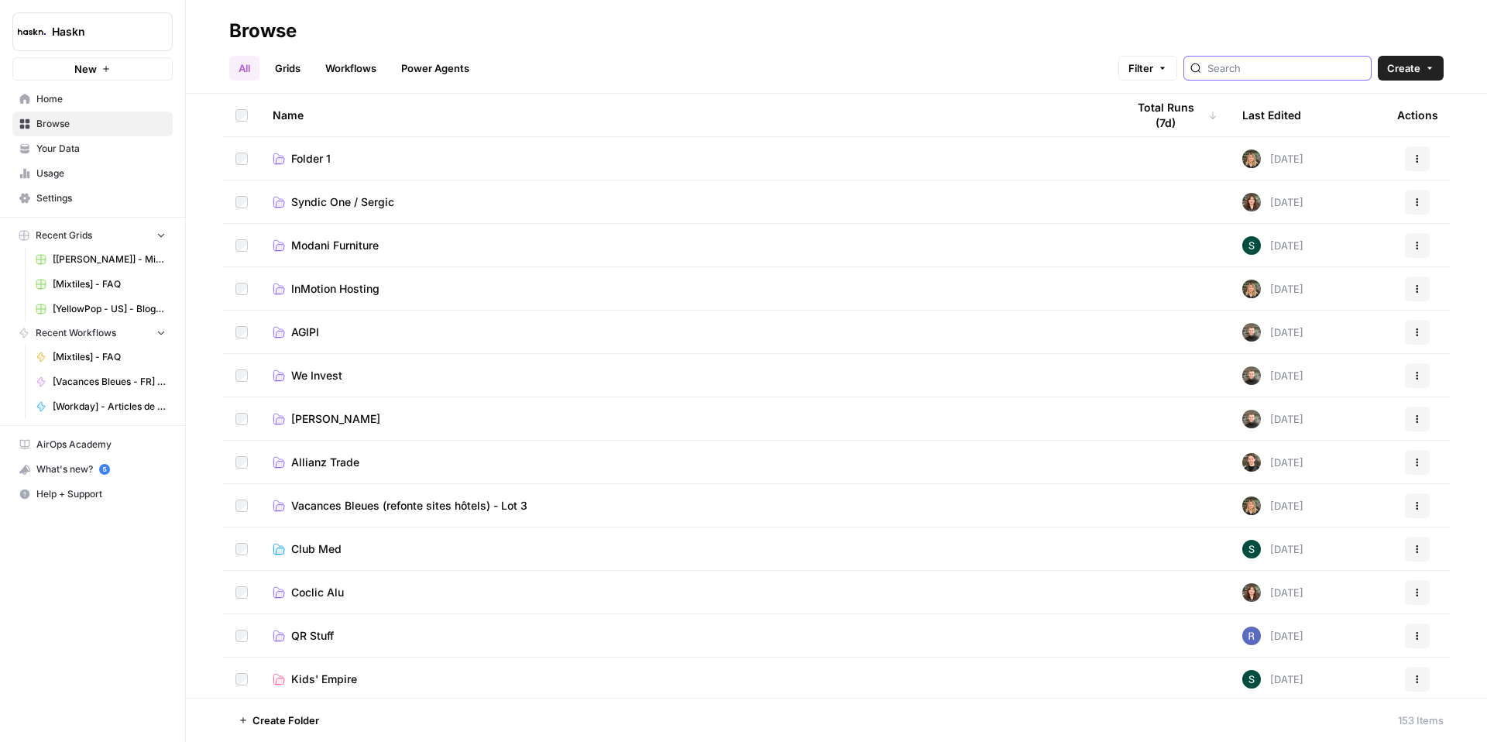
click at [1314, 61] on input "search" at bounding box center [1285, 67] width 157 height 15
type input "vacances"
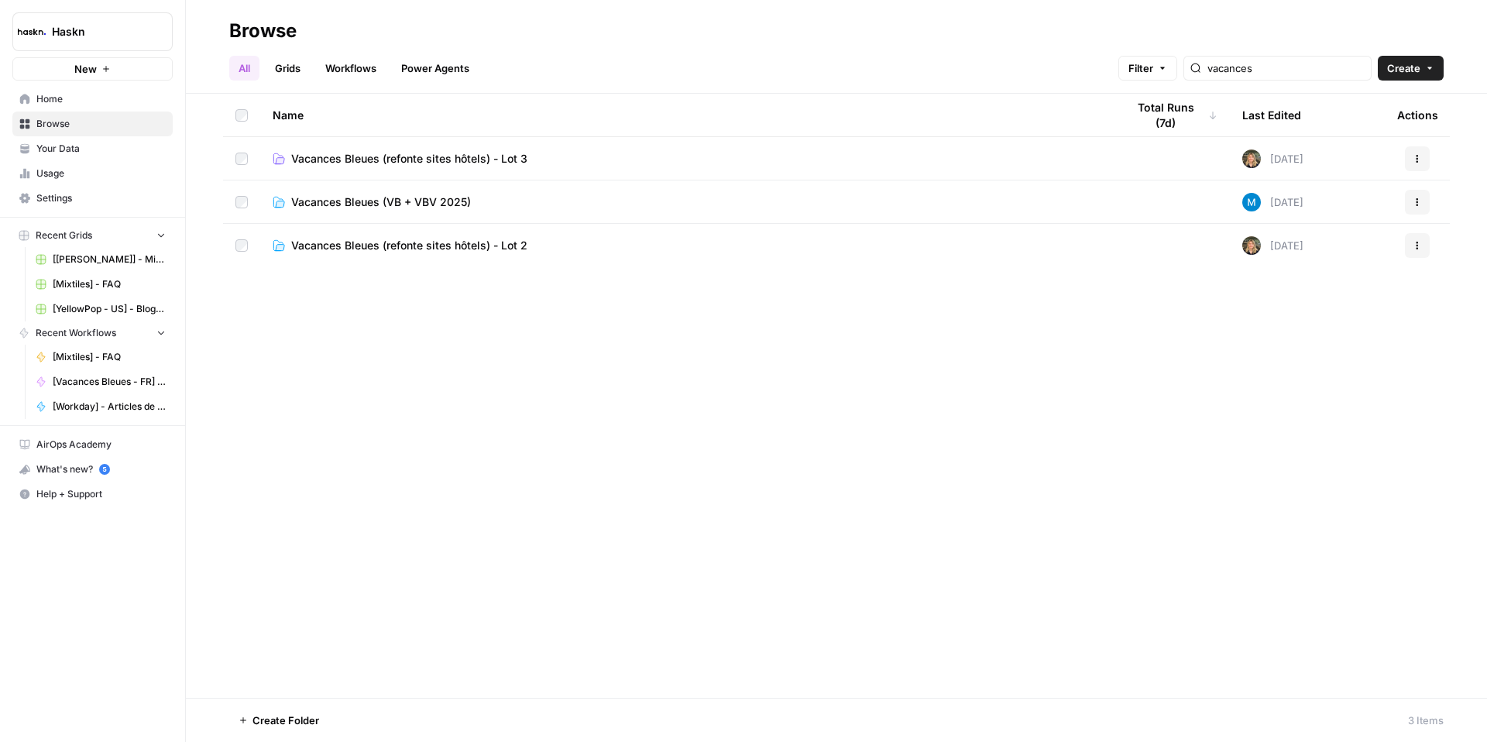
click at [398, 161] on span "Vacances Bleues (refonte sites hôtels) - Lot 3" at bounding box center [409, 158] width 236 height 15
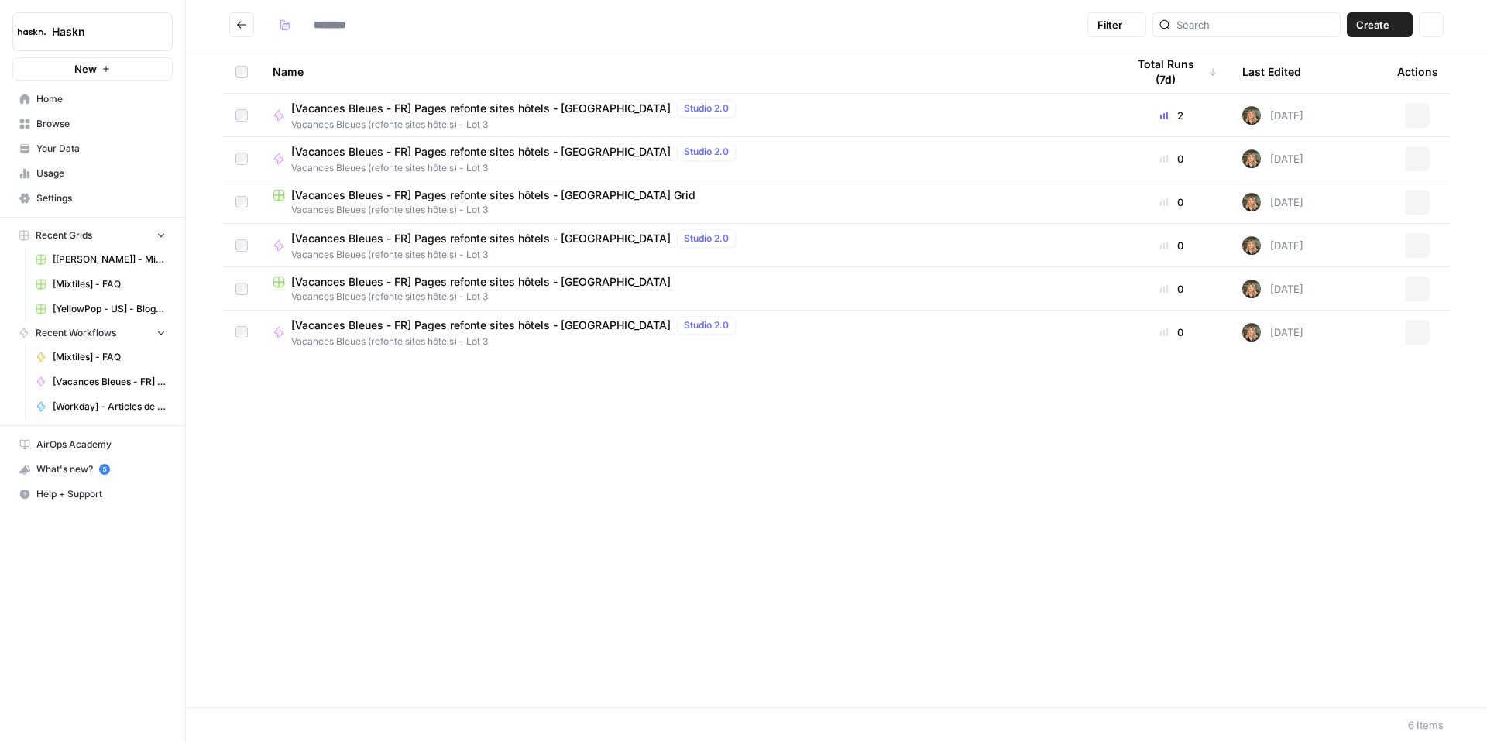
type input "**********"
click at [243, 35] on button "Go back" at bounding box center [241, 24] width 25 height 25
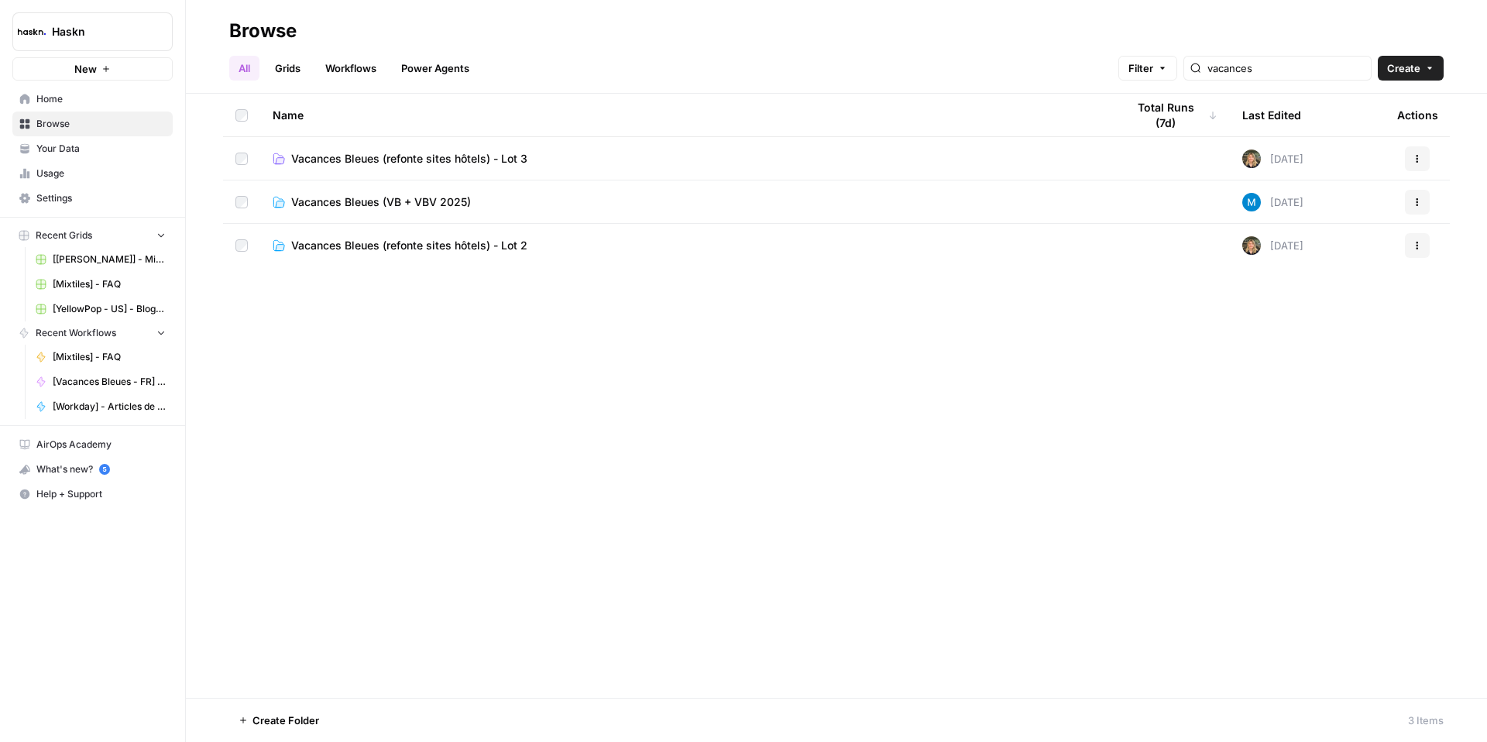
click at [1287, 78] on div "vacances" at bounding box center [1277, 68] width 188 height 25
drag, startPoint x: 1304, startPoint y: 75, endPoint x: 1218, endPoint y: 68, distance: 86.3
click at [0, 0] on div "Filter vacances" at bounding box center [0, 0] width 0 height 0
type input "v"
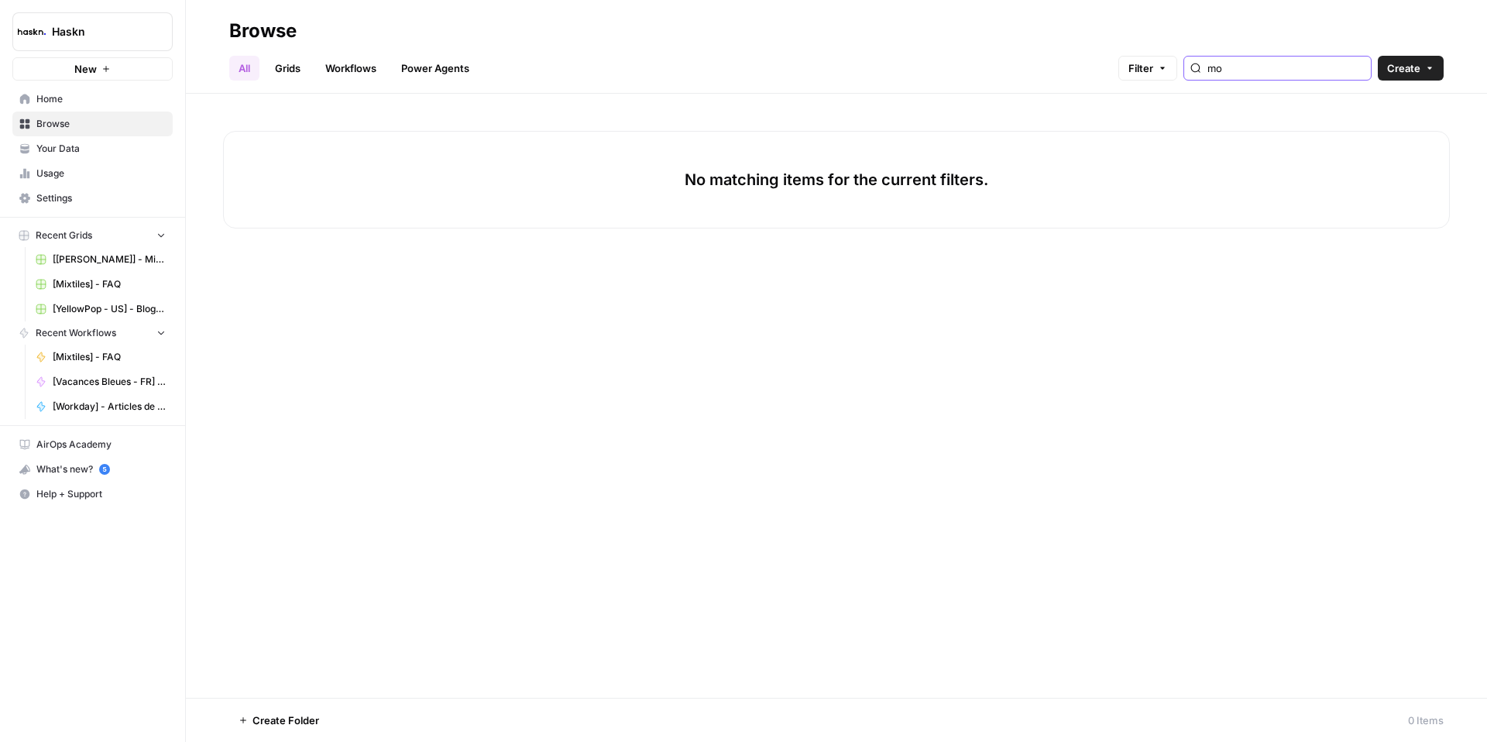
type input "m"
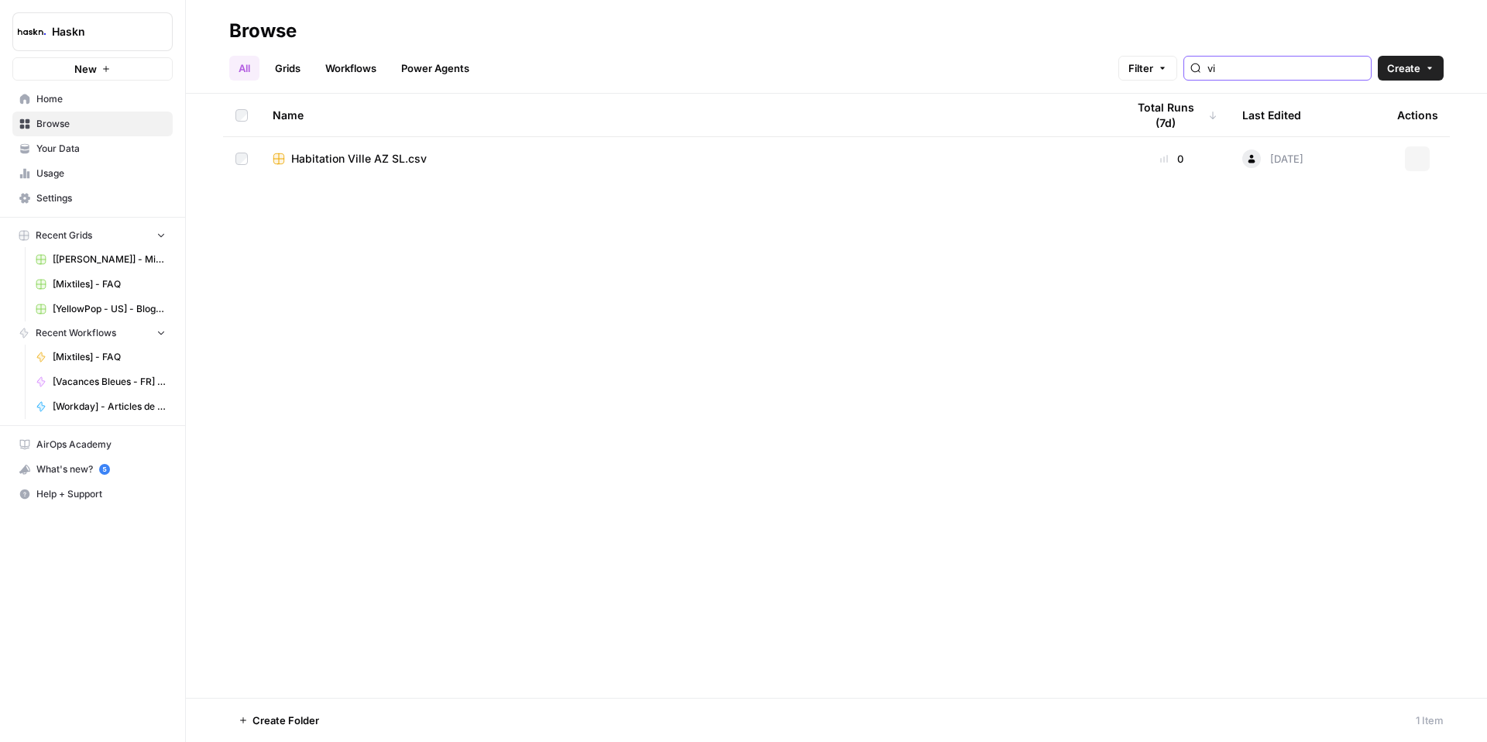
type input "v"
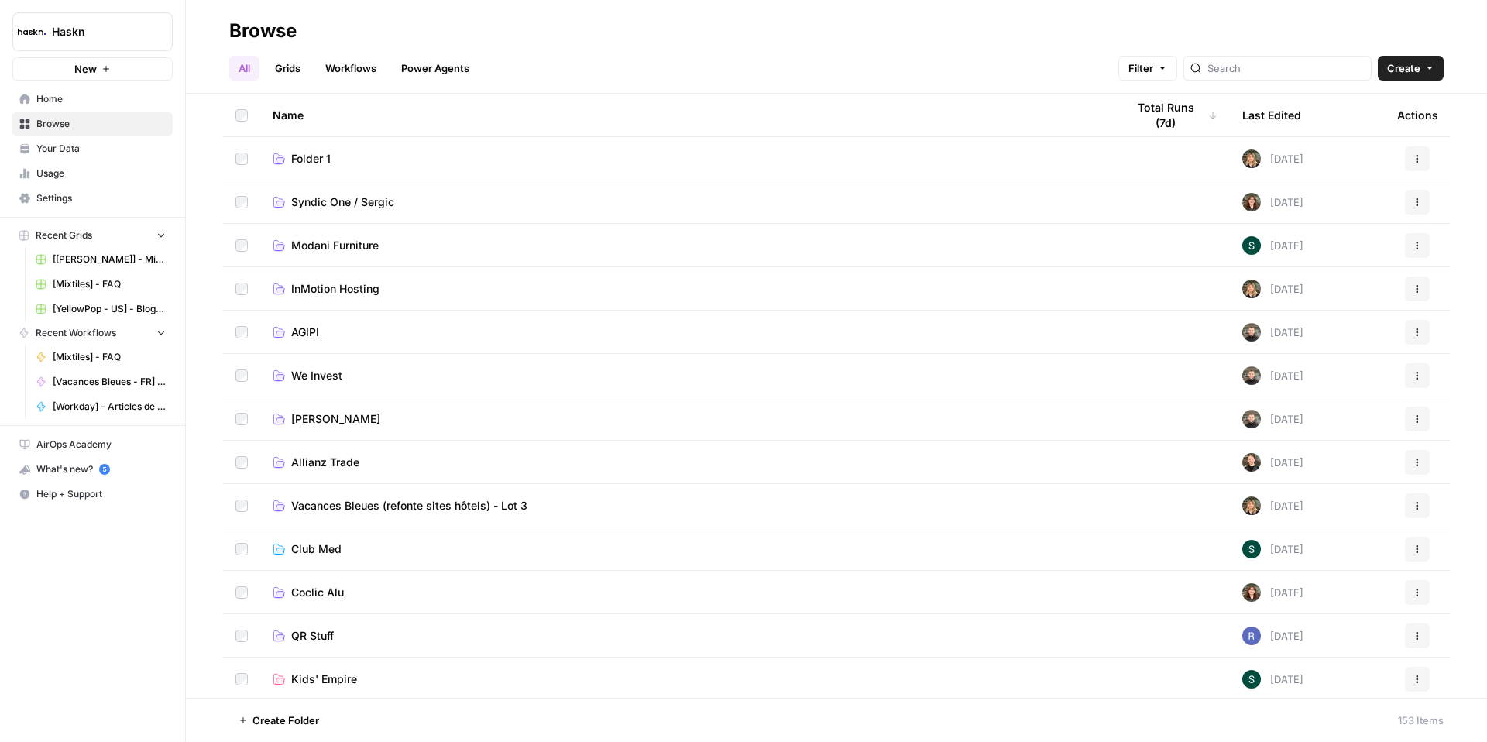
click at [239, 70] on link "All" at bounding box center [244, 68] width 30 height 25
click at [1311, 67] on input "search" at bounding box center [1285, 67] width 157 height 15
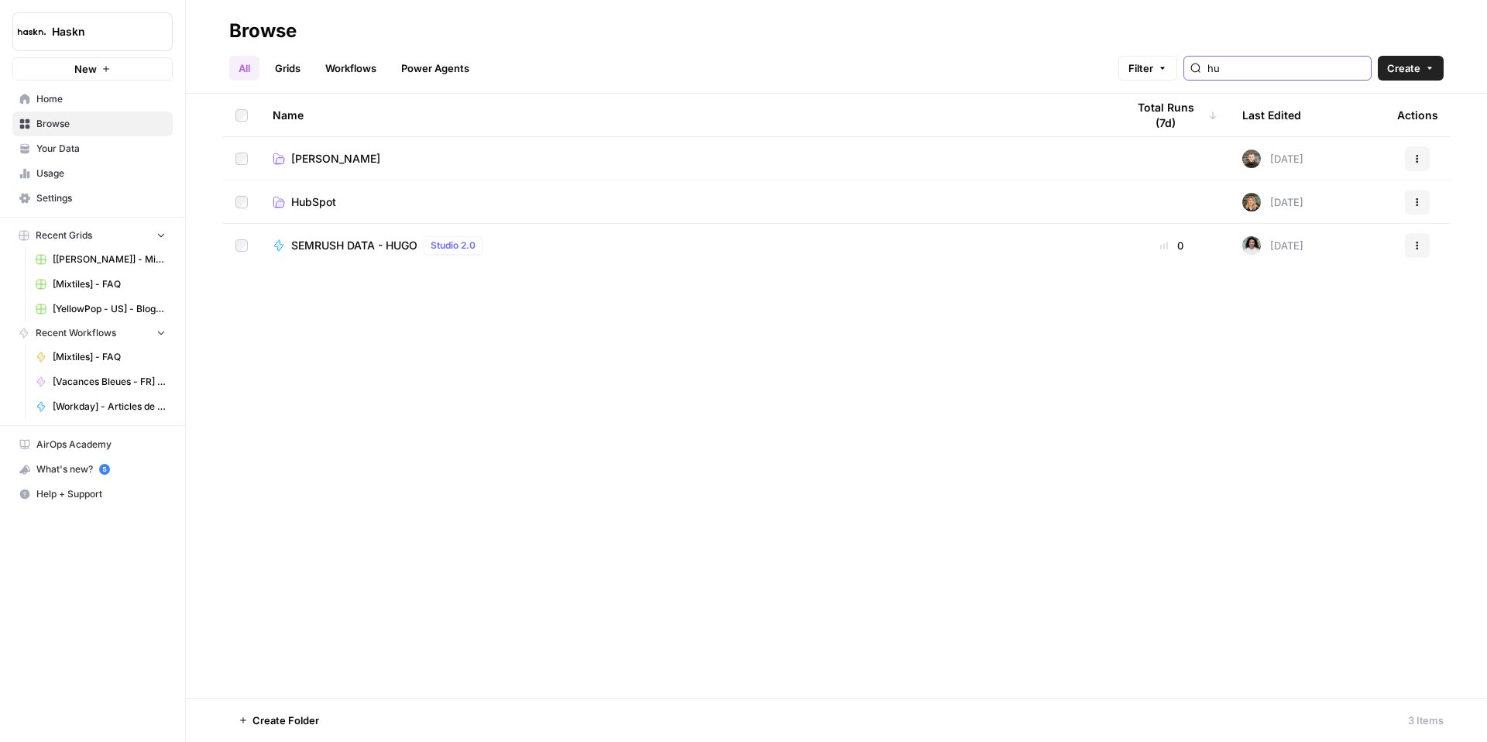
type input "h"
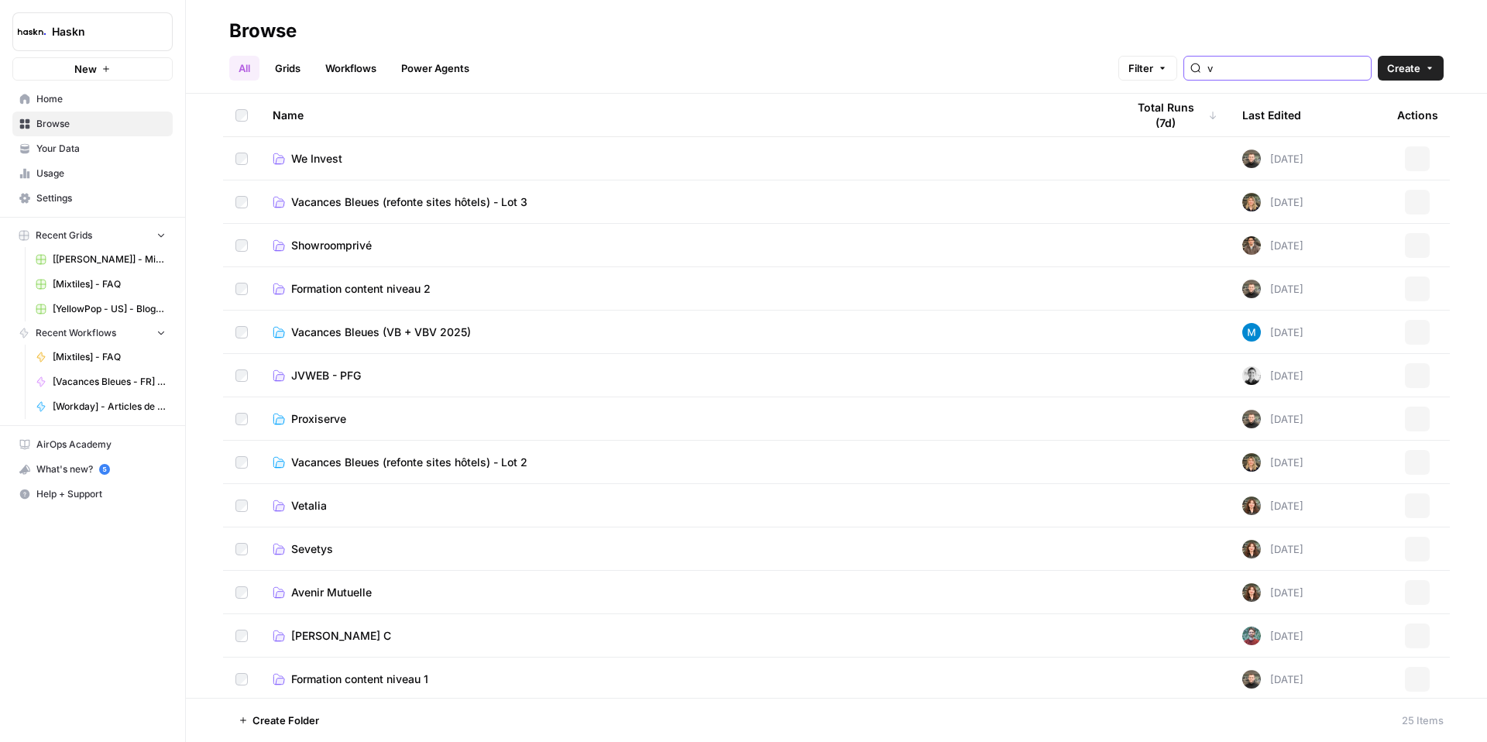
type input "v"
click at [345, 72] on link "Workflows" at bounding box center [351, 68] width 70 height 25
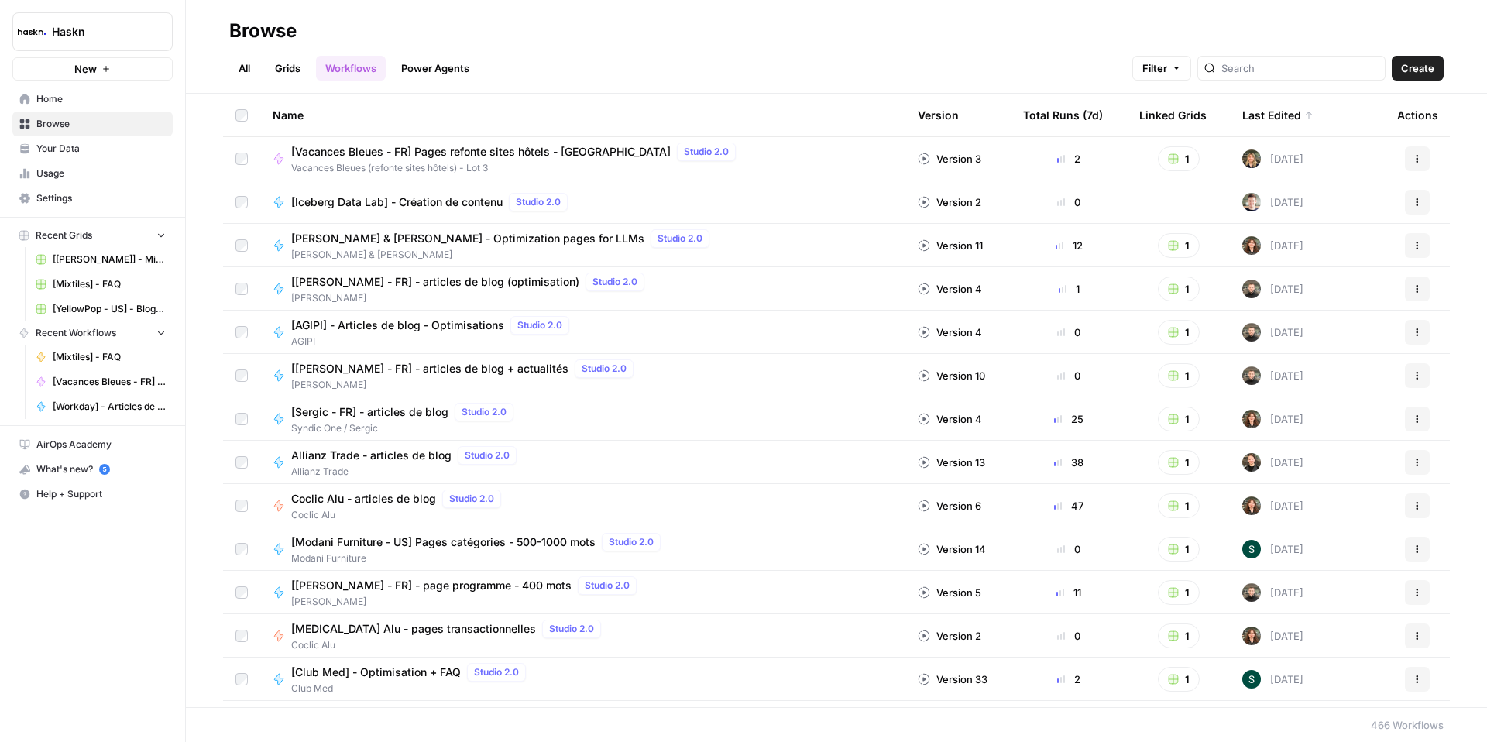
click at [296, 70] on link "Grids" at bounding box center [288, 68] width 44 height 25
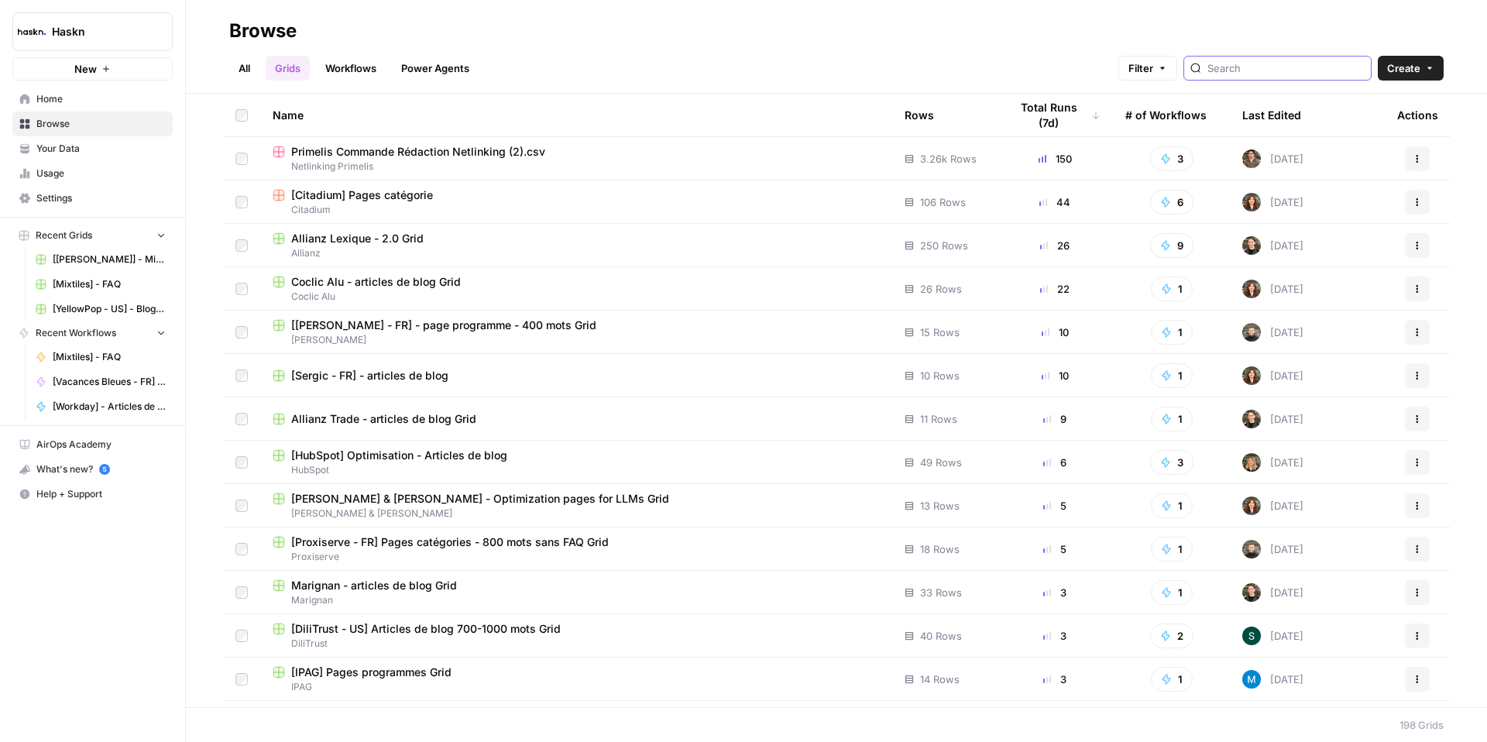
click at [1276, 70] on input "search" at bounding box center [1285, 67] width 157 height 15
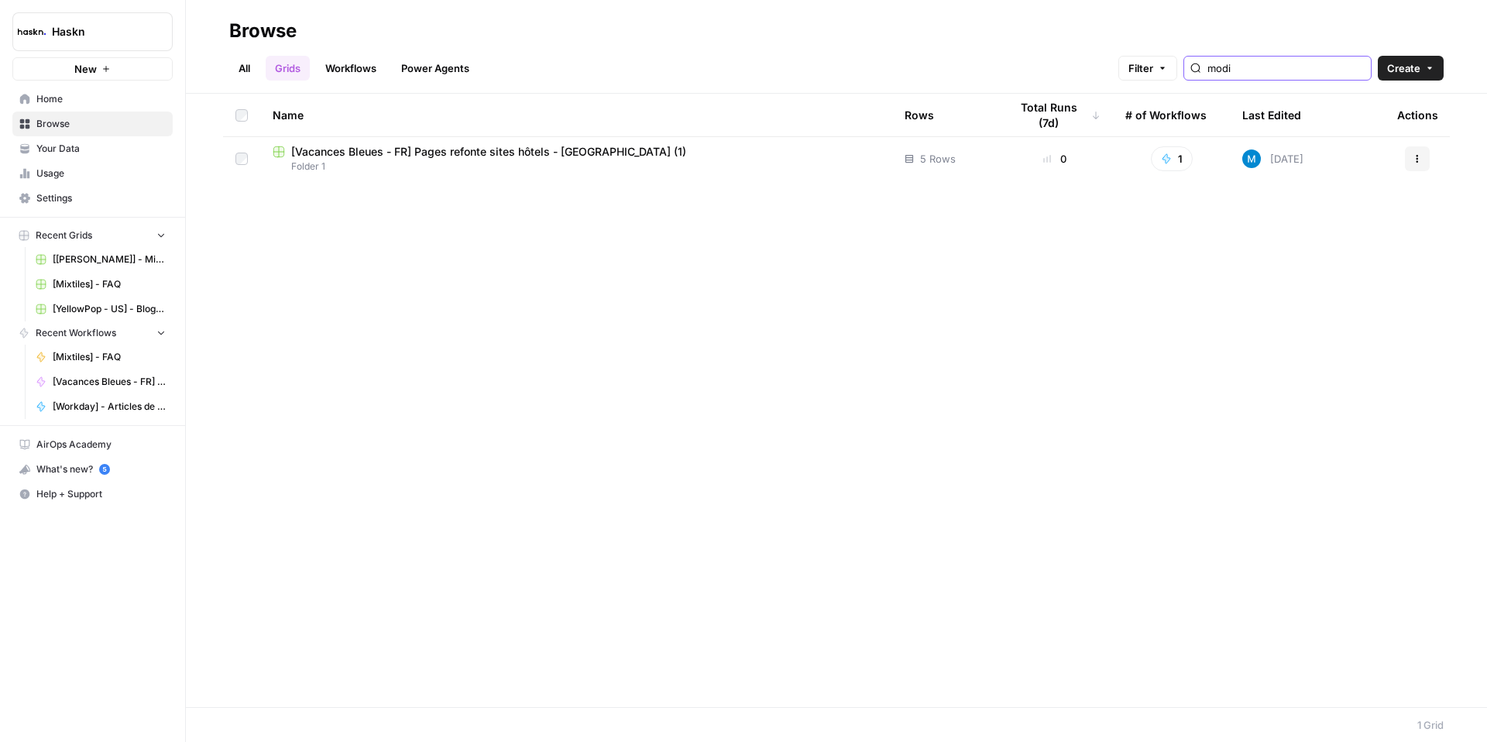
type input "modi"
click at [1417, 159] on icon "button" at bounding box center [1418, 159] width 2 height 2
click at [1297, 255] on span "Move To" at bounding box center [1348, 251] width 124 height 15
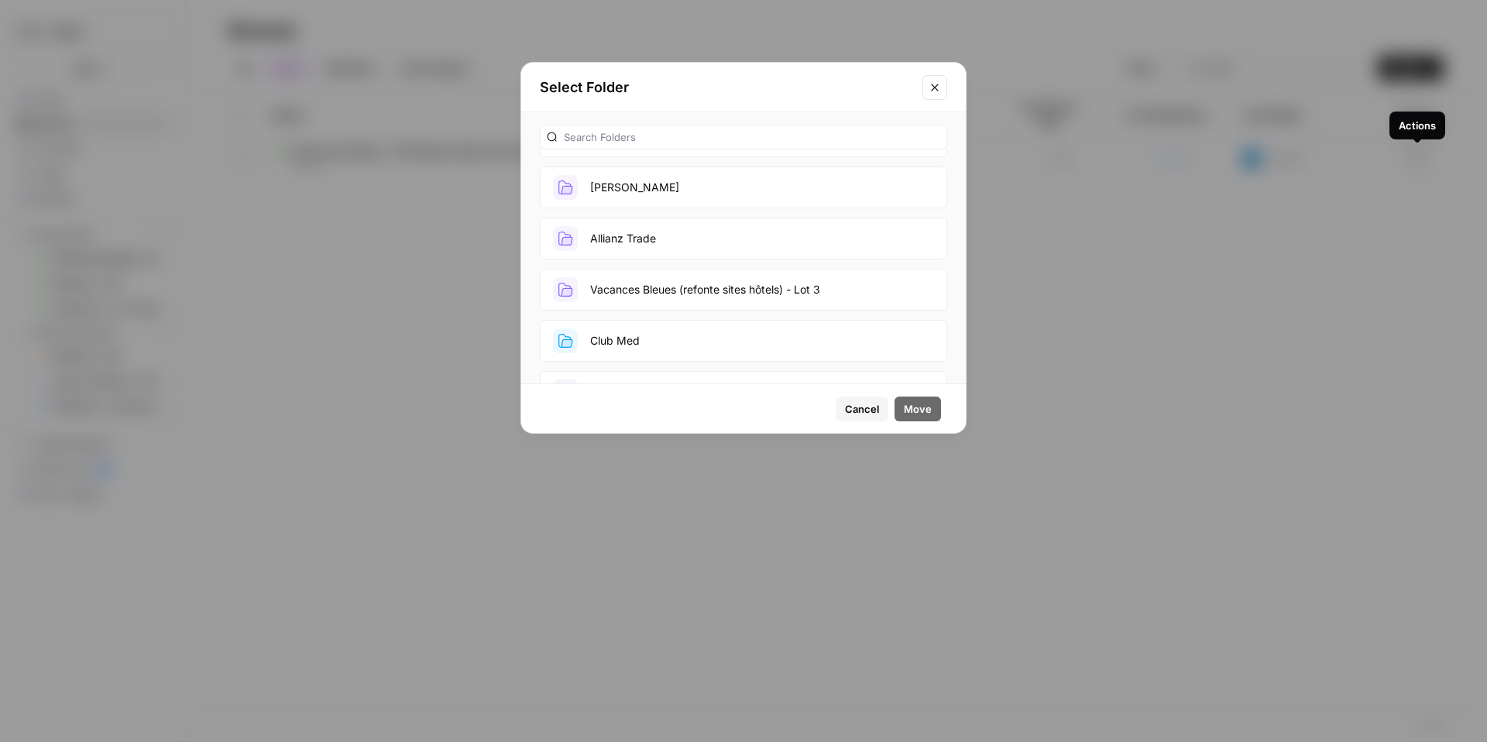
scroll to position [474, 0]
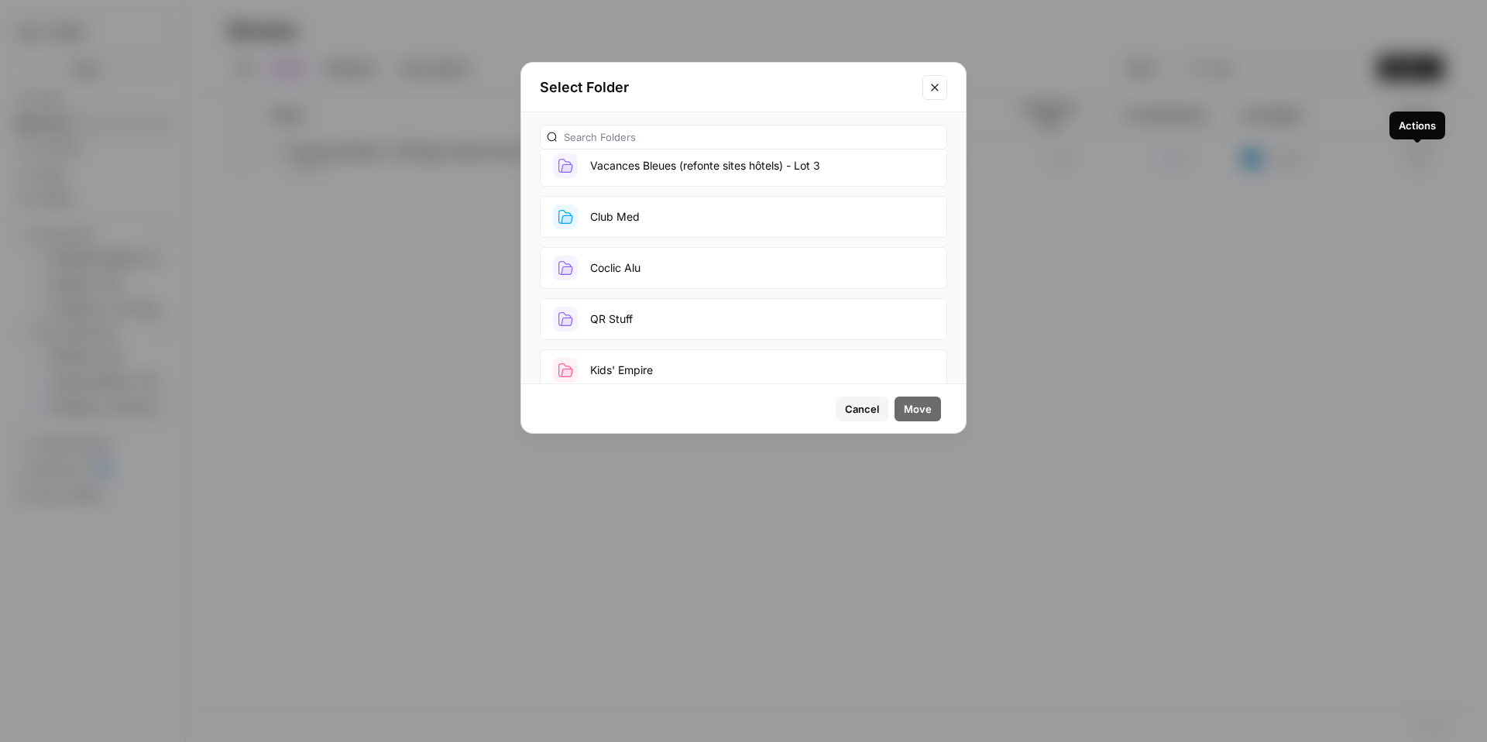
click at [733, 154] on button "Vacances Bleues (refonte sites hôtels) - Lot 3" at bounding box center [743, 166] width 407 height 42
click at [916, 408] on span "Move" at bounding box center [918, 408] width 28 height 15
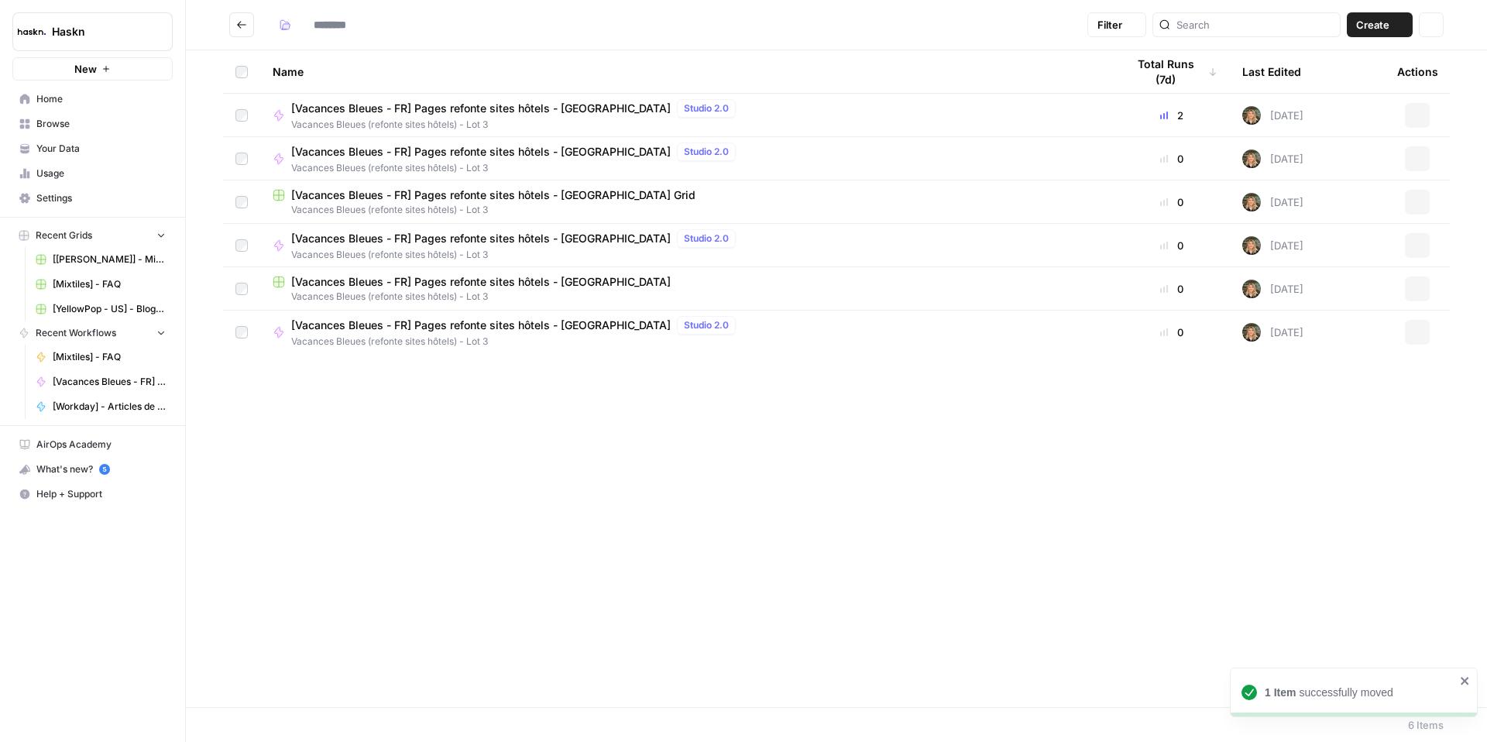
type input "**********"
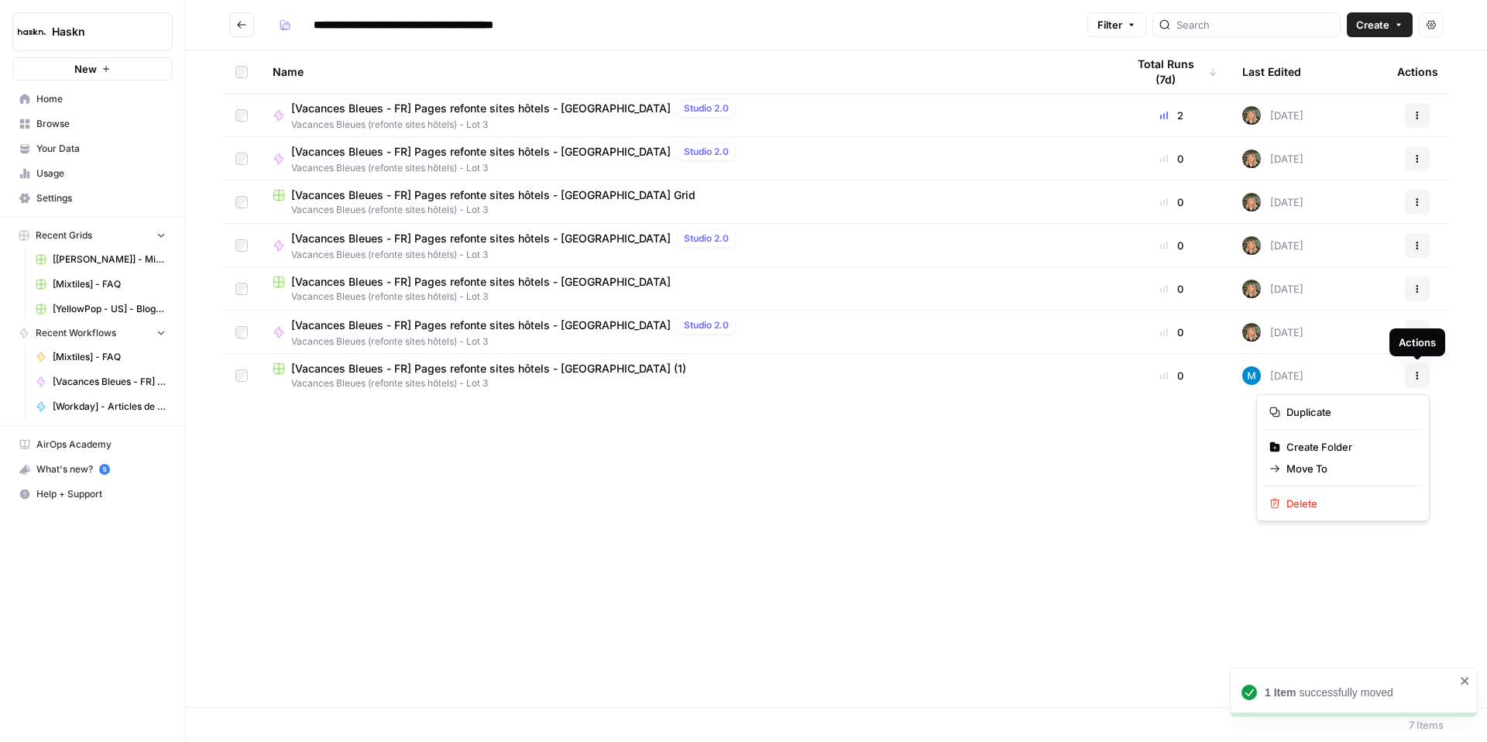
click at [1410, 376] on button "Actions" at bounding box center [1417, 375] width 25 height 25
click at [633, 366] on span "[Vacances Bleues - FR] Pages refonte sites hôtels - [GEOGRAPHIC_DATA] (1)" at bounding box center [488, 368] width 395 height 15
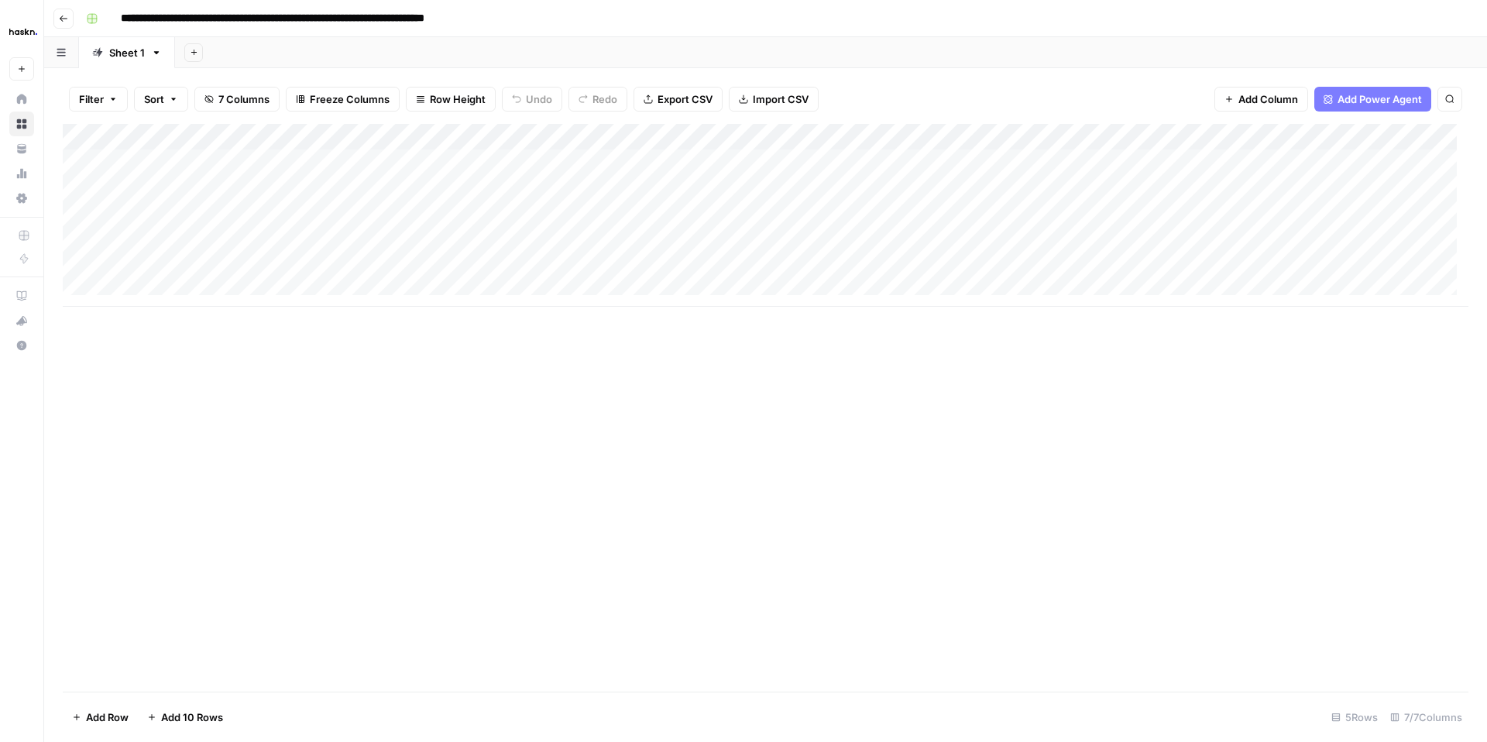
click at [525, 14] on div "**********" at bounding box center [776, 18] width 1392 height 25
click at [512, 19] on input "**********" at bounding box center [317, 18] width 407 height 25
type input "**********"
click at [64, 19] on icon "button" at bounding box center [63, 18] width 9 height 9
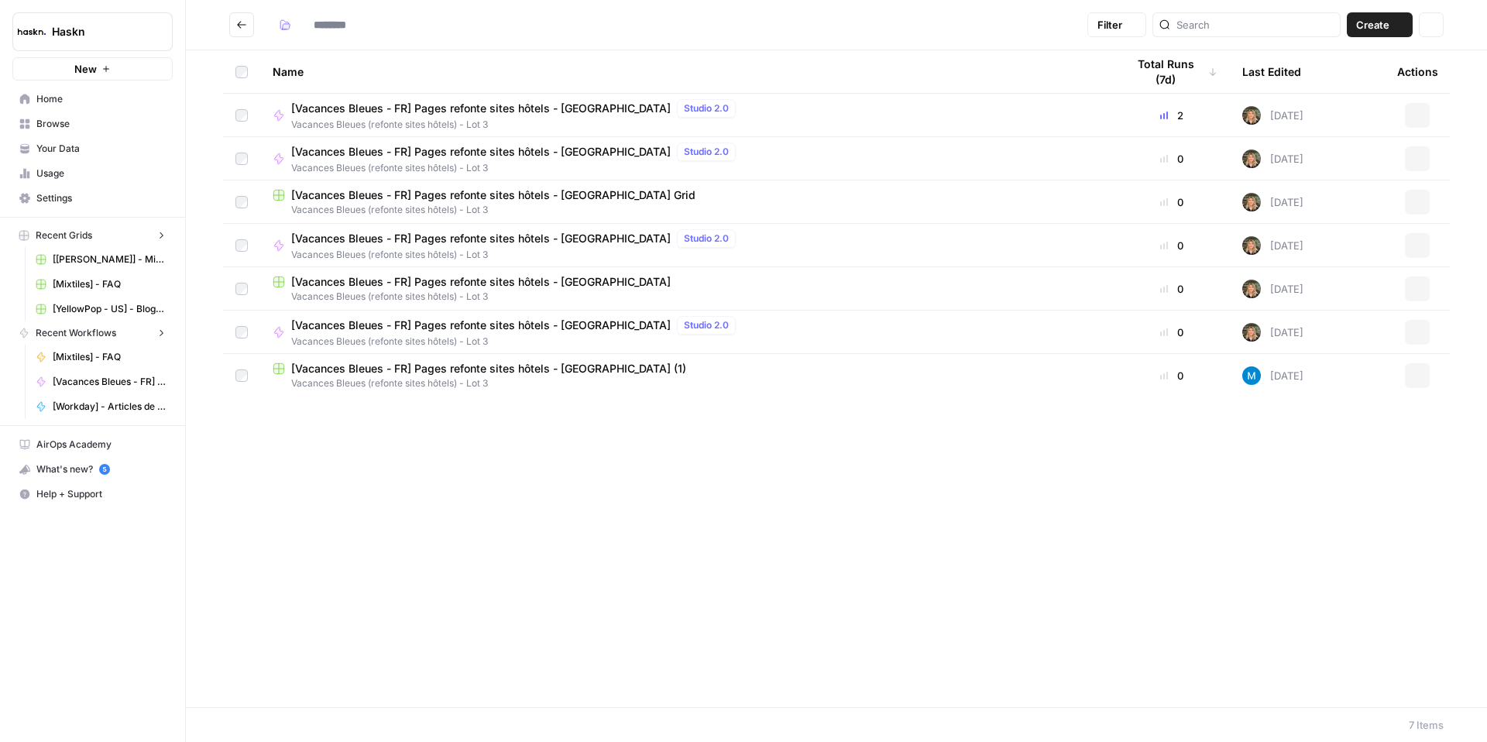
type input "**********"
click at [246, 31] on button "Go back" at bounding box center [241, 24] width 25 height 25
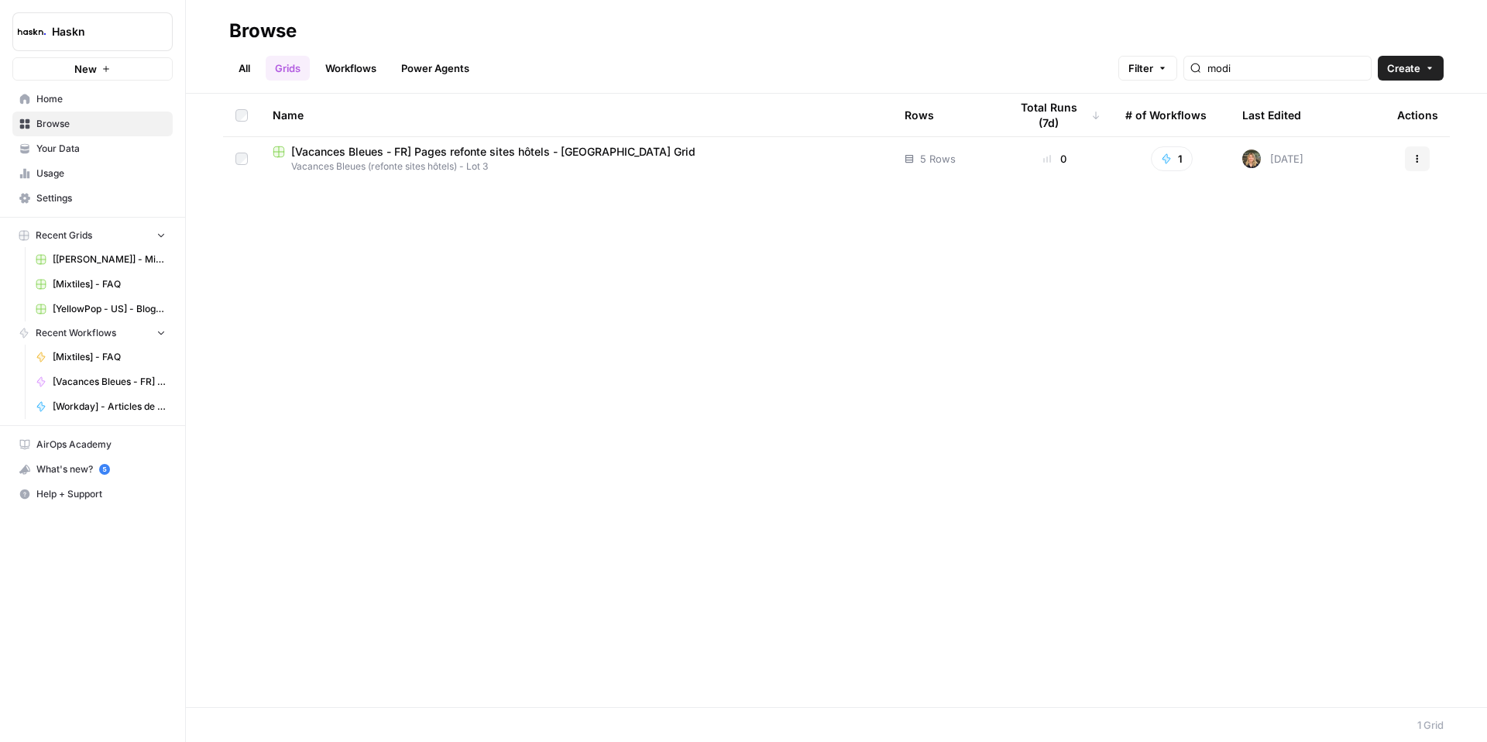
click at [331, 73] on link "Workflows" at bounding box center [351, 68] width 70 height 25
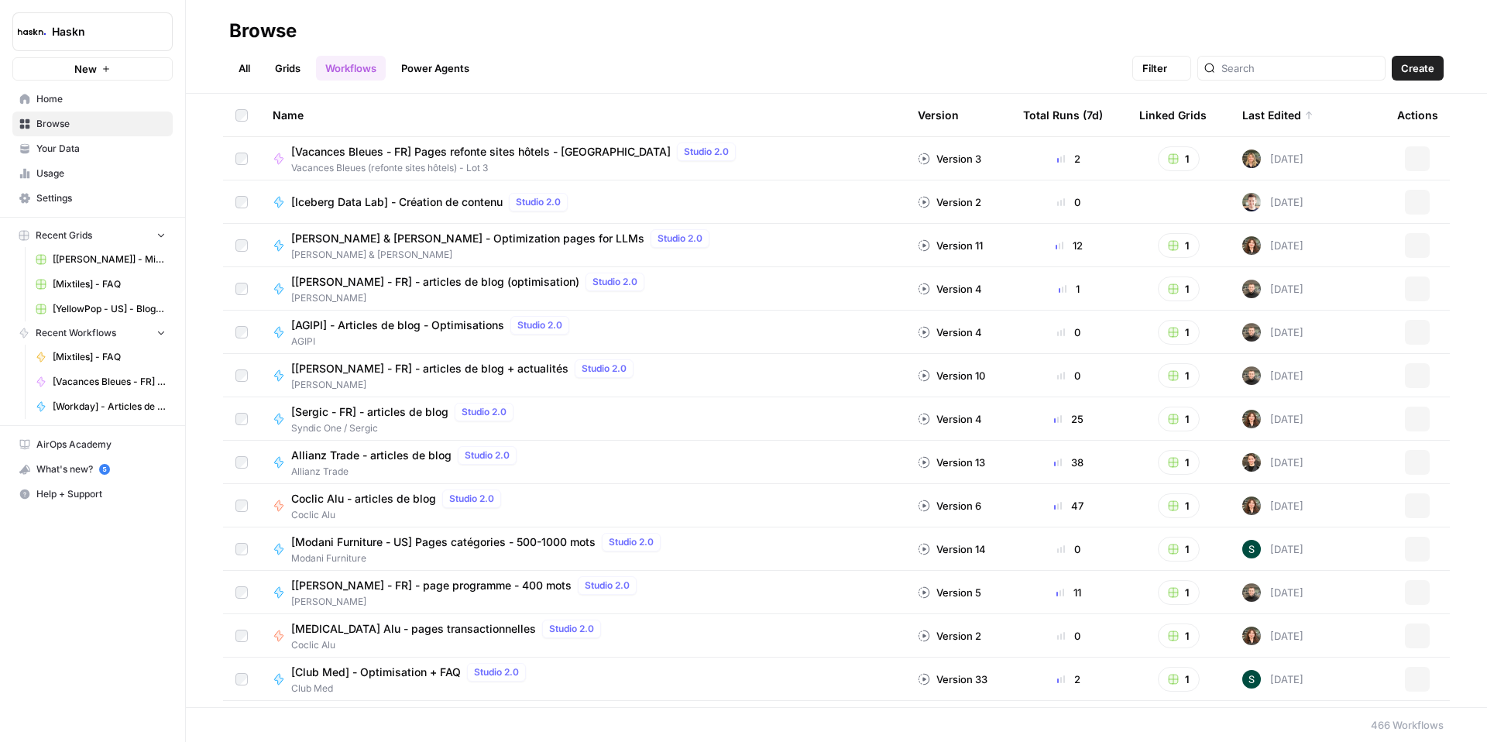
click at [236, 70] on link "All" at bounding box center [244, 68] width 30 height 25
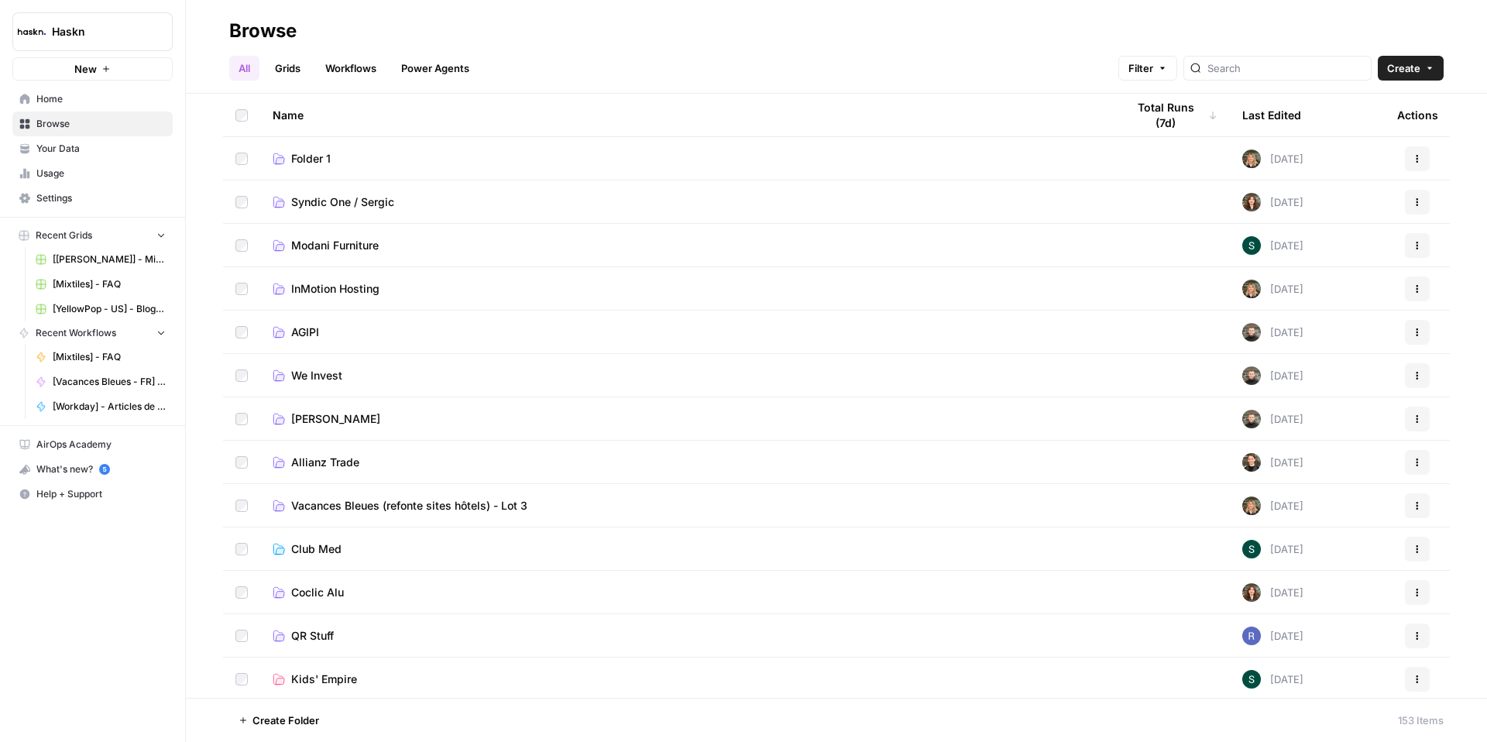
click at [1413, 154] on icon "button" at bounding box center [1417, 158] width 9 height 9
click at [1307, 215] on span "[PERSON_NAME]" at bounding box center [1337, 216] width 124 height 15
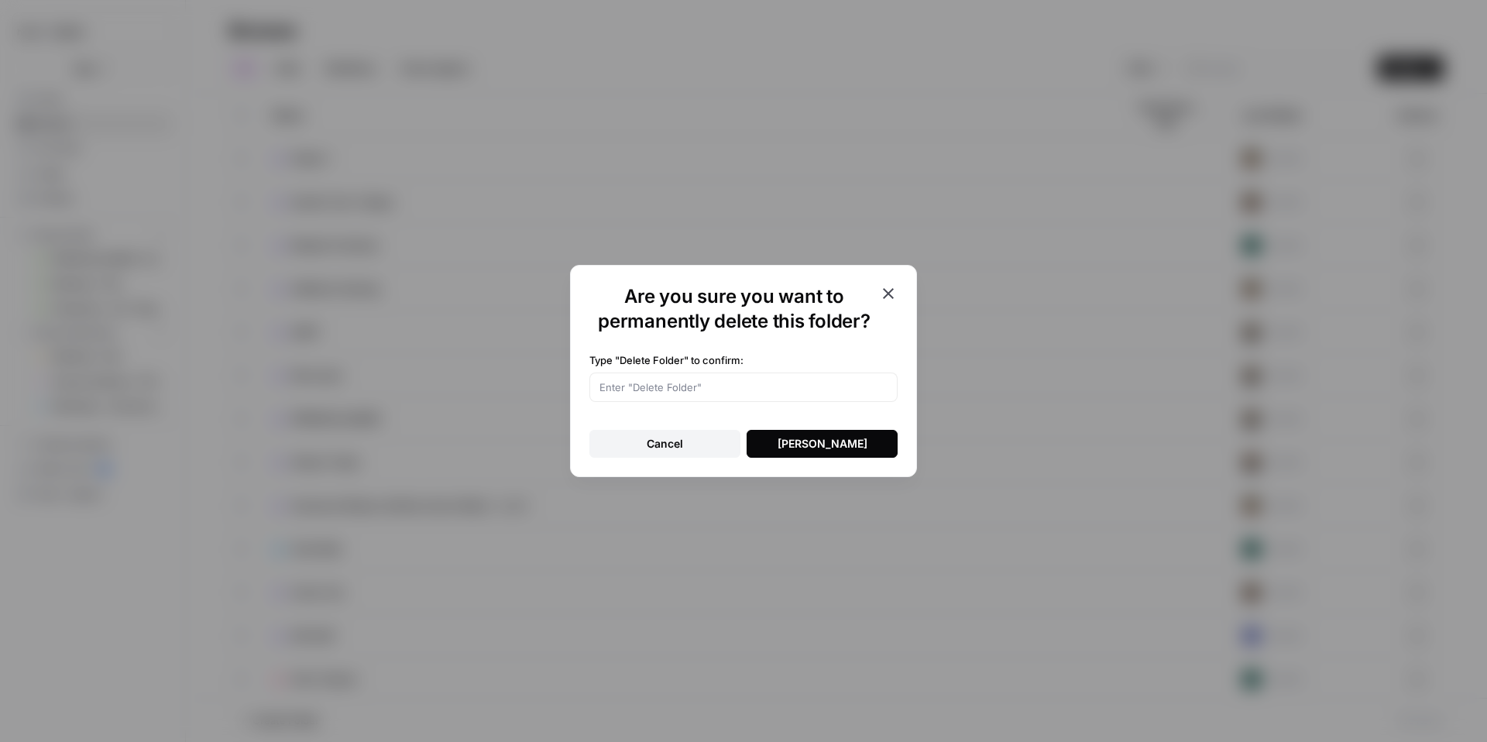
click at [826, 447] on div "[PERSON_NAME]" at bounding box center [823, 443] width 90 height 15
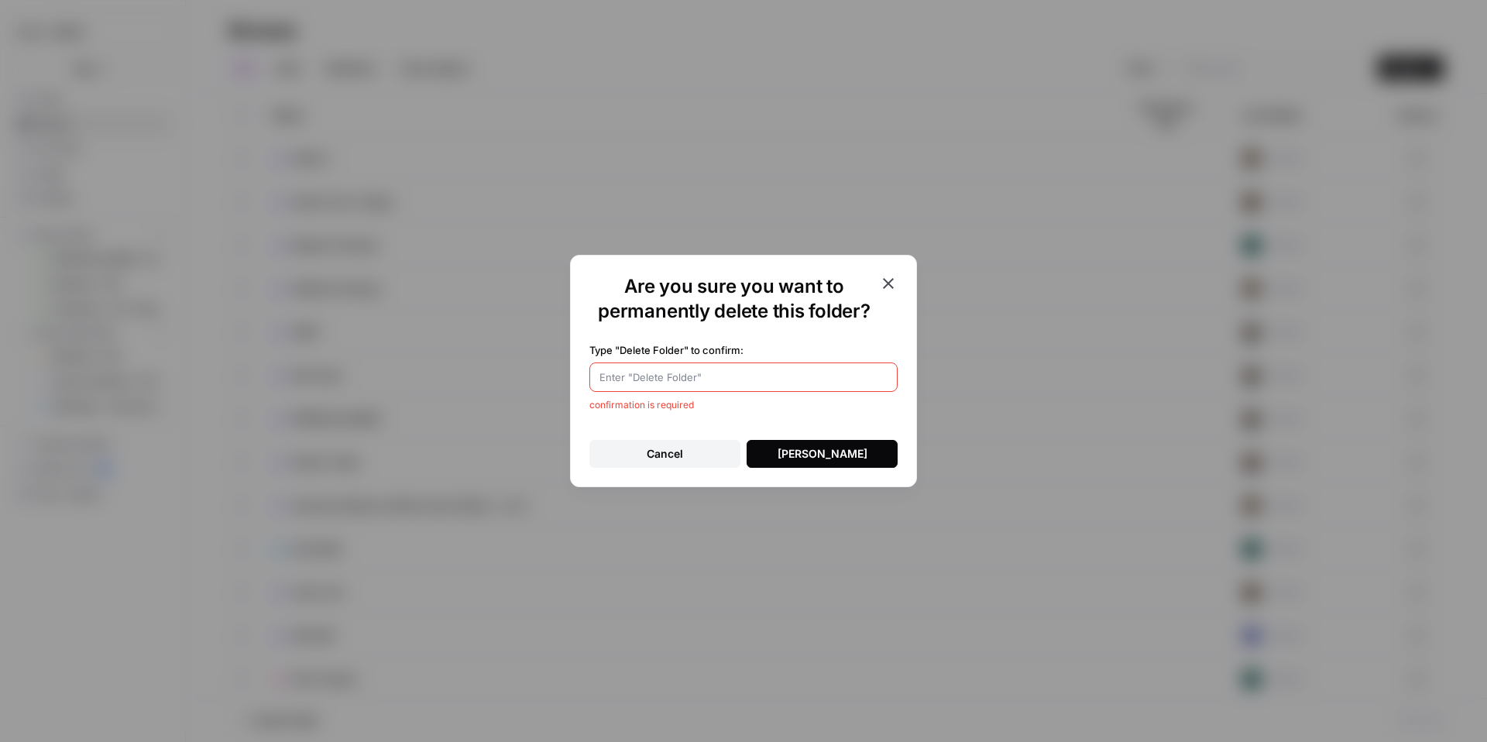
click at [738, 376] on input "Type "Delete Folder" to confirm:" at bounding box center [743, 376] width 288 height 15
click at [682, 349] on label "Type "Delete Folder" to confirm:" at bounding box center [743, 349] width 308 height 15
click at [682, 369] on input "Type "Delete Folder" to confirm:" at bounding box center [743, 376] width 288 height 15
drag, startPoint x: 682, startPoint y: 352, endPoint x: 627, endPoint y: 355, distance: 55.1
click at [624, 352] on label "Type "Delete Folder" to confirm:" at bounding box center [743, 349] width 308 height 15
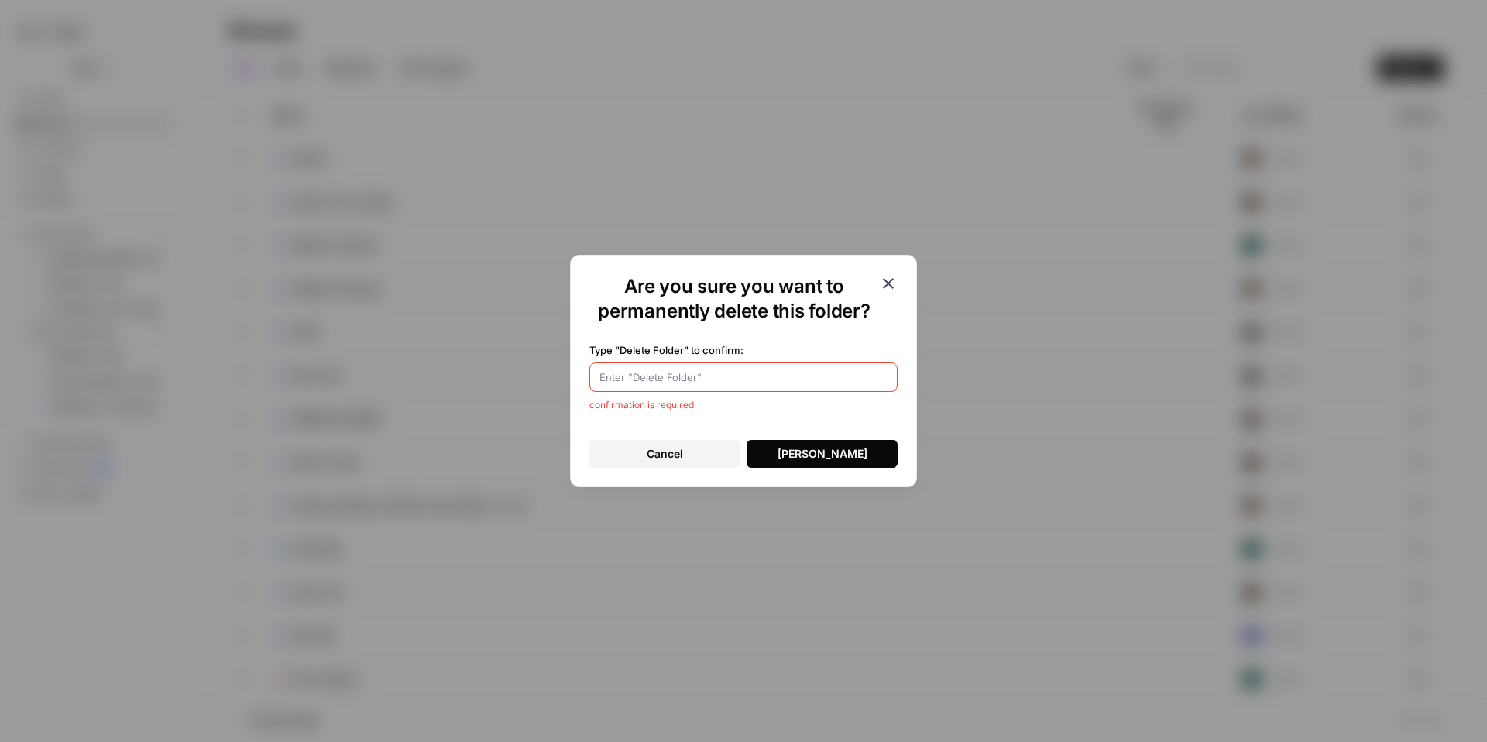
copy label "[PERSON_NAME]"
click at [639, 385] on div at bounding box center [743, 376] width 308 height 29
paste input "[PERSON_NAME]"
type input "[PERSON_NAME]"
click at [788, 446] on div "[PERSON_NAME]" at bounding box center [823, 453] width 90 height 15
